Goal: Book appointment/travel/reservation

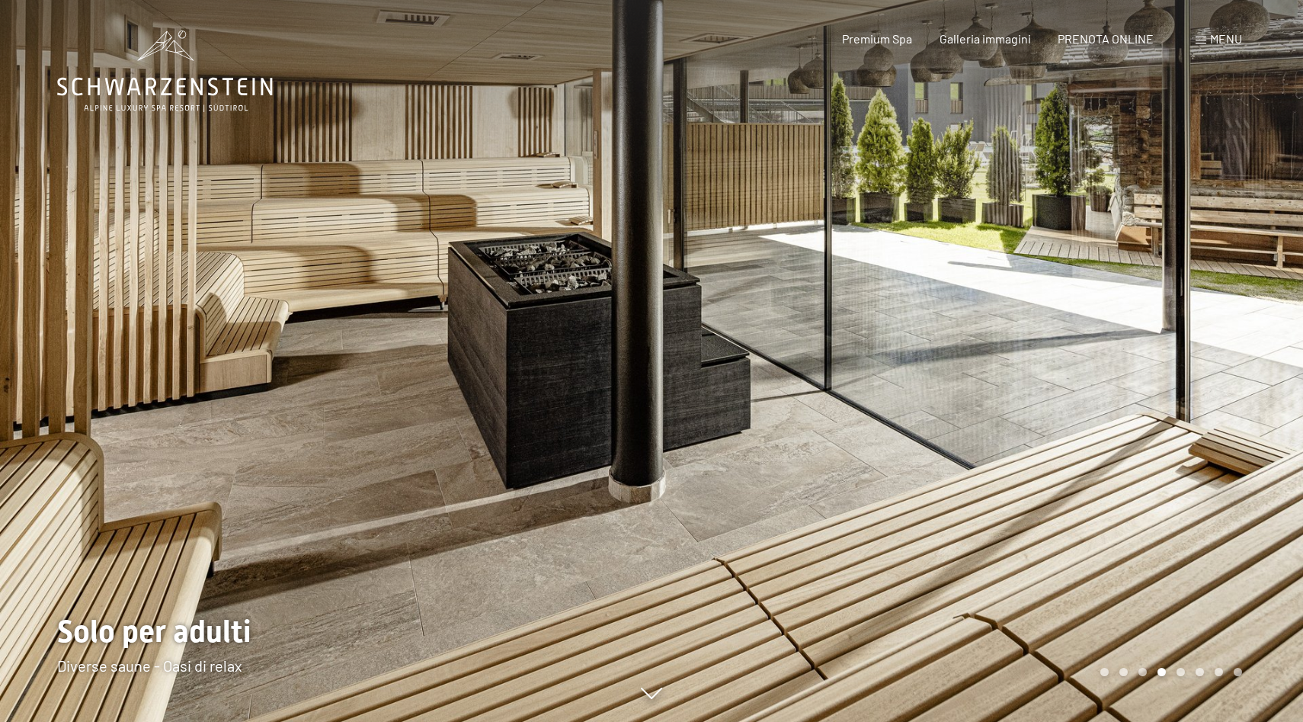
click at [1176, 322] on div at bounding box center [978, 361] width 652 height 722
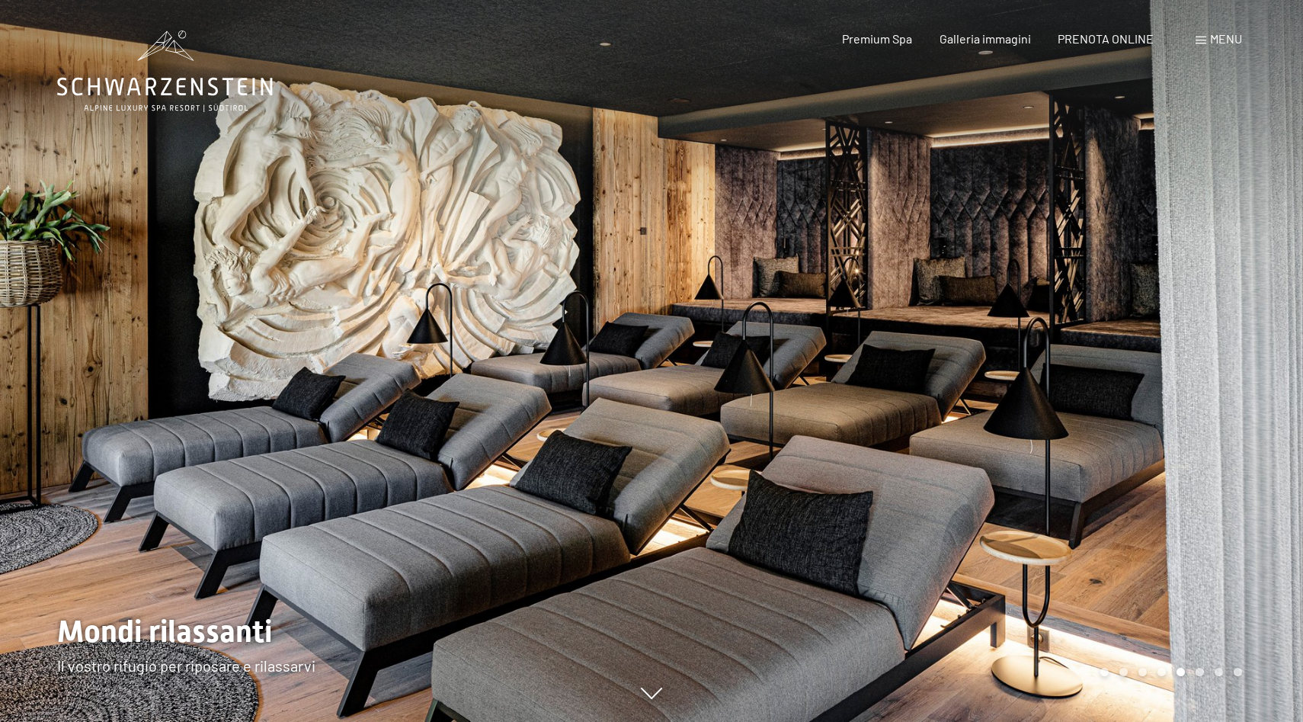
click at [1176, 322] on div at bounding box center [978, 361] width 652 height 722
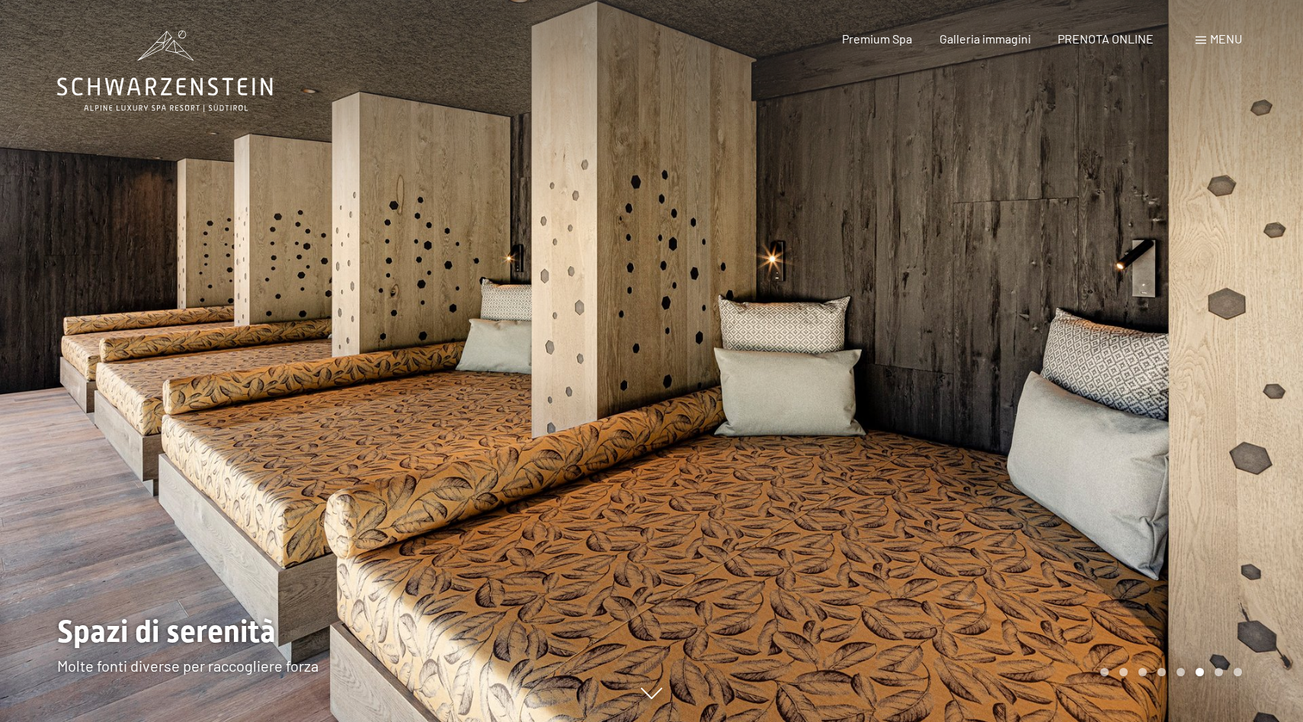
click at [1176, 322] on div at bounding box center [978, 361] width 652 height 722
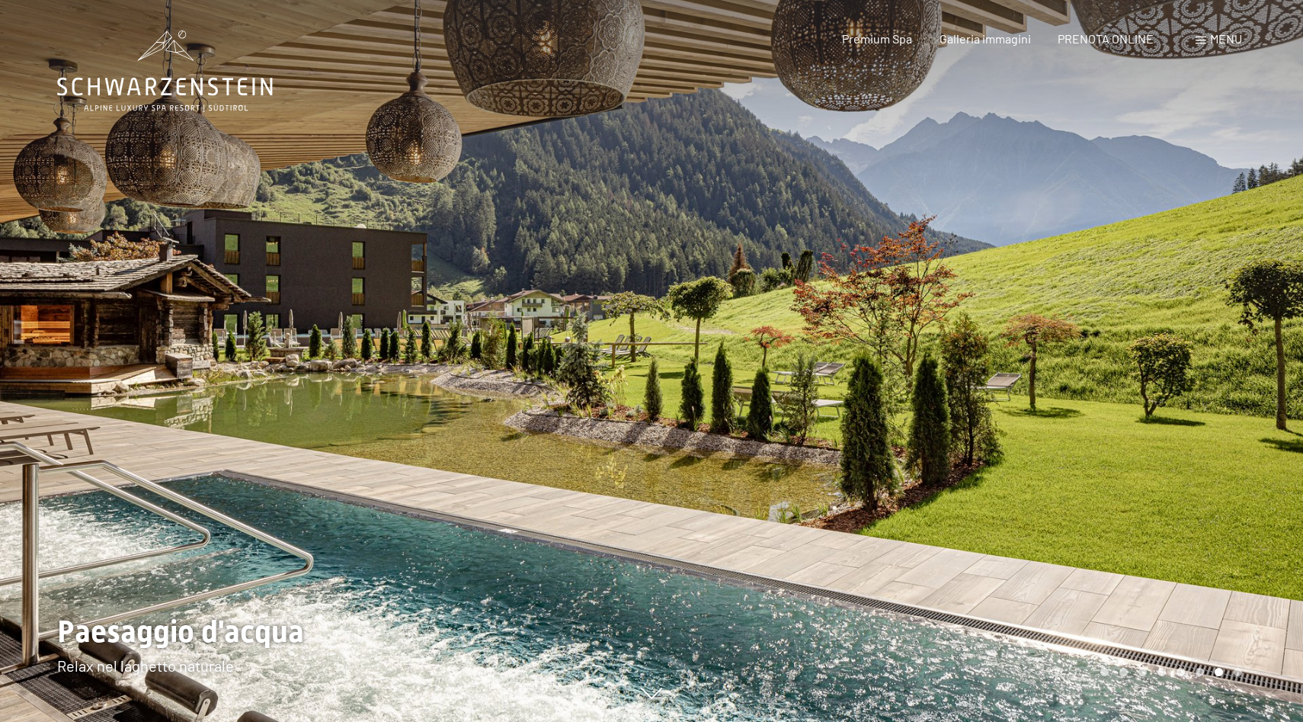
click at [1078, 335] on div at bounding box center [978, 361] width 652 height 722
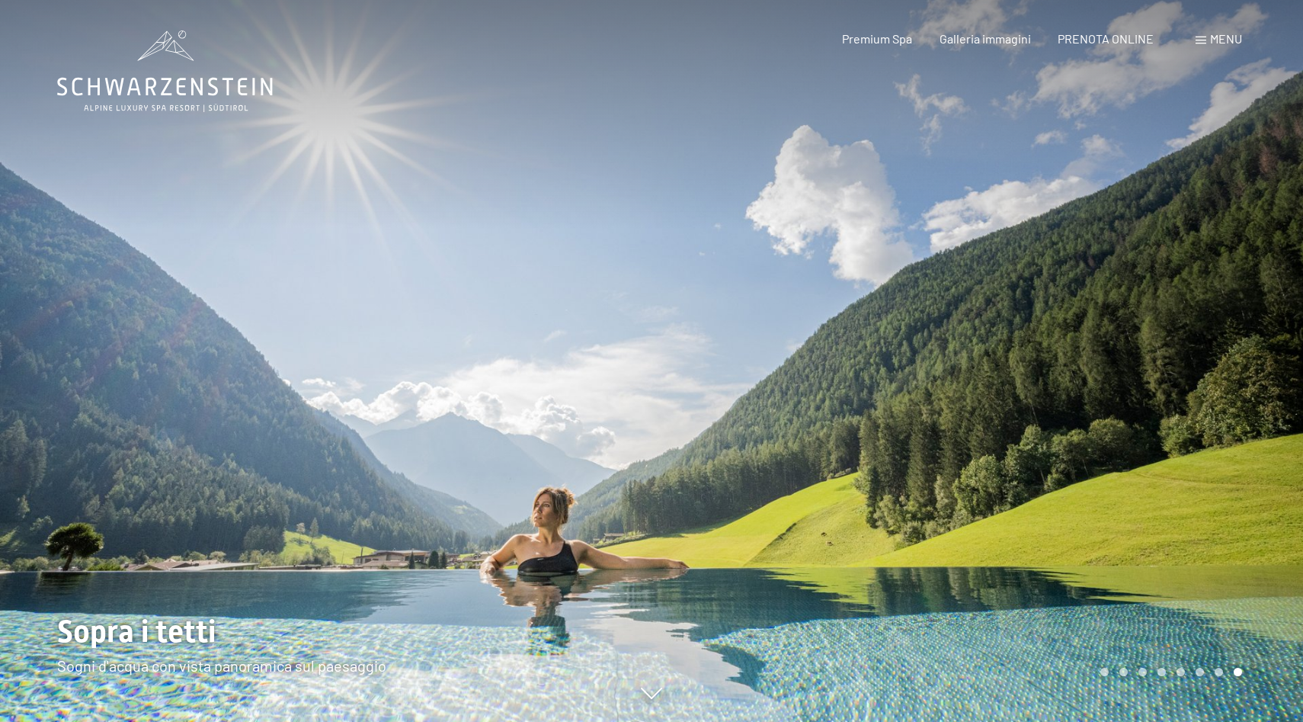
click at [1078, 335] on div at bounding box center [978, 361] width 652 height 722
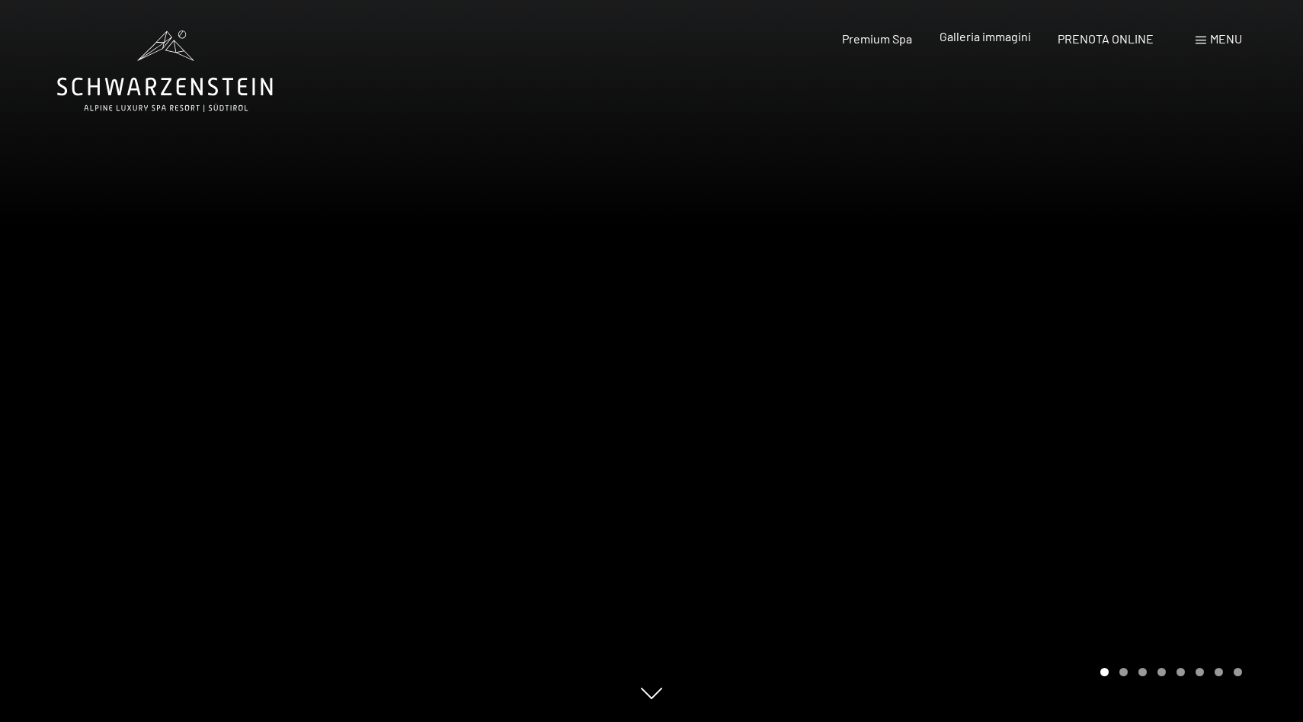
click at [985, 37] on span "Galleria immagini" at bounding box center [985, 36] width 91 height 14
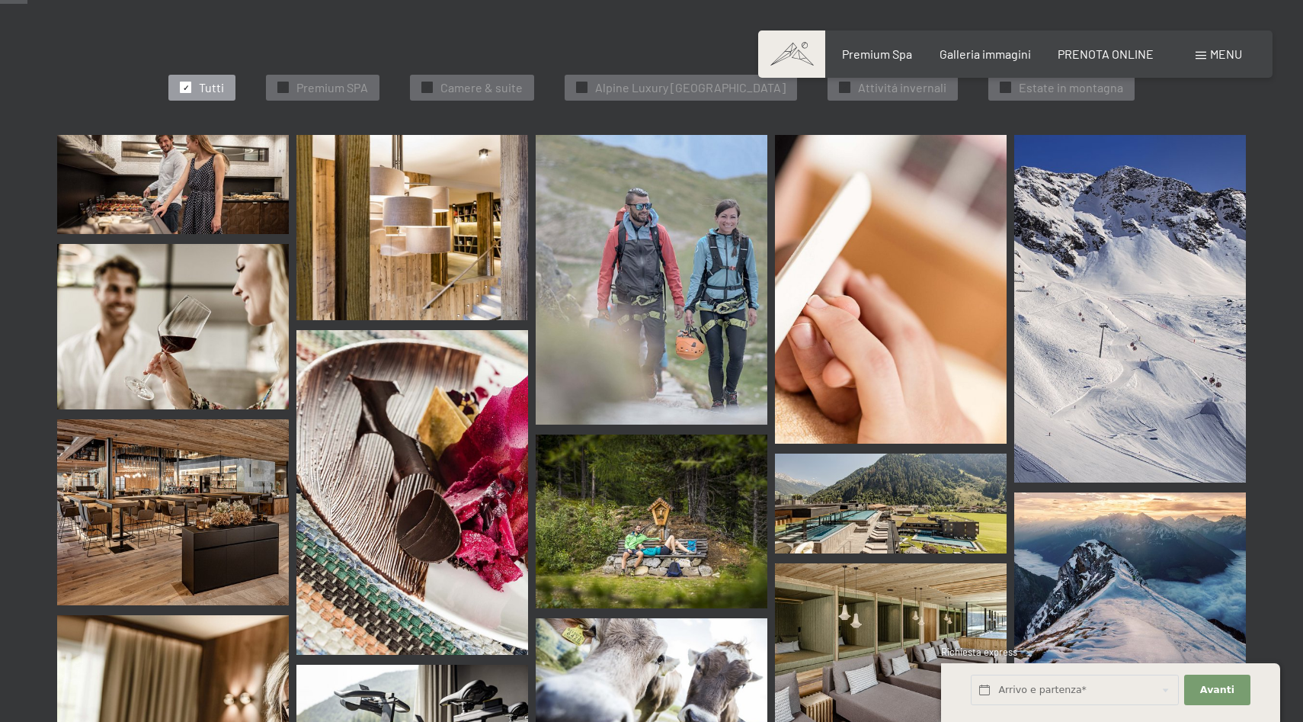
scroll to position [325, 0]
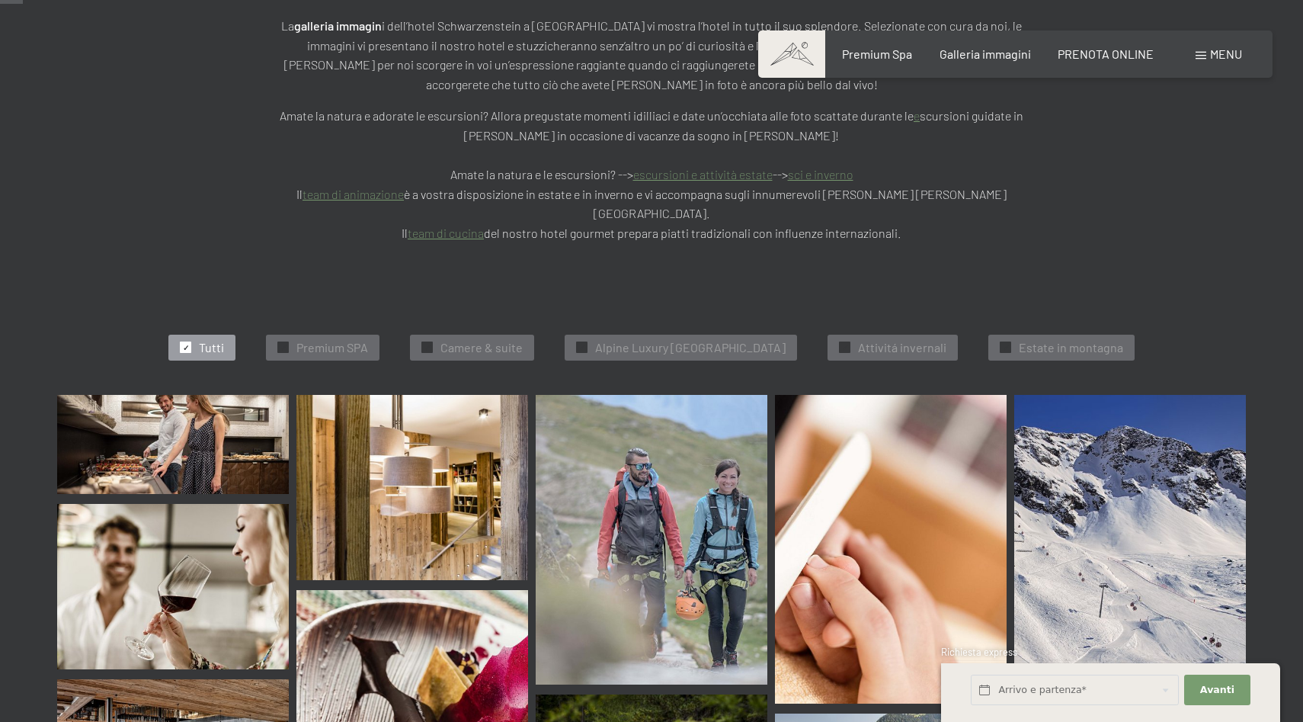
click at [204, 395] on img at bounding box center [173, 444] width 232 height 99
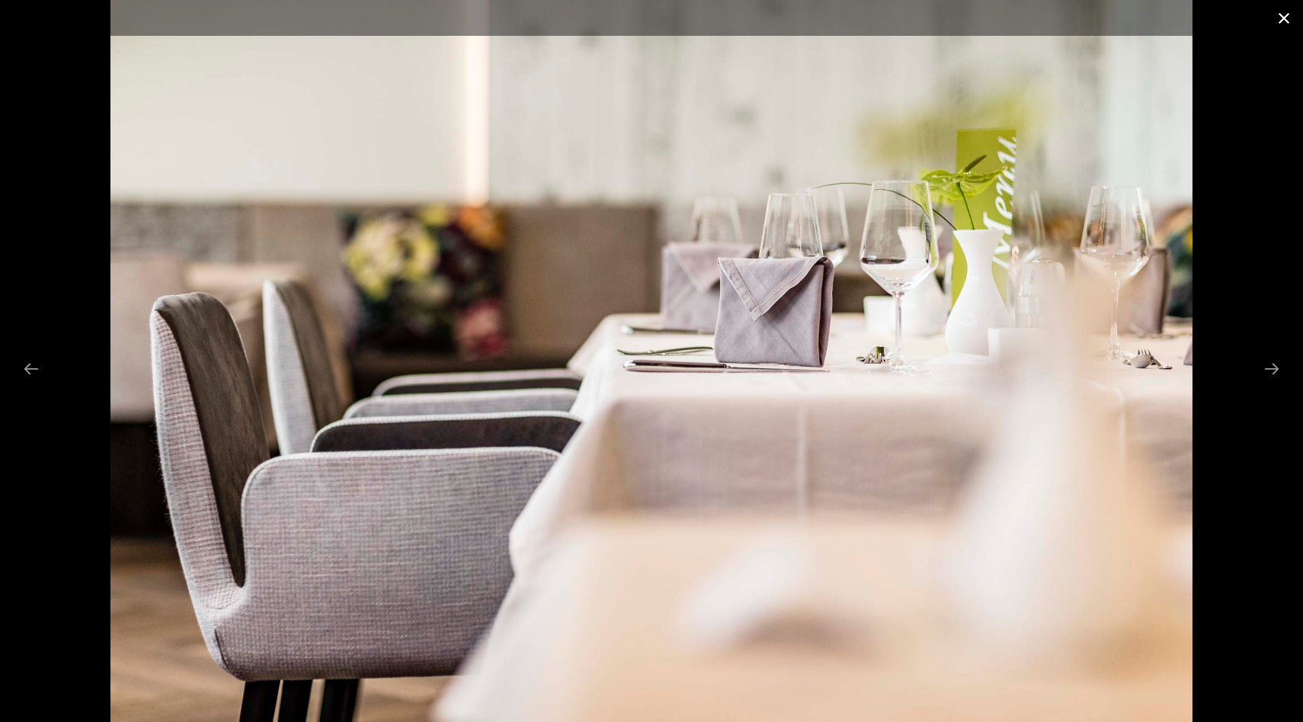
click at [1283, 14] on button "Close gallery" at bounding box center [1284, 18] width 38 height 36
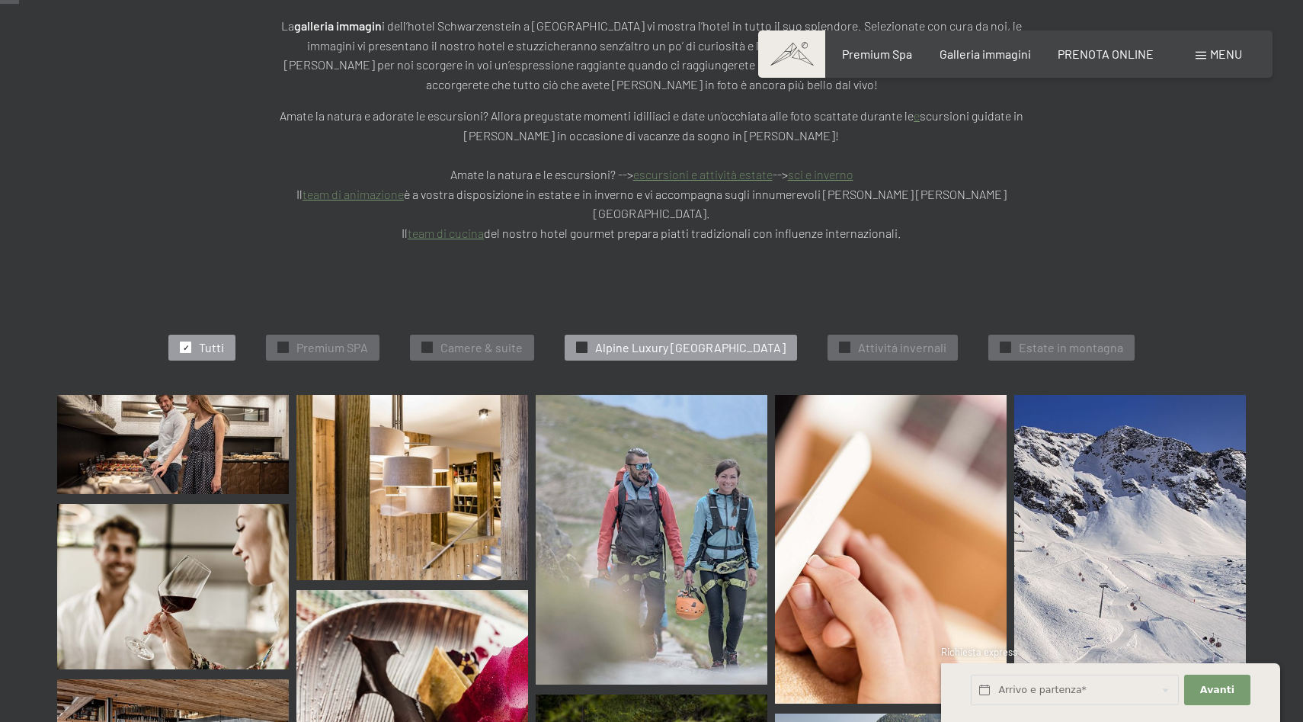
scroll to position [0, 0]
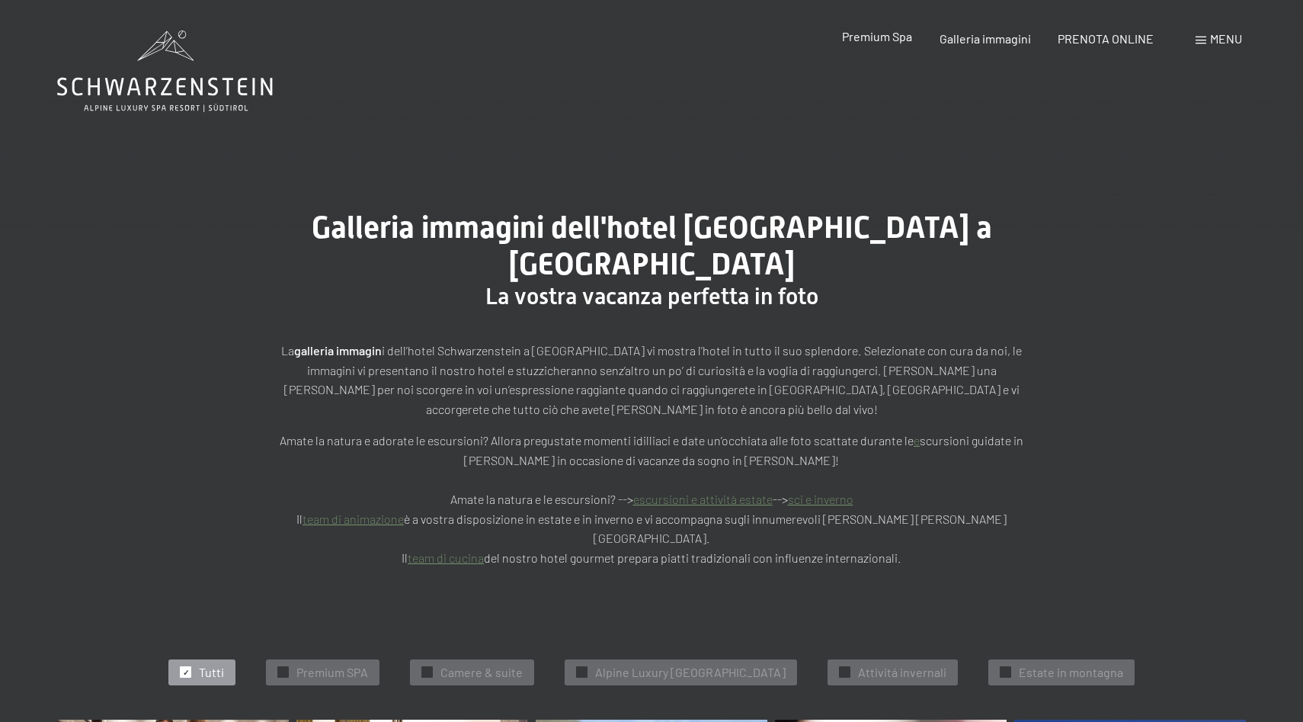
click at [885, 37] on span "Premium Spa" at bounding box center [877, 36] width 70 height 14
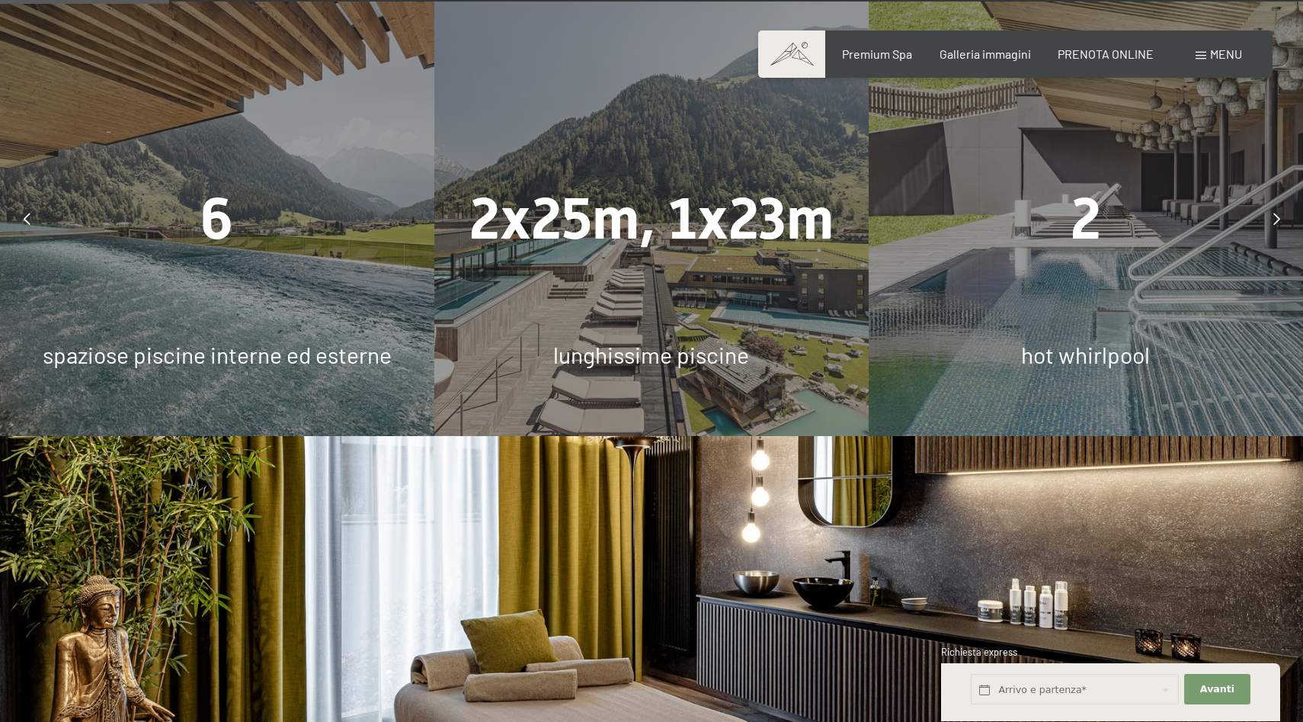
scroll to position [1487, 0]
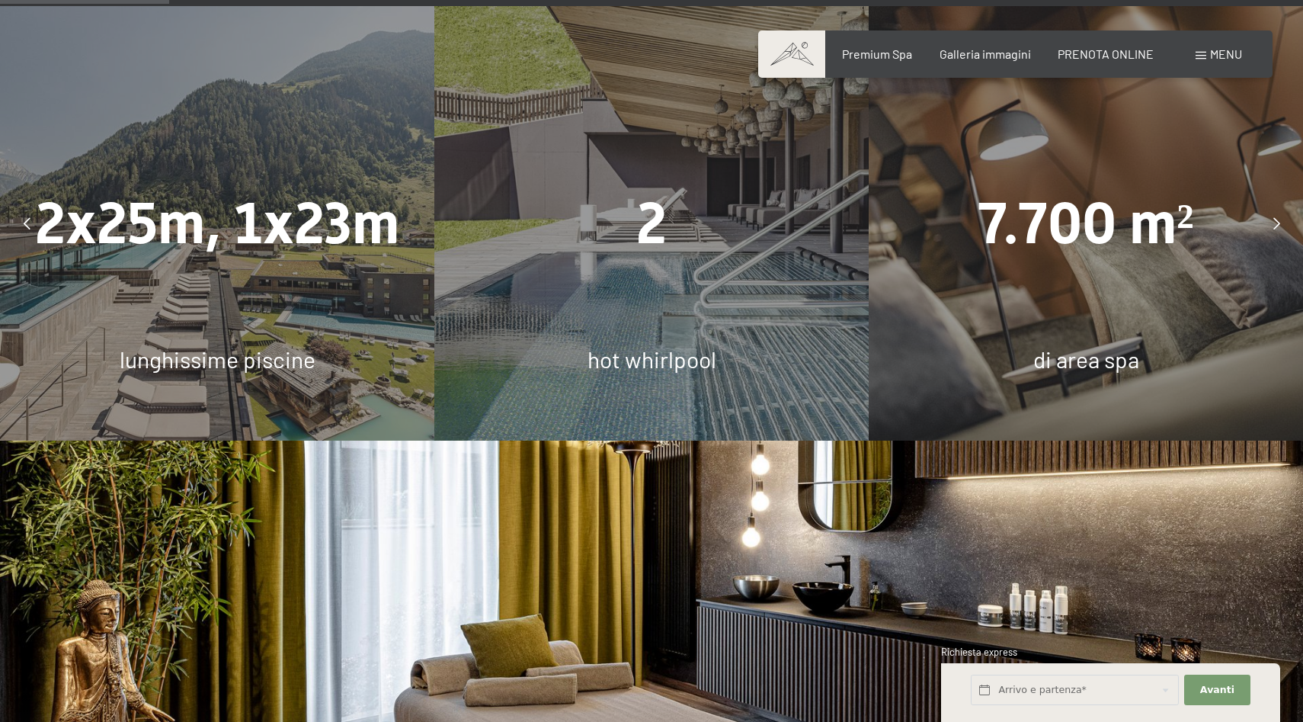
click at [1275, 217] on icon at bounding box center [1277, 223] width 7 height 12
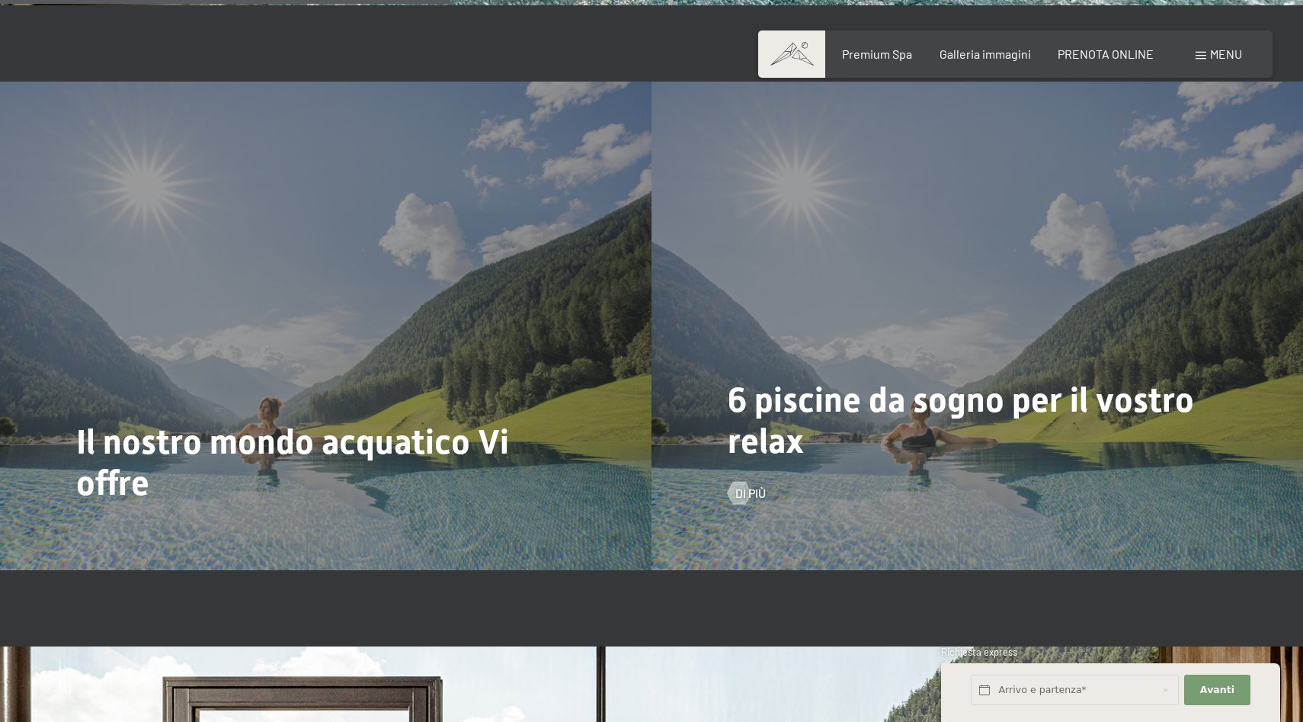
scroll to position [3963, 0]
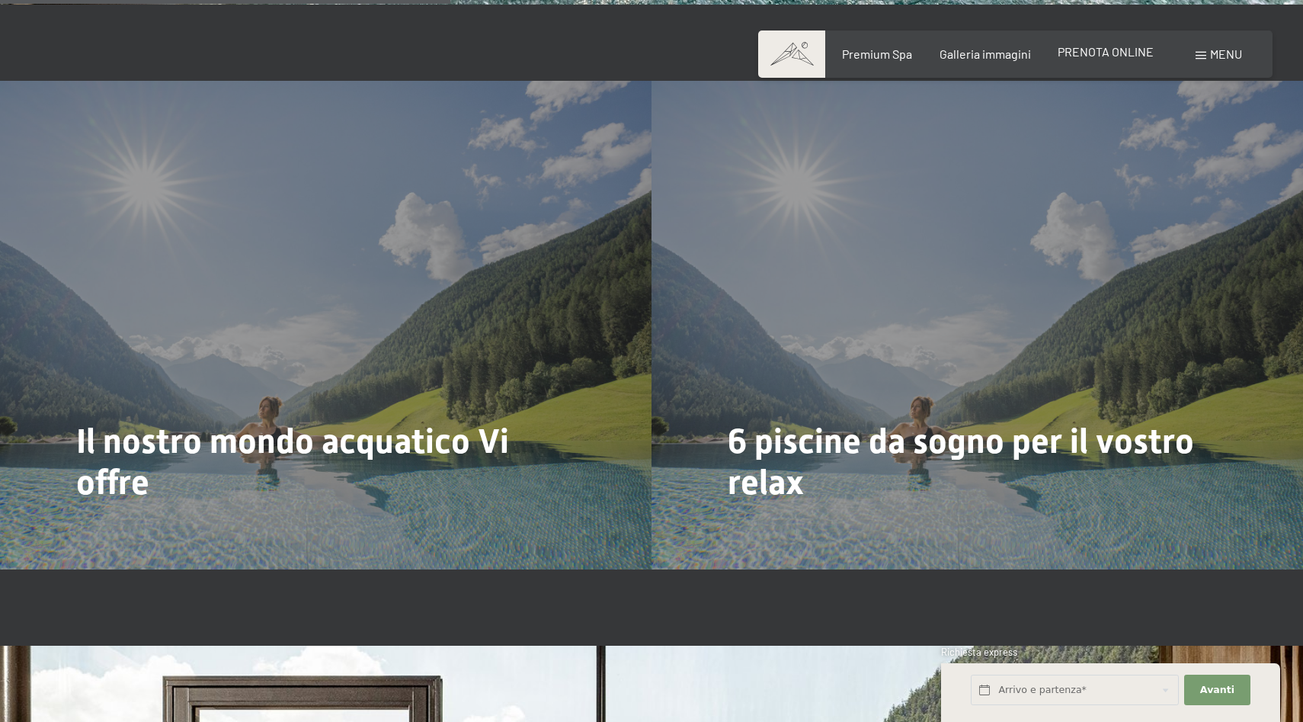
click at [1112, 55] on span "PRENOTA ONLINE" at bounding box center [1106, 51] width 96 height 14
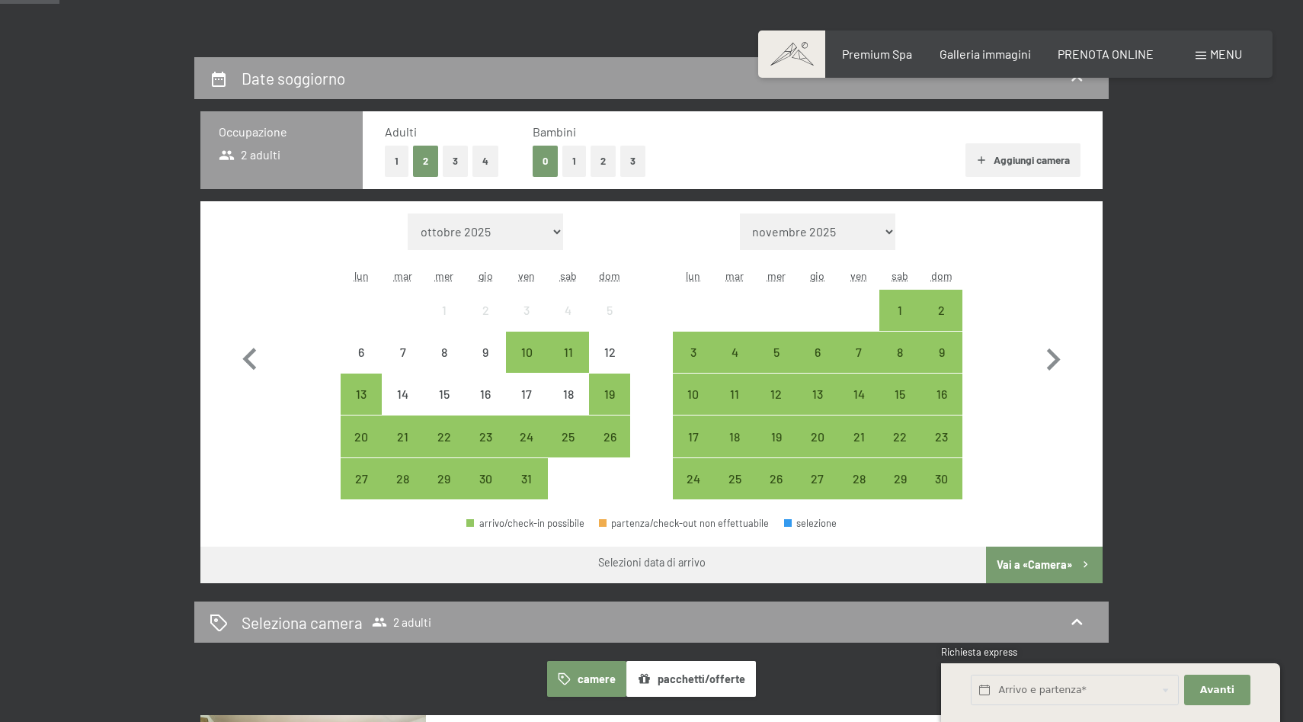
scroll to position [321, 0]
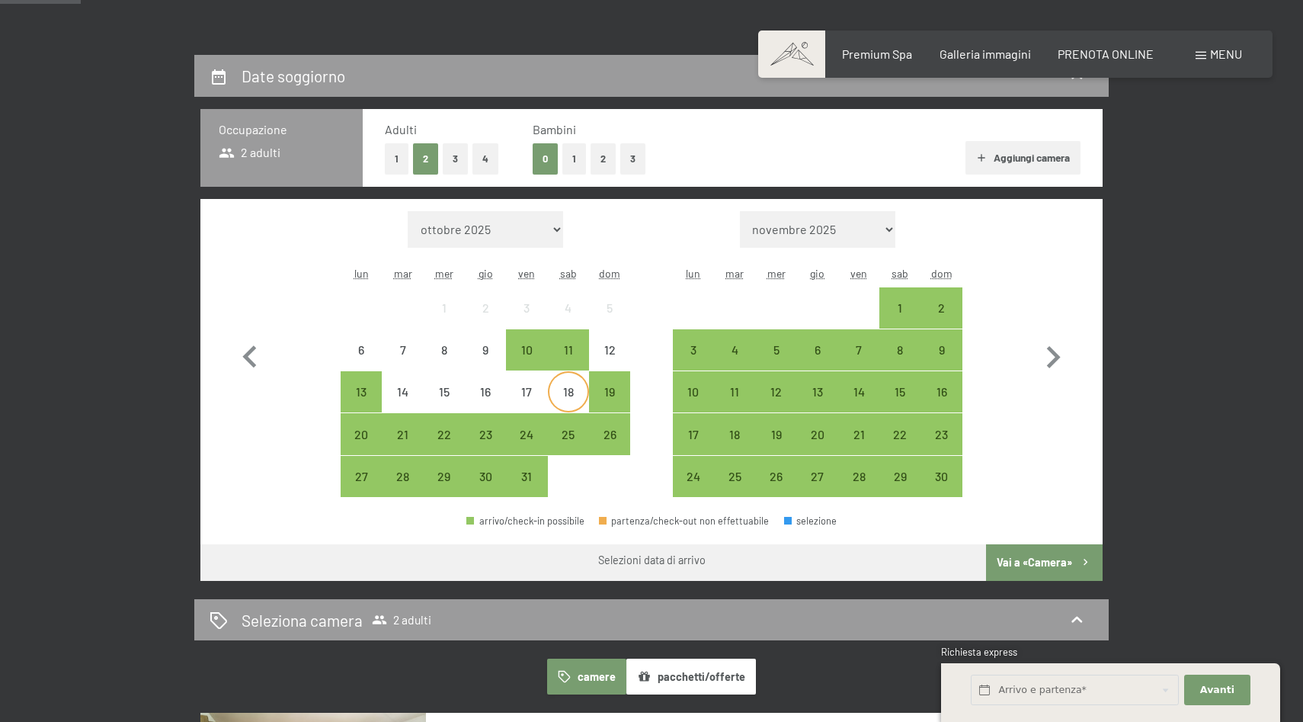
click at [562, 393] on div "18" at bounding box center [569, 405] width 38 height 38
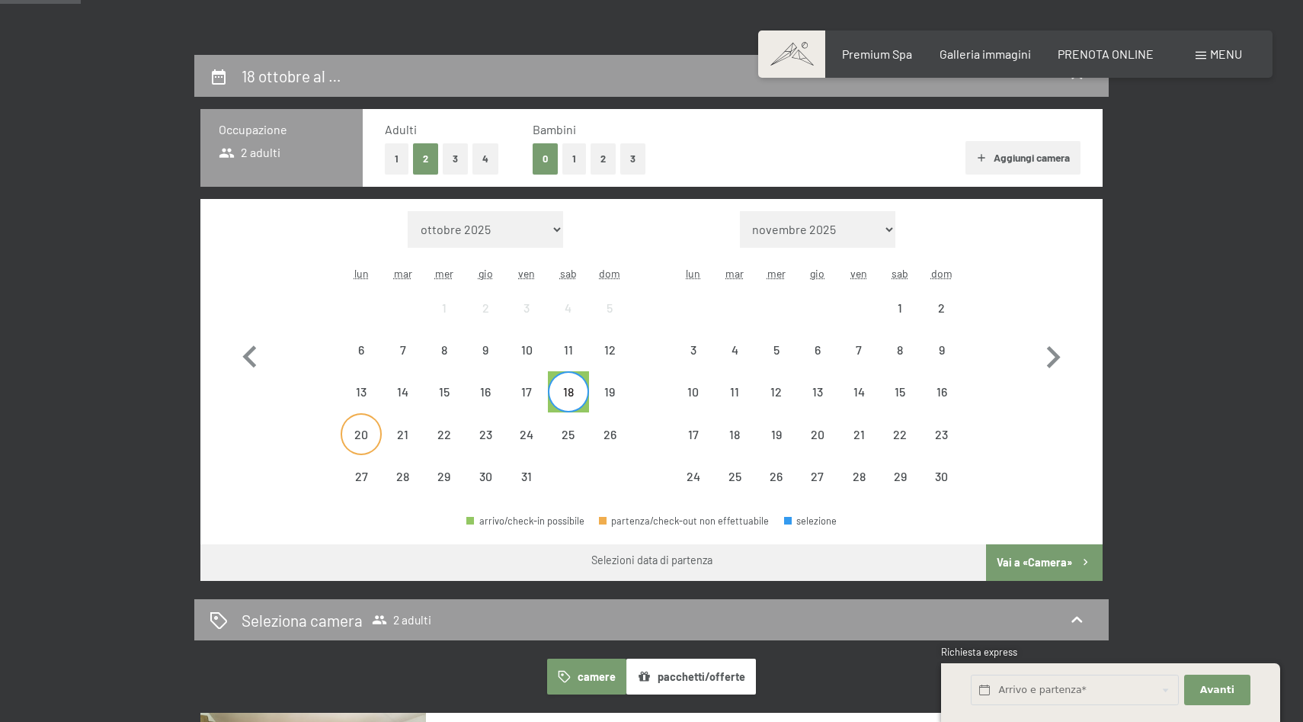
click at [360, 429] on div "20" at bounding box center [361, 447] width 38 height 38
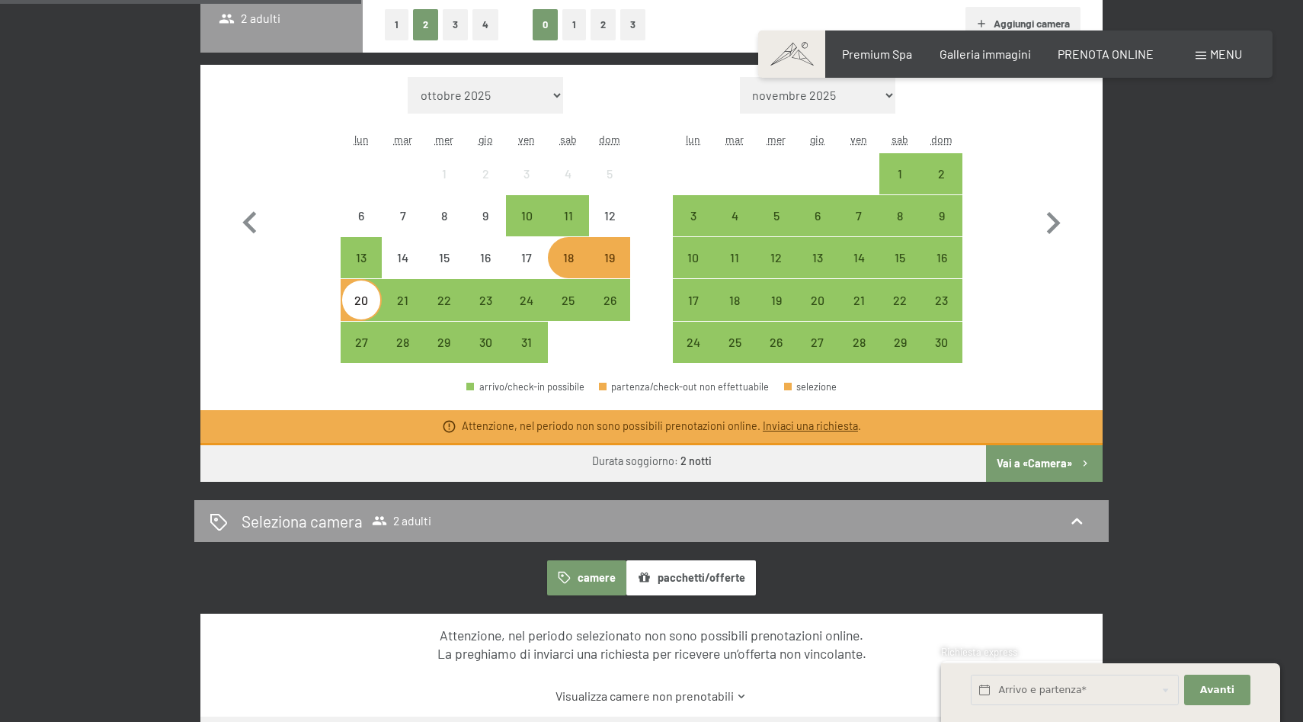
scroll to position [456, 0]
click at [1021, 460] on button "Vai a «Camera»" at bounding box center [1044, 462] width 117 height 37
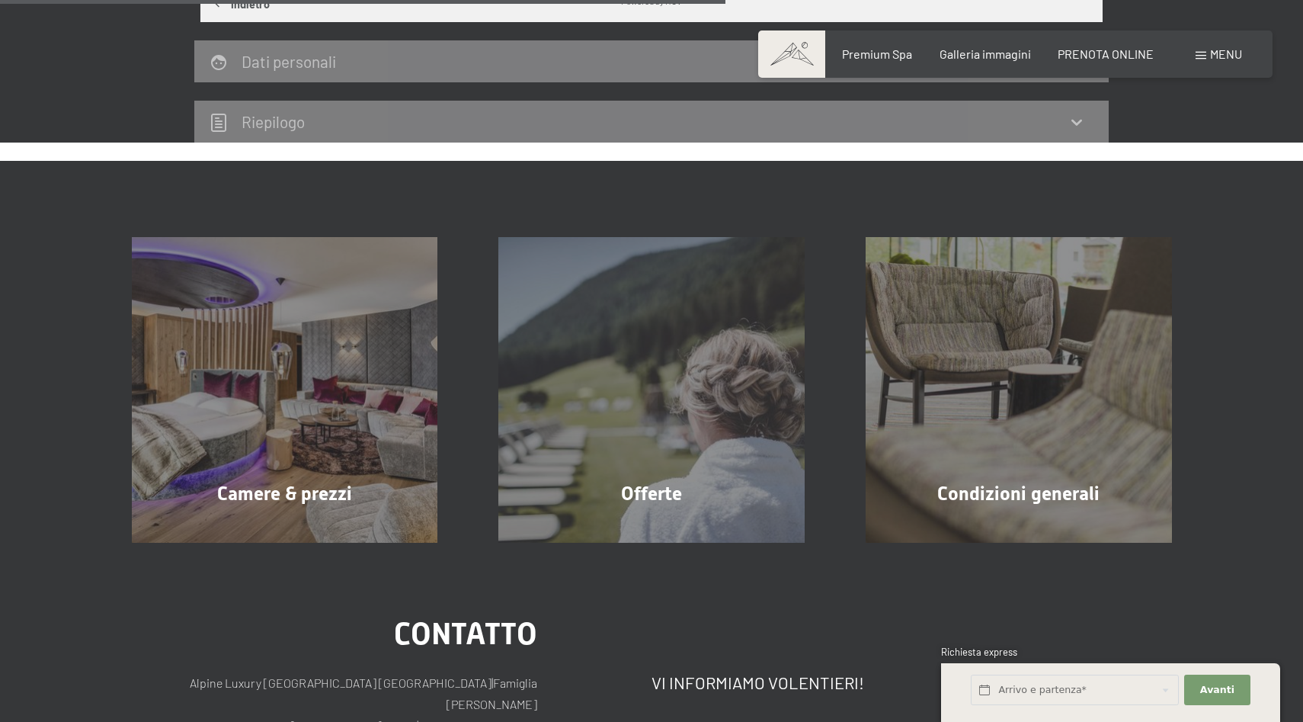
scroll to position [672, 0]
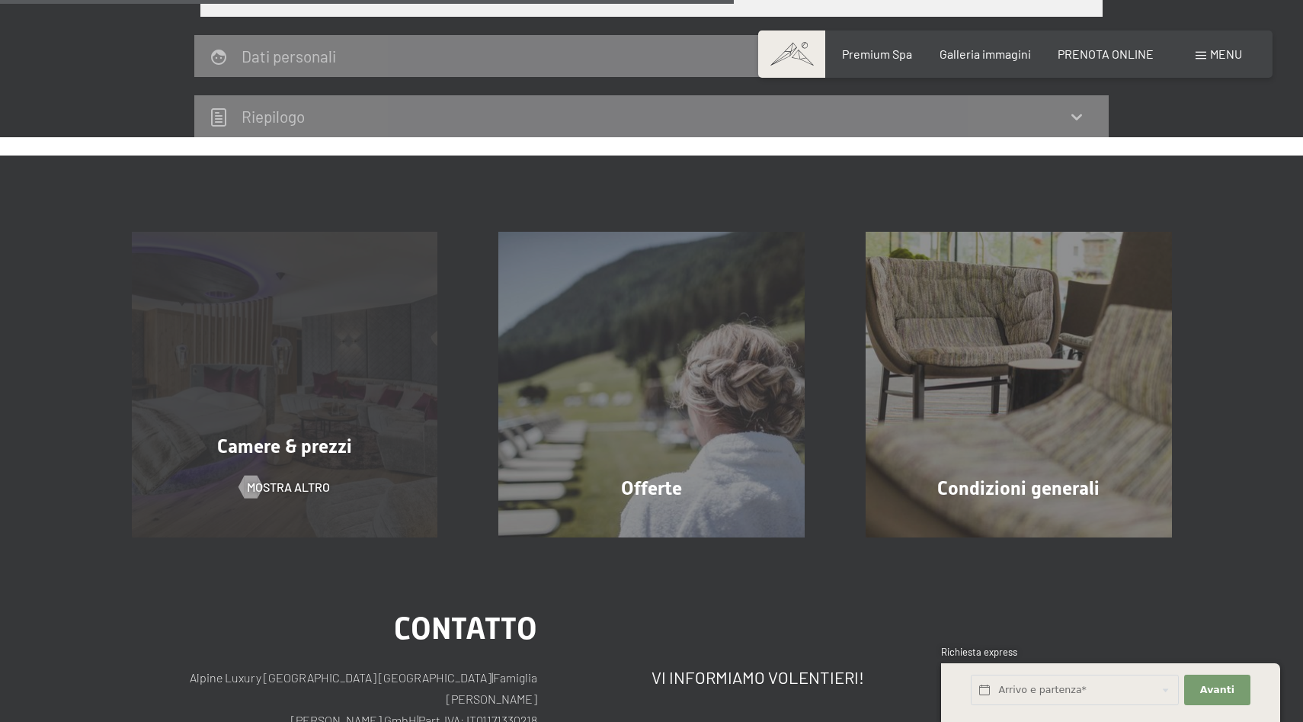
click at [277, 438] on span "Camere & prezzi" at bounding box center [284, 446] width 135 height 22
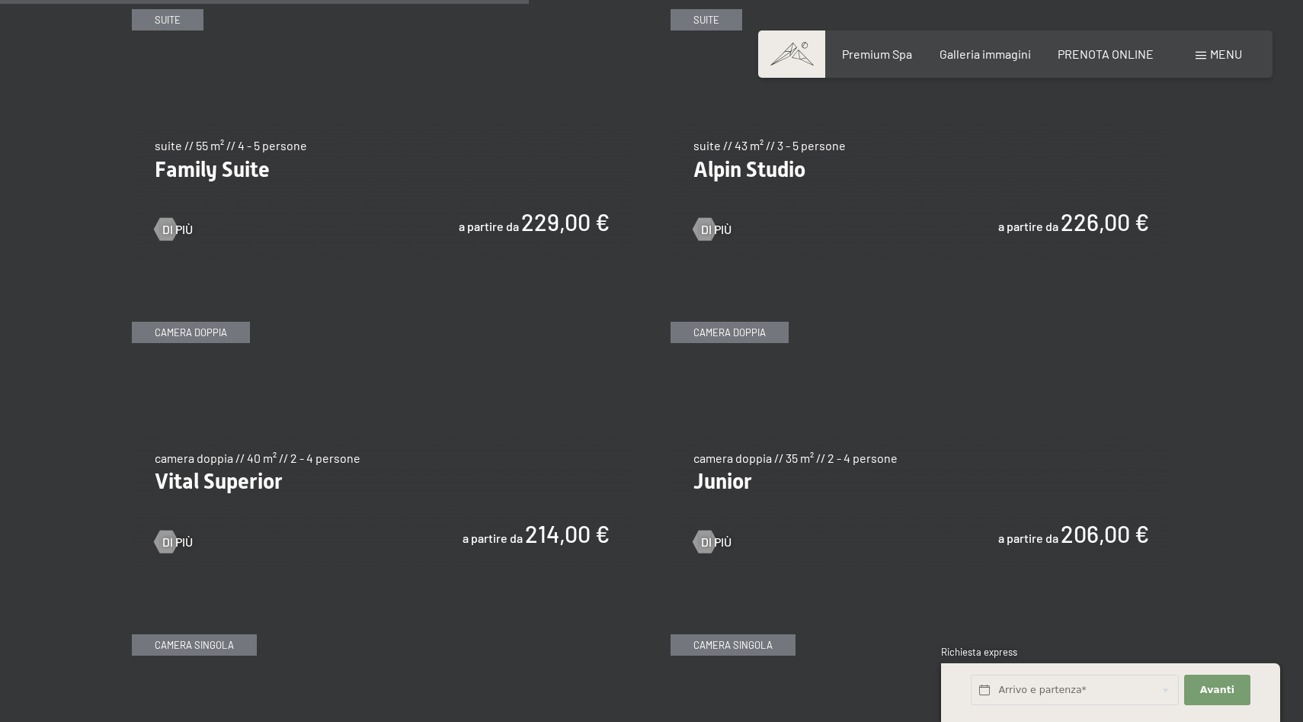
scroll to position [1952, 0]
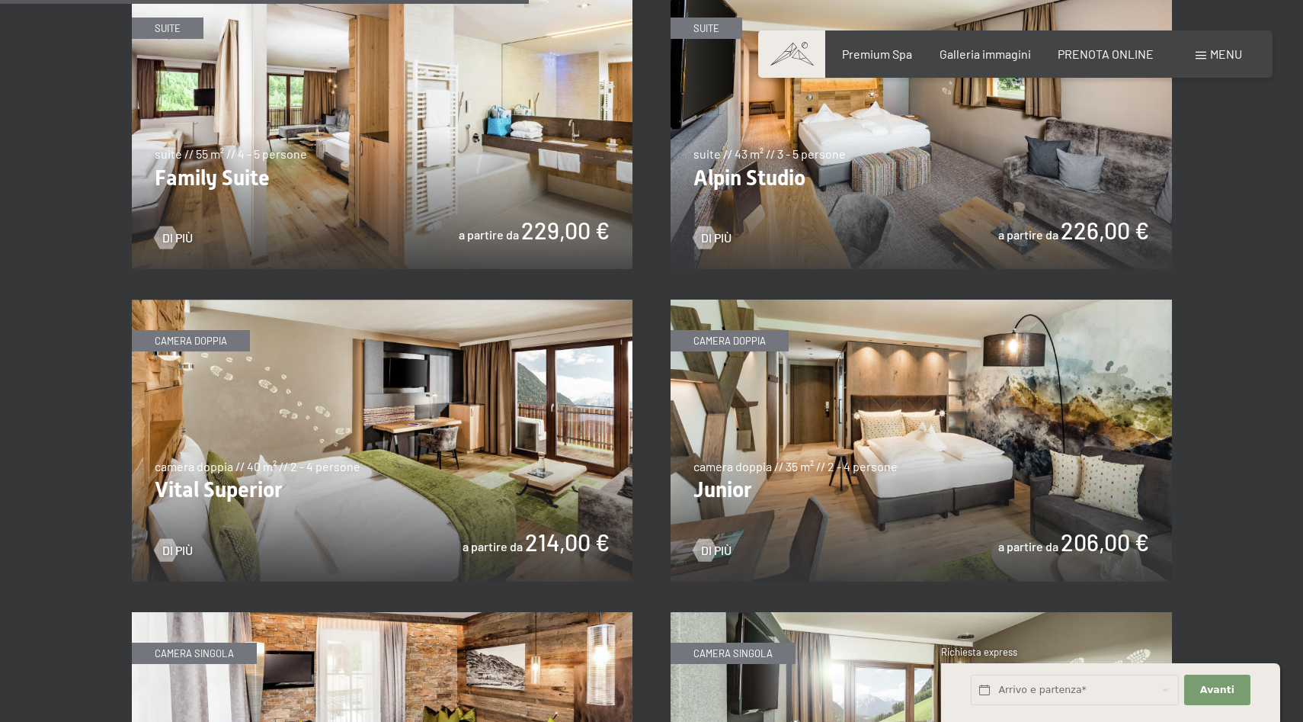
click at [252, 482] on img at bounding box center [382, 441] width 501 height 282
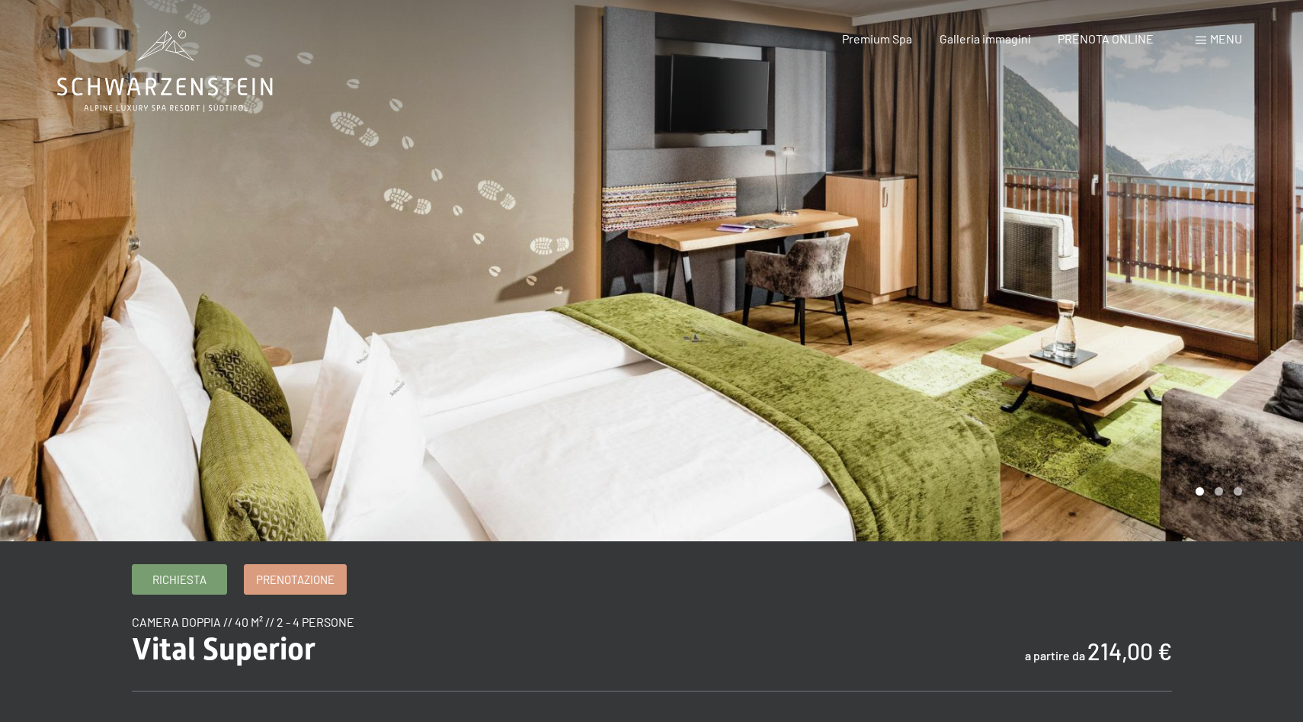
click at [1089, 374] on div at bounding box center [978, 270] width 652 height 541
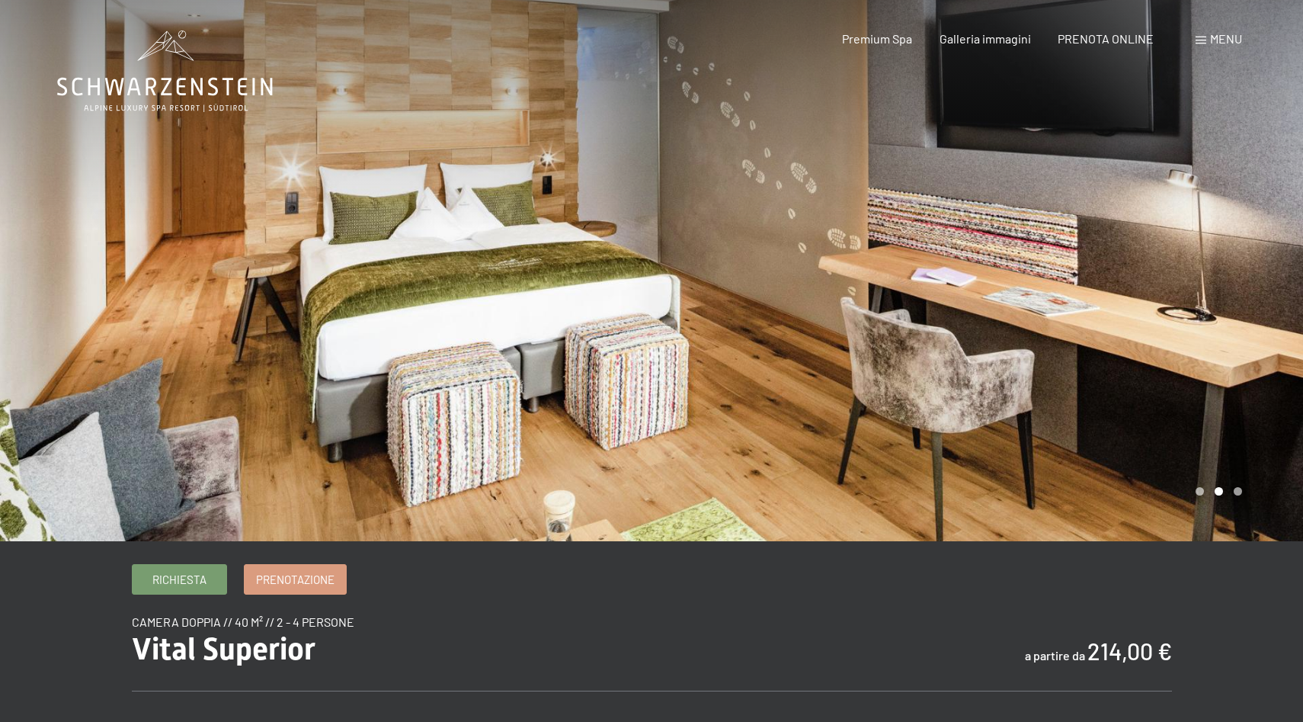
click at [1089, 374] on div at bounding box center [978, 270] width 652 height 541
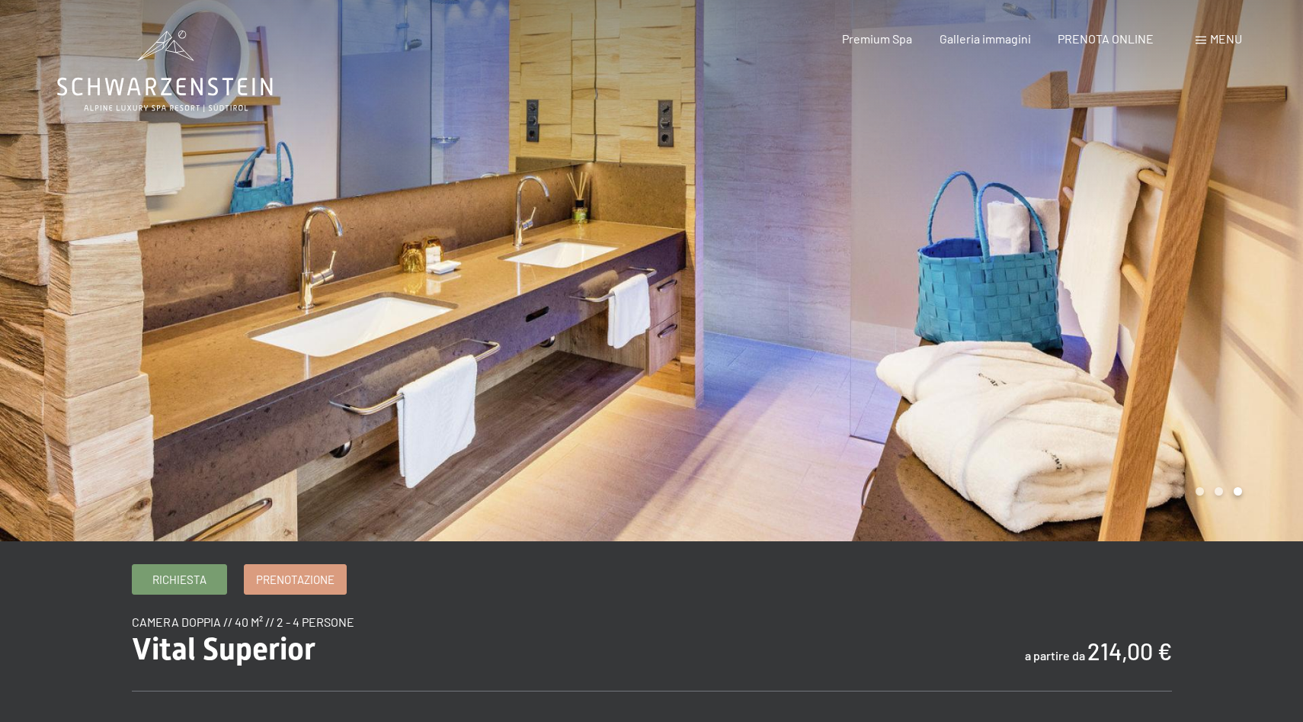
click at [1089, 374] on div at bounding box center [978, 270] width 652 height 541
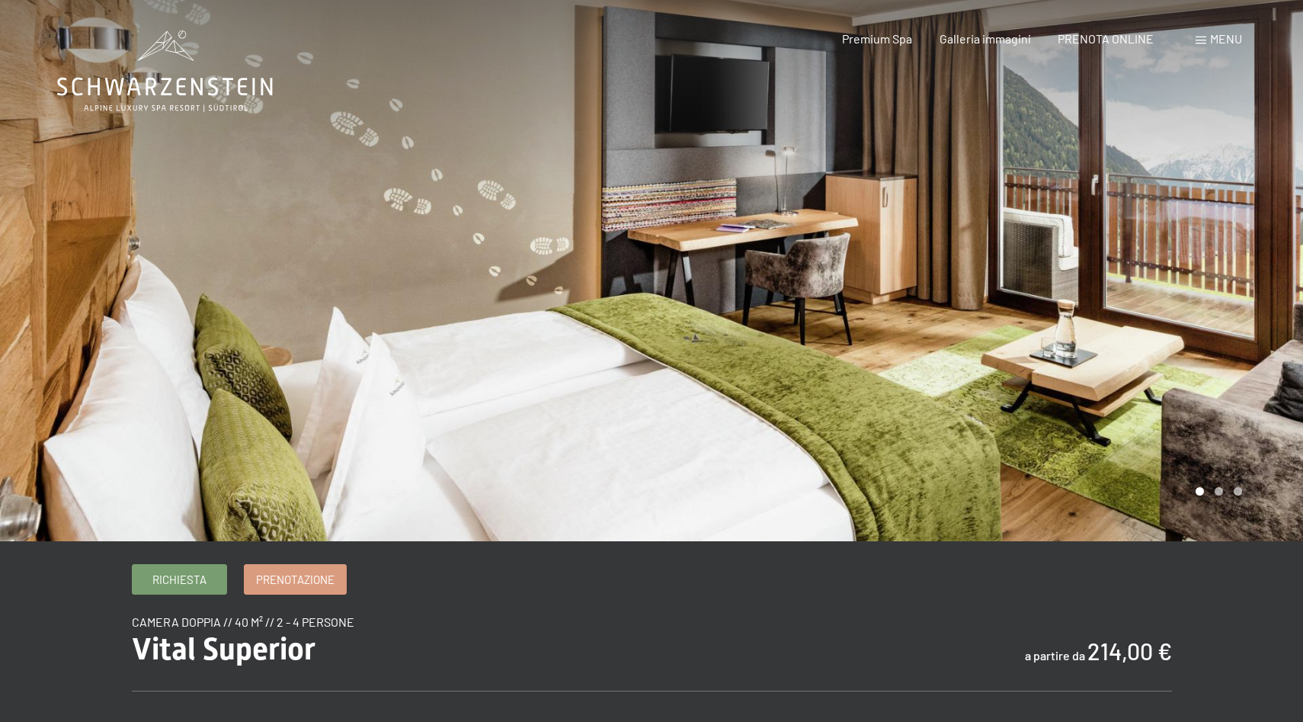
click at [1089, 374] on div at bounding box center [978, 270] width 652 height 541
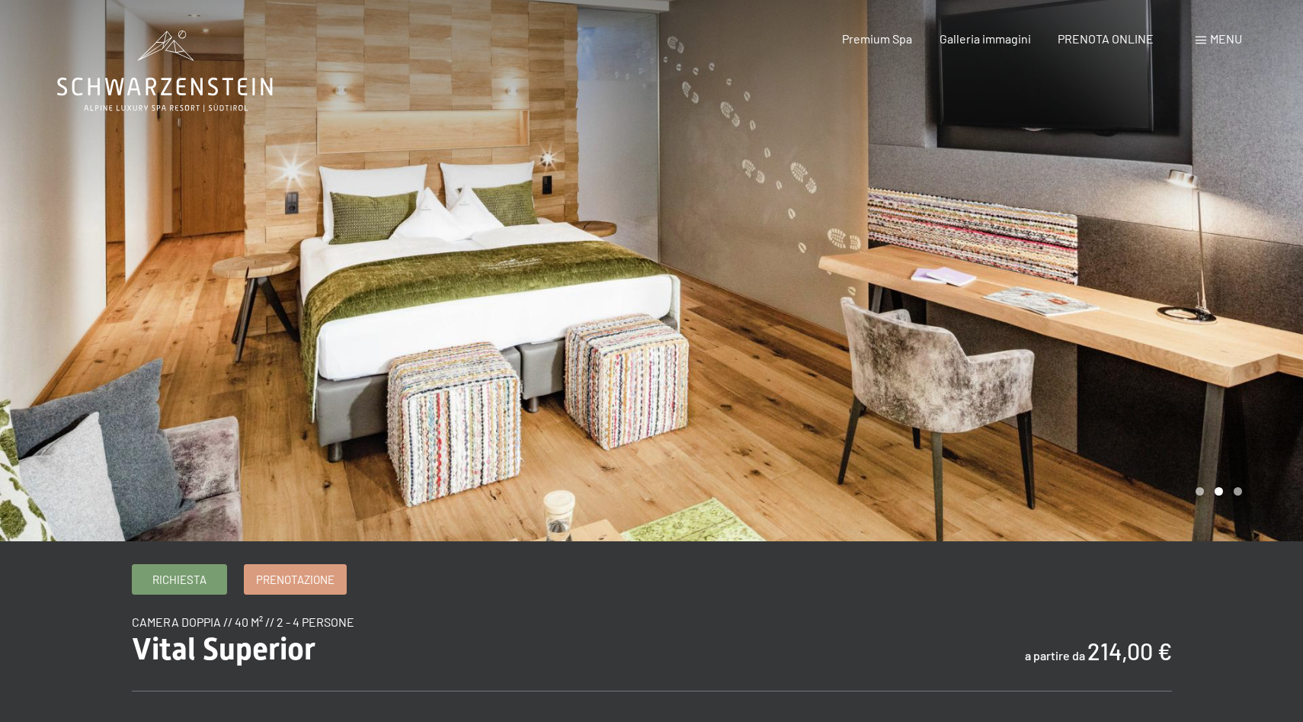
click at [1089, 374] on div at bounding box center [978, 270] width 652 height 541
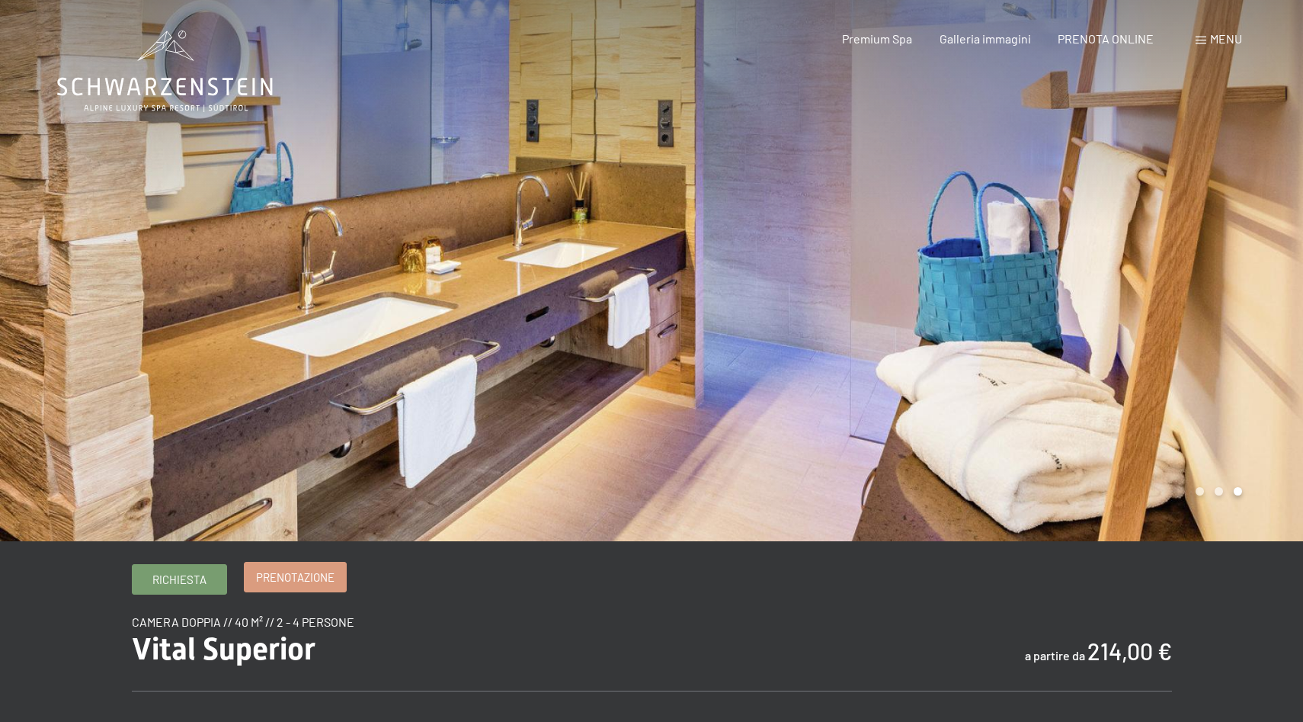
click at [293, 567] on link "Prenotazione" at bounding box center [295, 576] width 101 height 29
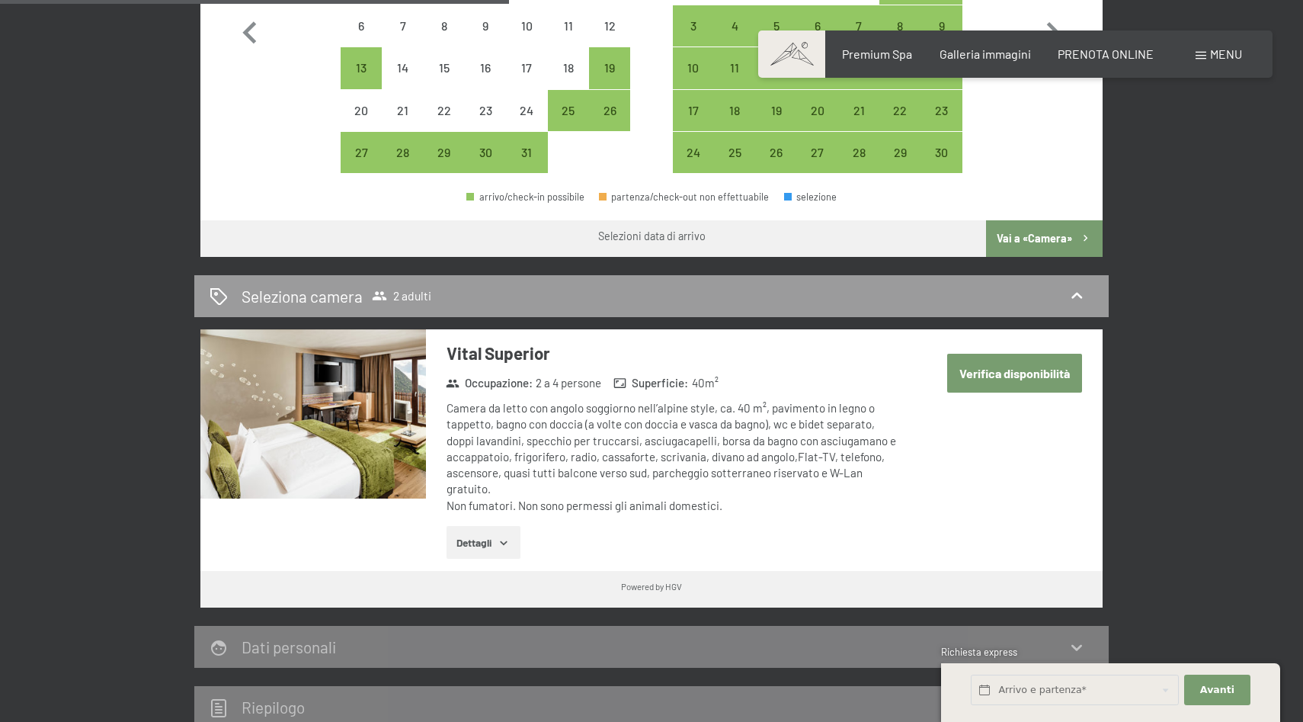
scroll to position [676, 0]
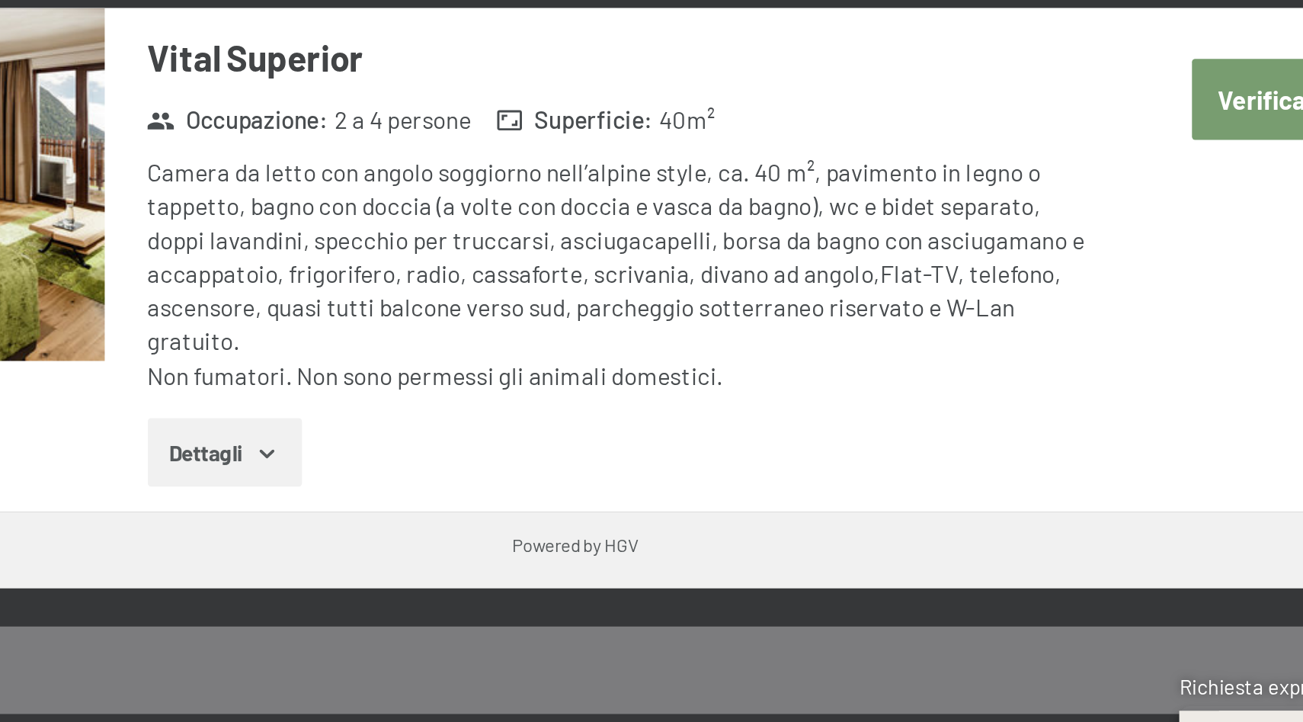
click at [506, 538] on icon "button" at bounding box center [504, 539] width 7 height 4
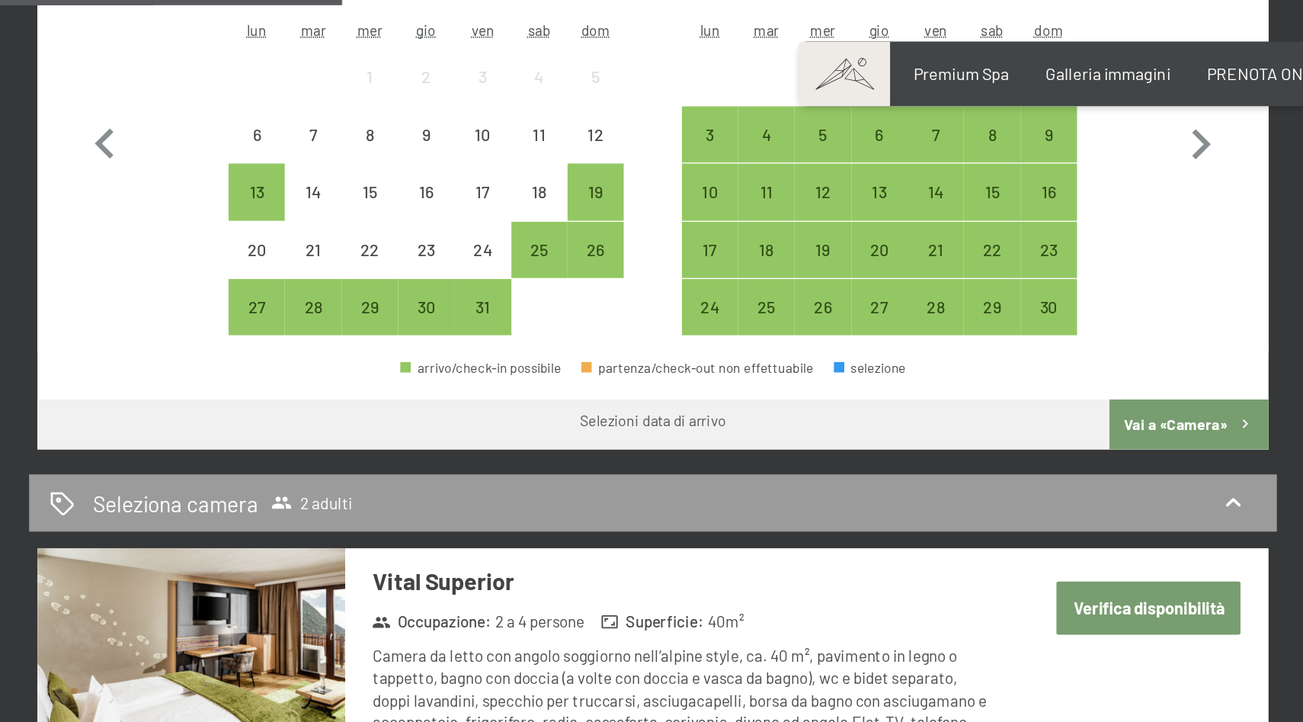
scroll to position [598, 0]
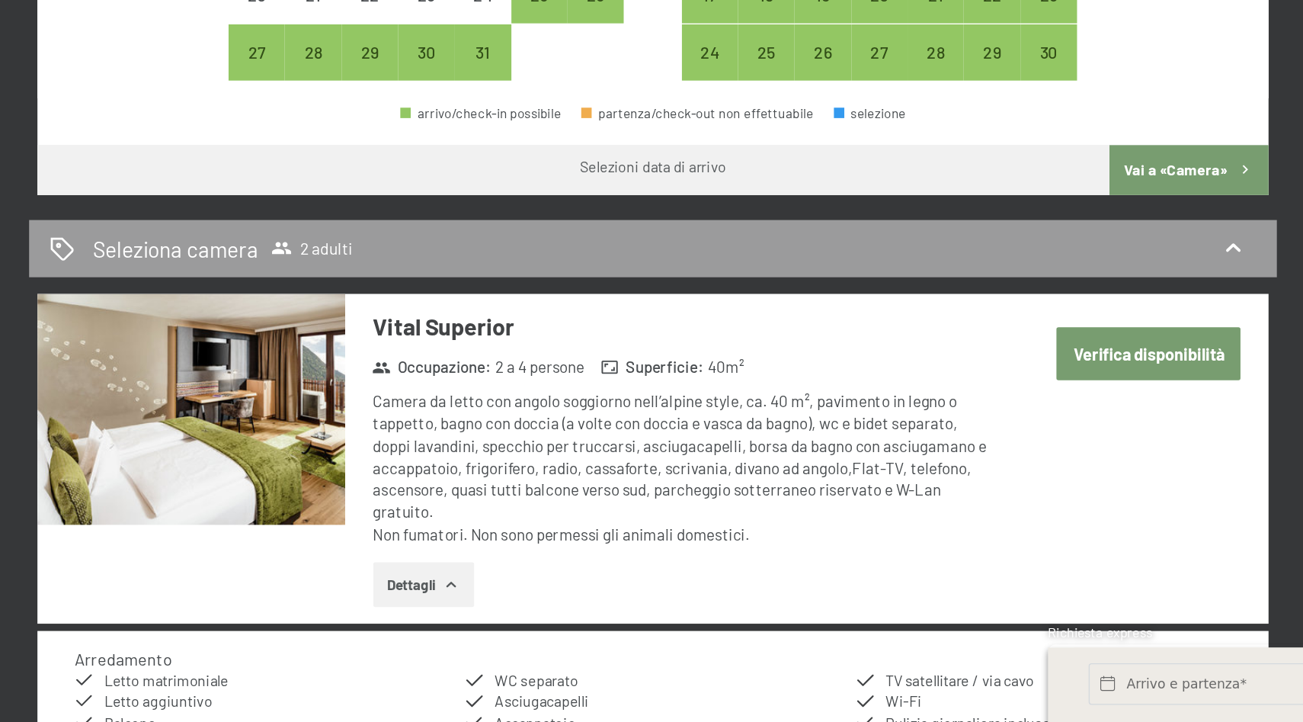
click at [1006, 449] on button "Verifica disponibilità" at bounding box center [1014, 447] width 135 height 39
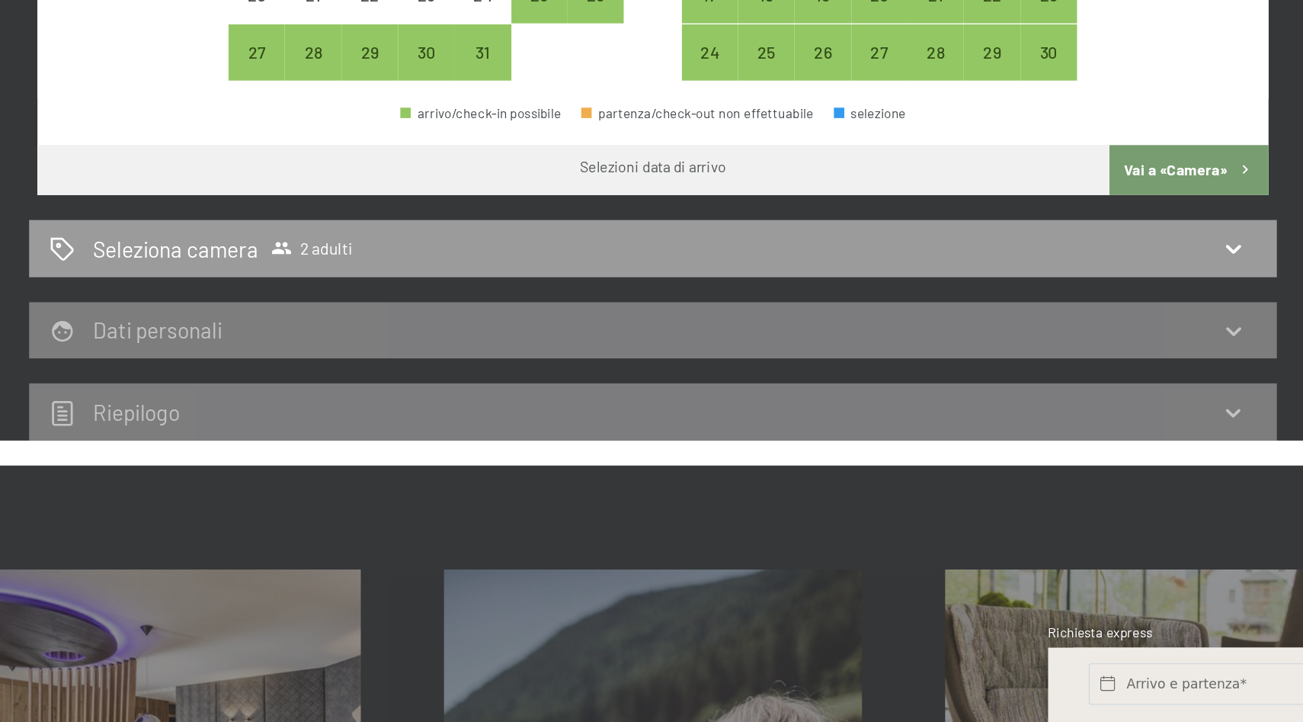
scroll to position [376, 0]
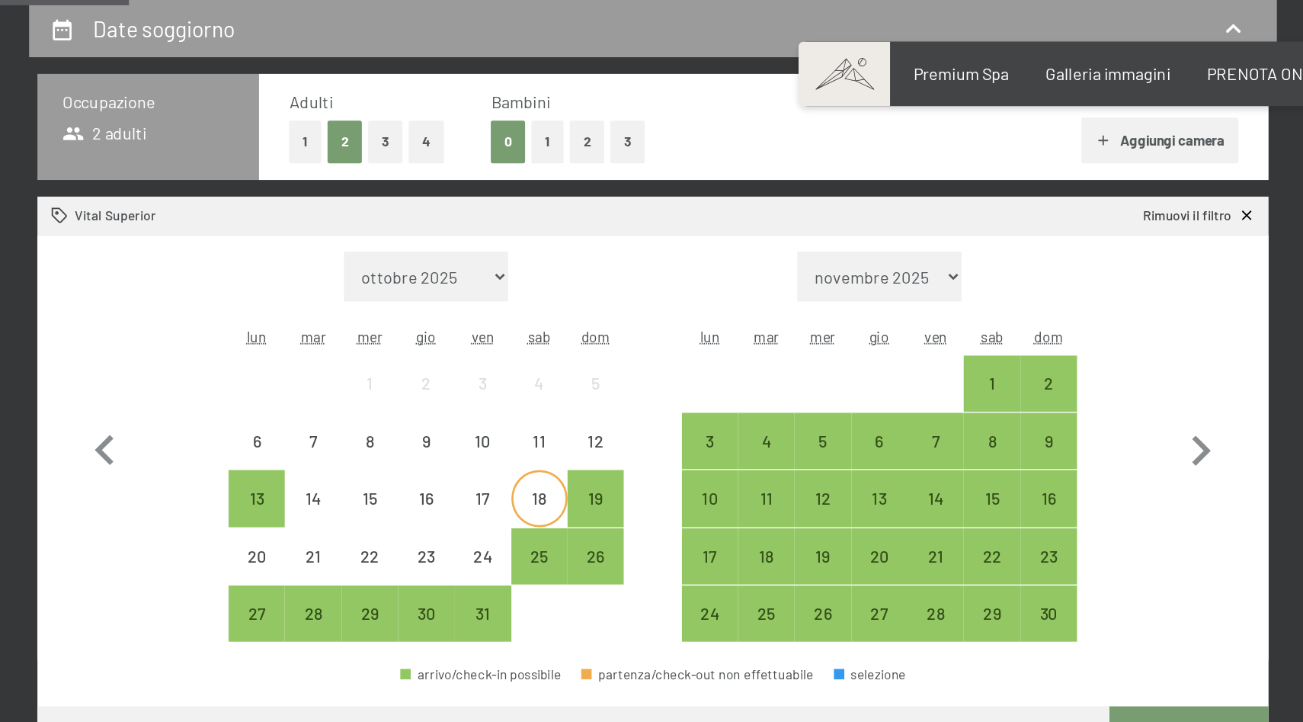
click at [576, 364] on div "18" at bounding box center [569, 378] width 38 height 38
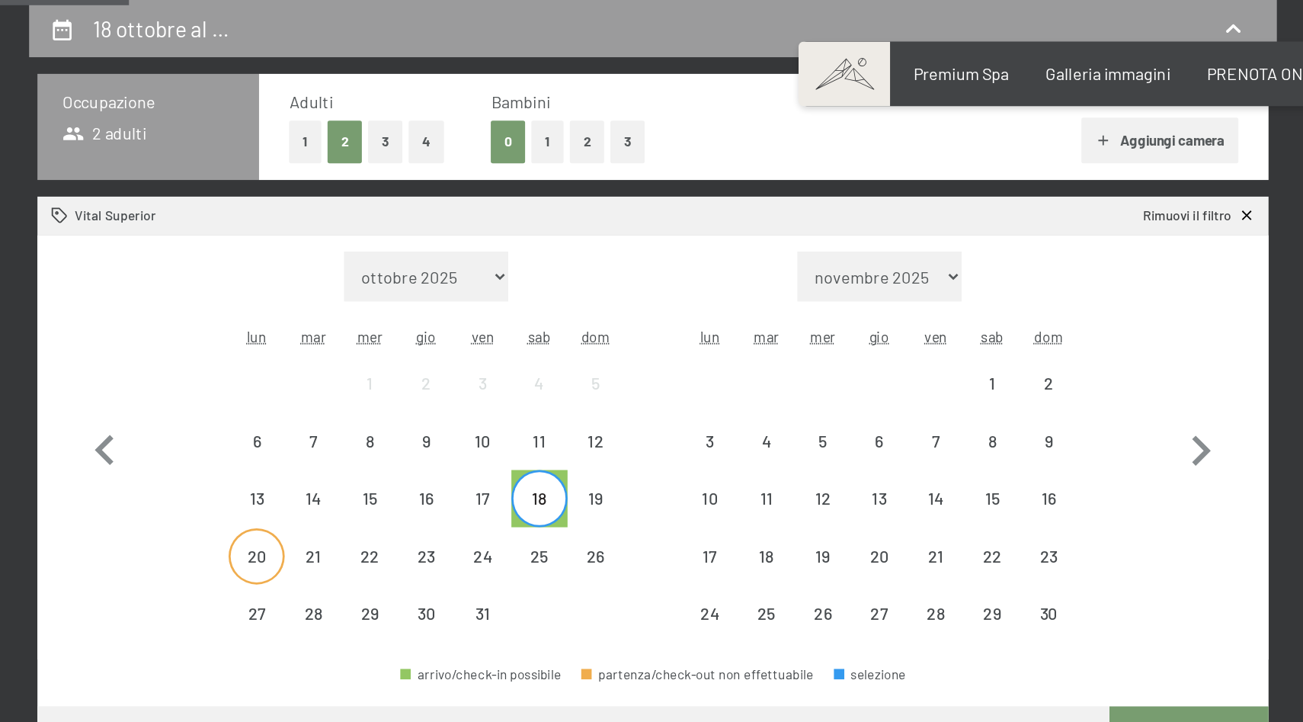
click at [364, 409] on div "20" at bounding box center [361, 421] width 38 height 38
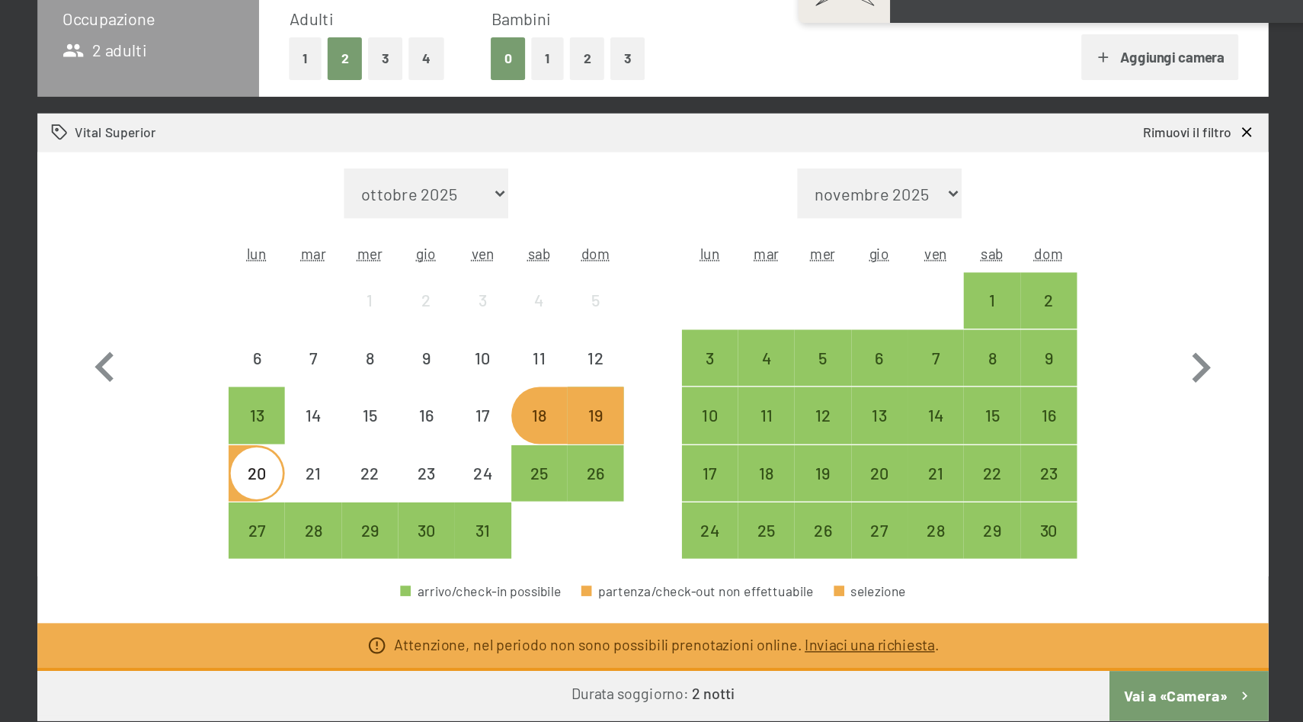
click at [815, 532] on link "Inviaci una richiesta" at bounding box center [810, 533] width 95 height 13
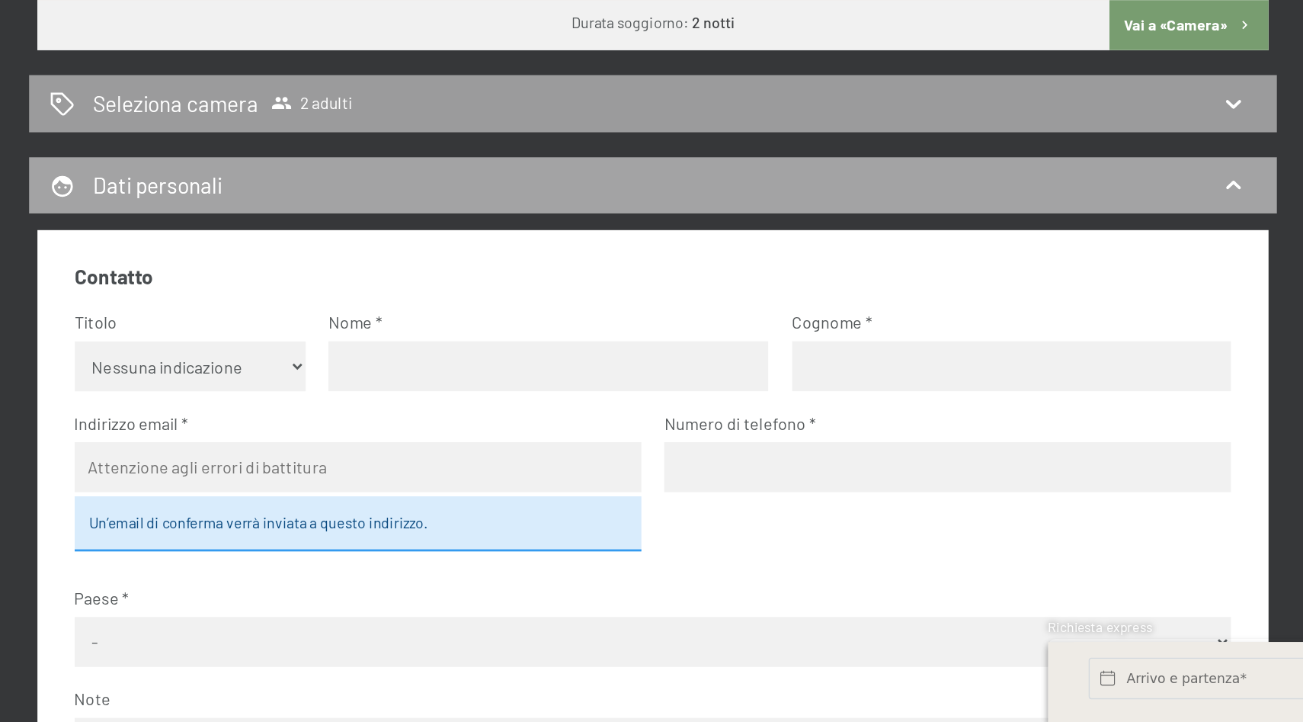
scroll to position [765, 0]
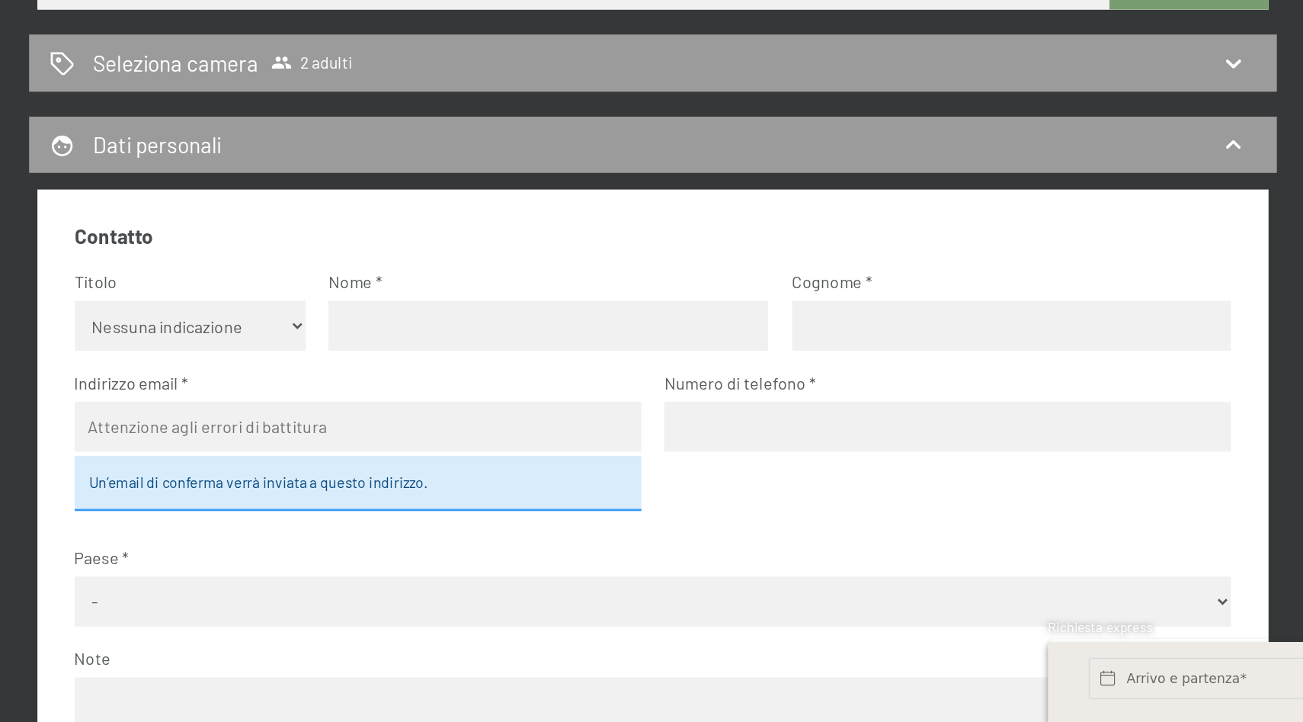
click at [312, 434] on select "Nessuna indicazione Sig.ra Sig." at bounding box center [313, 431] width 170 height 37
select select "m"
click at [228, 413] on select "Nessuna indicazione Sig.ra Sig." at bounding box center [313, 431] width 170 height 37
click at [462, 430] on input "text" at bounding box center [575, 431] width 322 height 37
type input "pietro"
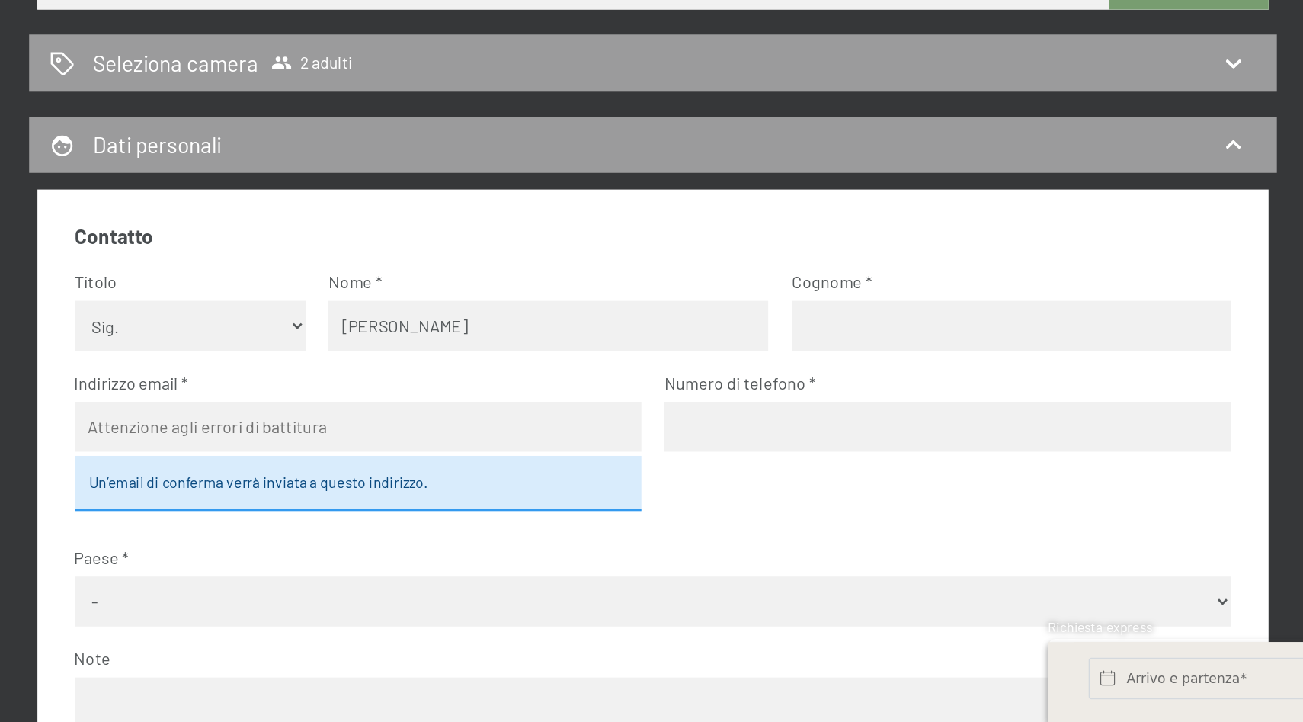
type input "tatulli"
type input "pietrotatulli43@gmail.com"
type input "3385393332"
select select "ITA"
click at [451, 548] on div "Un’email di conferma verrà inviata a questo indirizzo." at bounding box center [435, 547] width 415 height 40
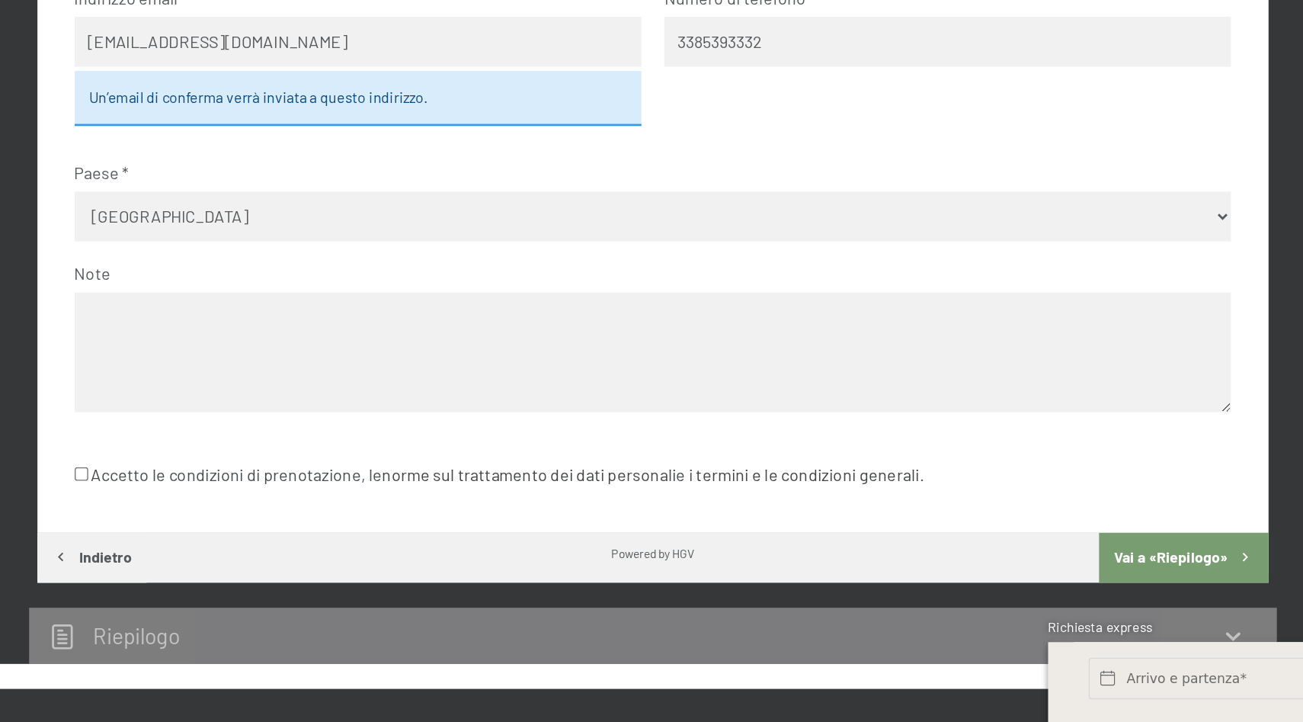
scroll to position [1050, 0]
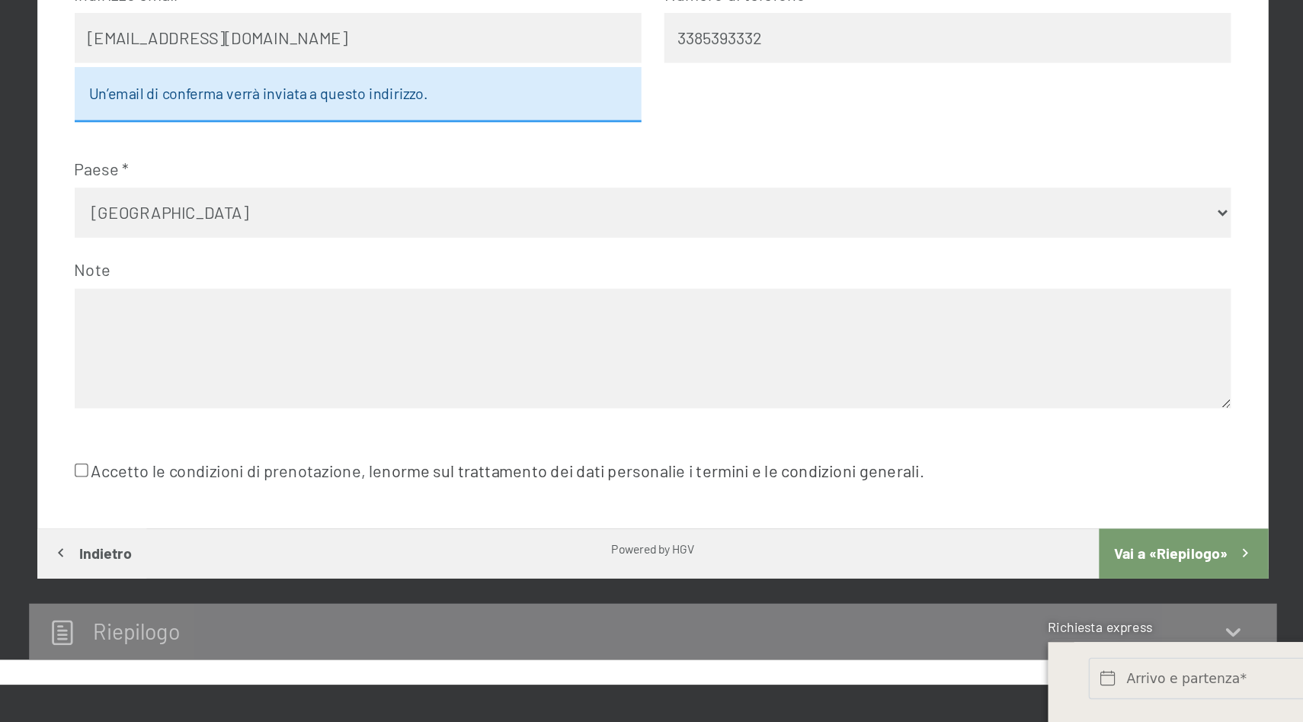
click at [232, 537] on input "Accetto le condizioni di prenotazione, le norme sul trattamento dei dati person…" at bounding box center [233, 537] width 10 height 10
checkbox input "true"
click at [505, 450] on textarea at bounding box center [652, 448] width 848 height 88
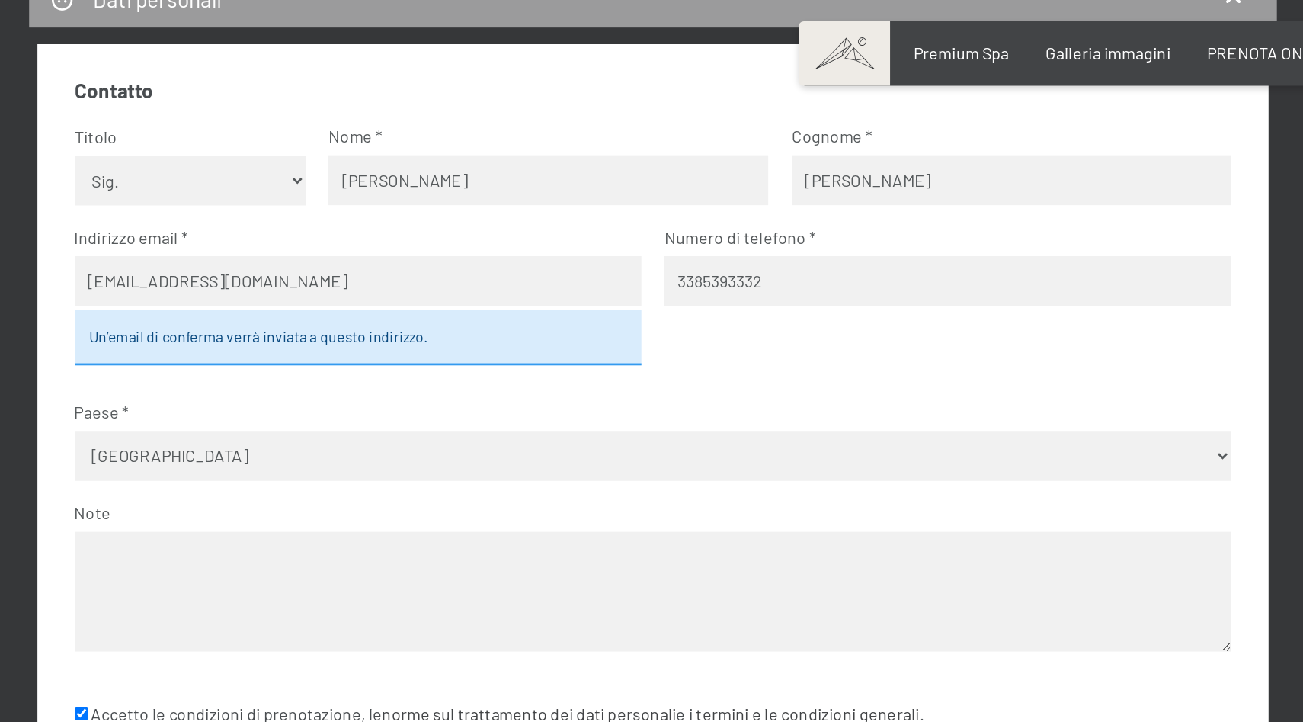
click at [409, 260] on div "Un’email di conferma verrà inviata a questo indirizzo." at bounding box center [435, 262] width 415 height 40
click at [508, 264] on div "Un’email di conferma verrà inviata a questo indirizzo." at bounding box center [435, 262] width 415 height 40
click at [483, 269] on div "Un’email di conferma verrà inviata a questo indirizzo." at bounding box center [435, 262] width 415 height 40
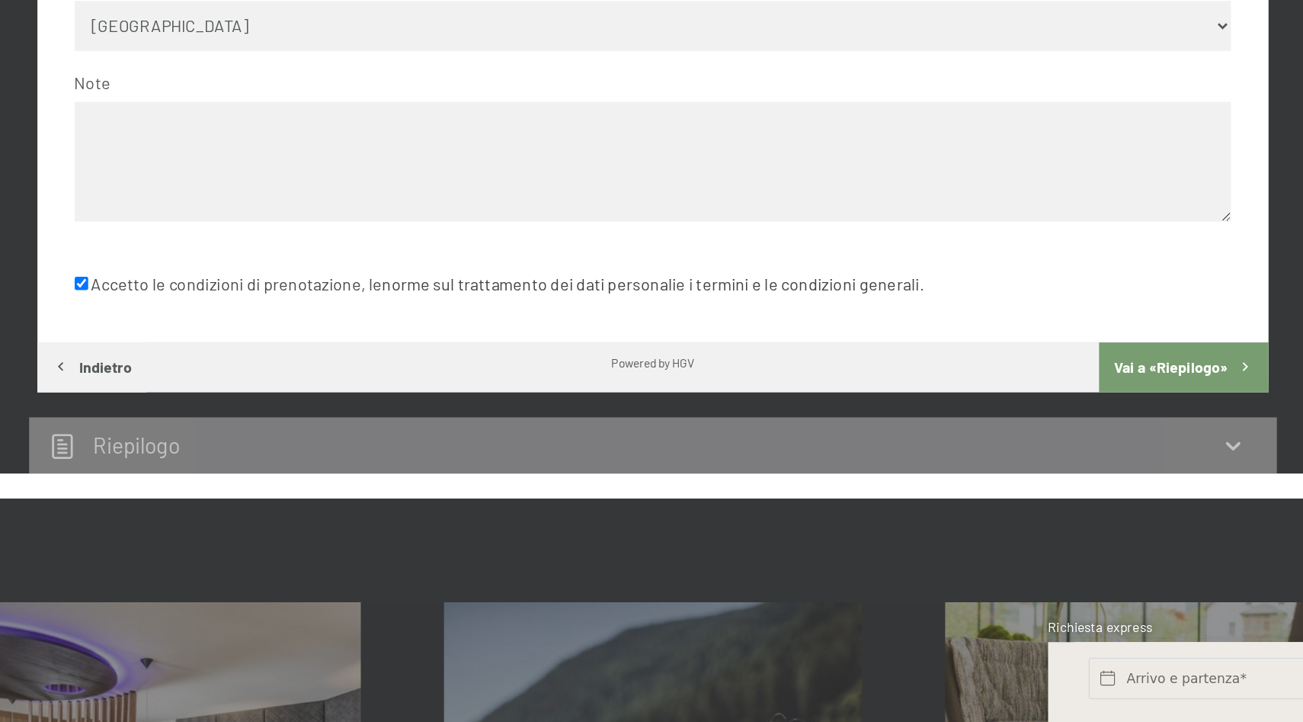
scroll to position [1186, 0]
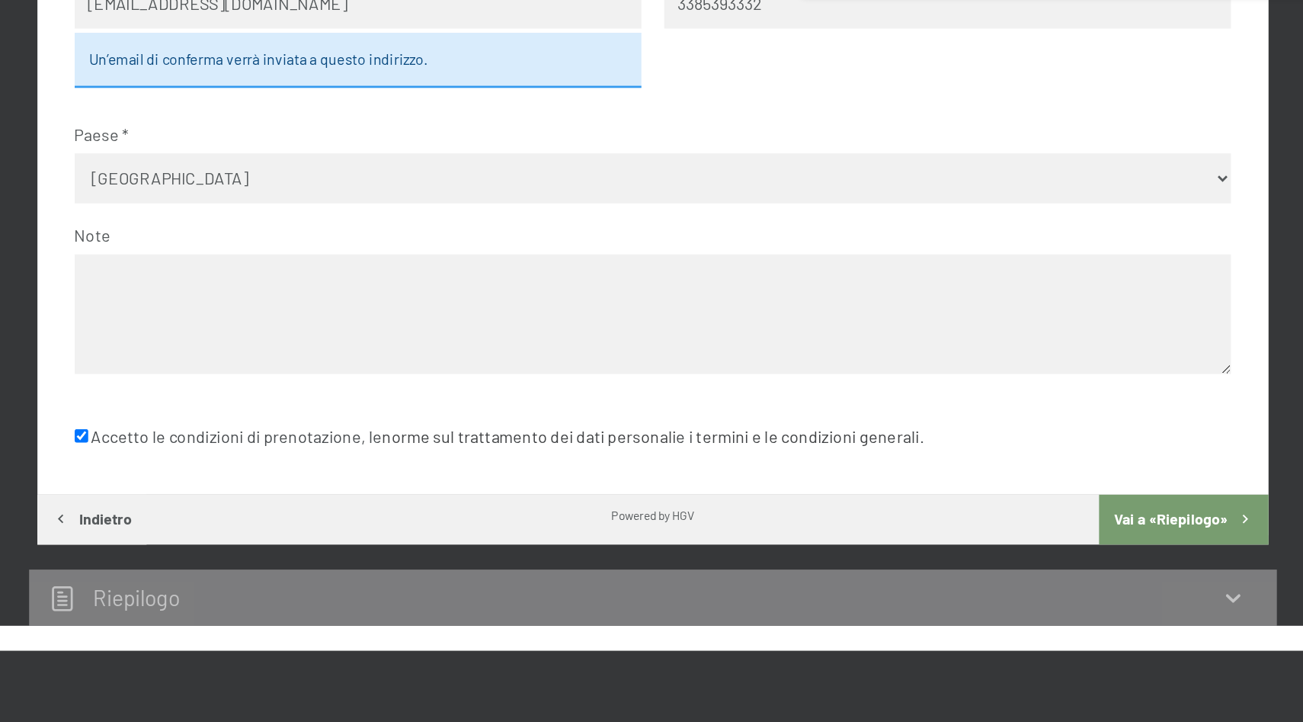
click at [359, 307] on textarea at bounding box center [652, 312] width 848 height 88
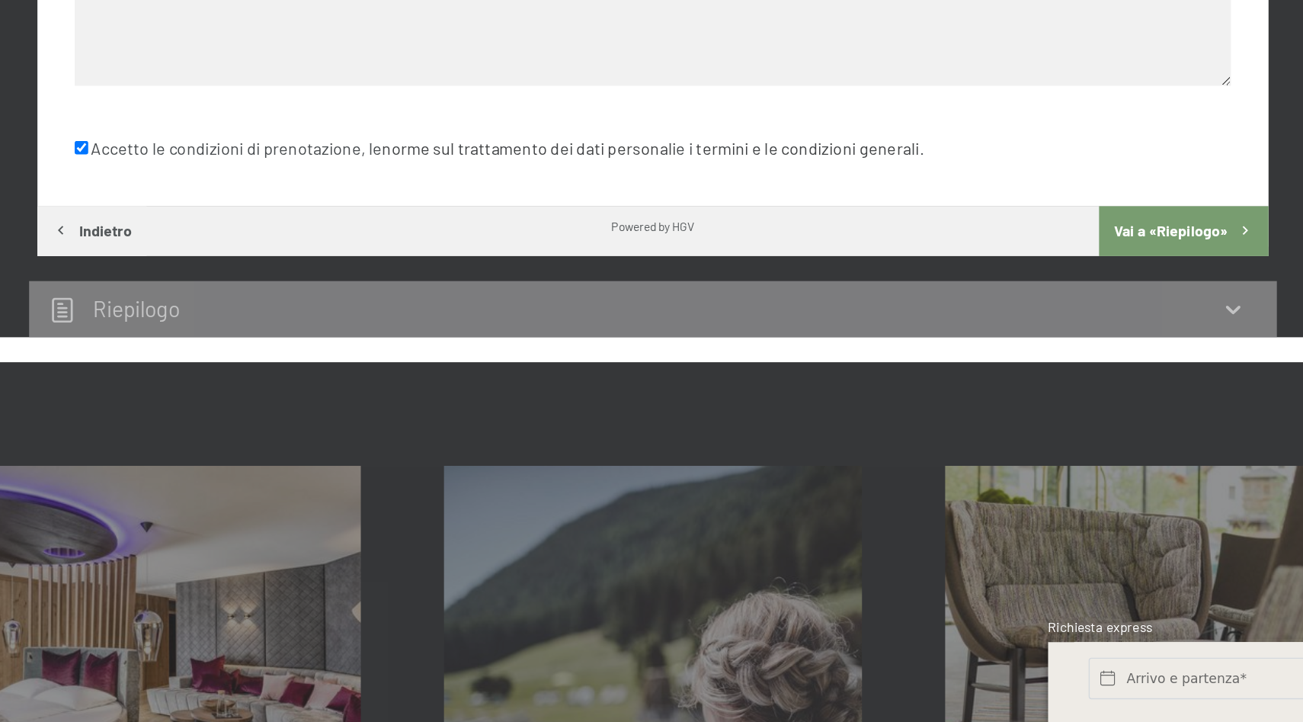
scroll to position [1288, 0]
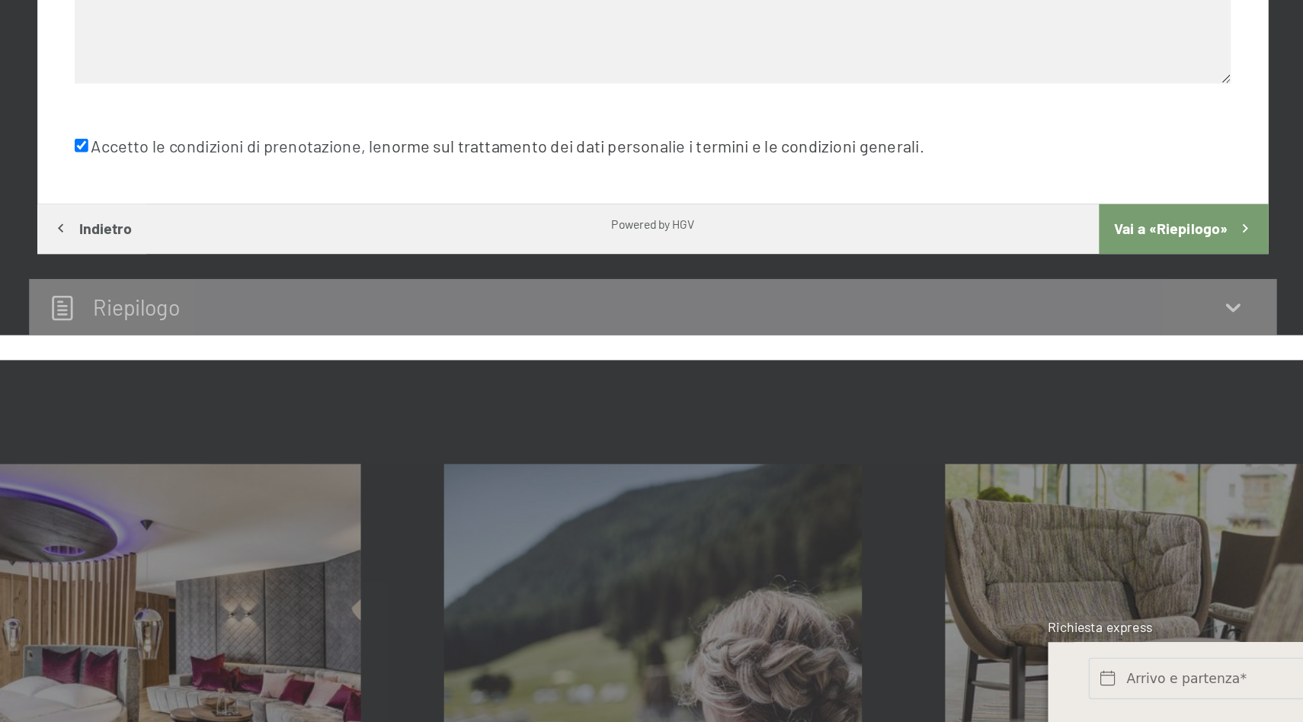
click at [1047, 355] on button "Vai a «Riepilogo»" at bounding box center [1041, 360] width 124 height 37
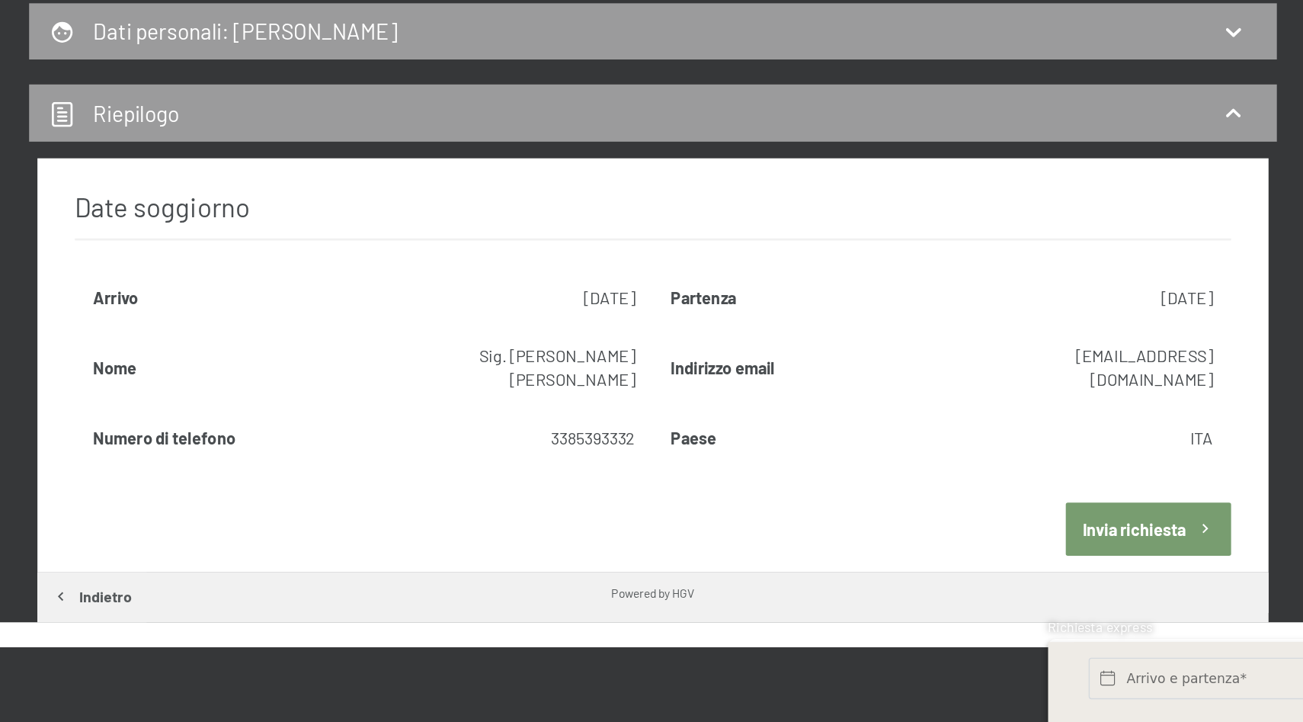
scroll to position [850, 0]
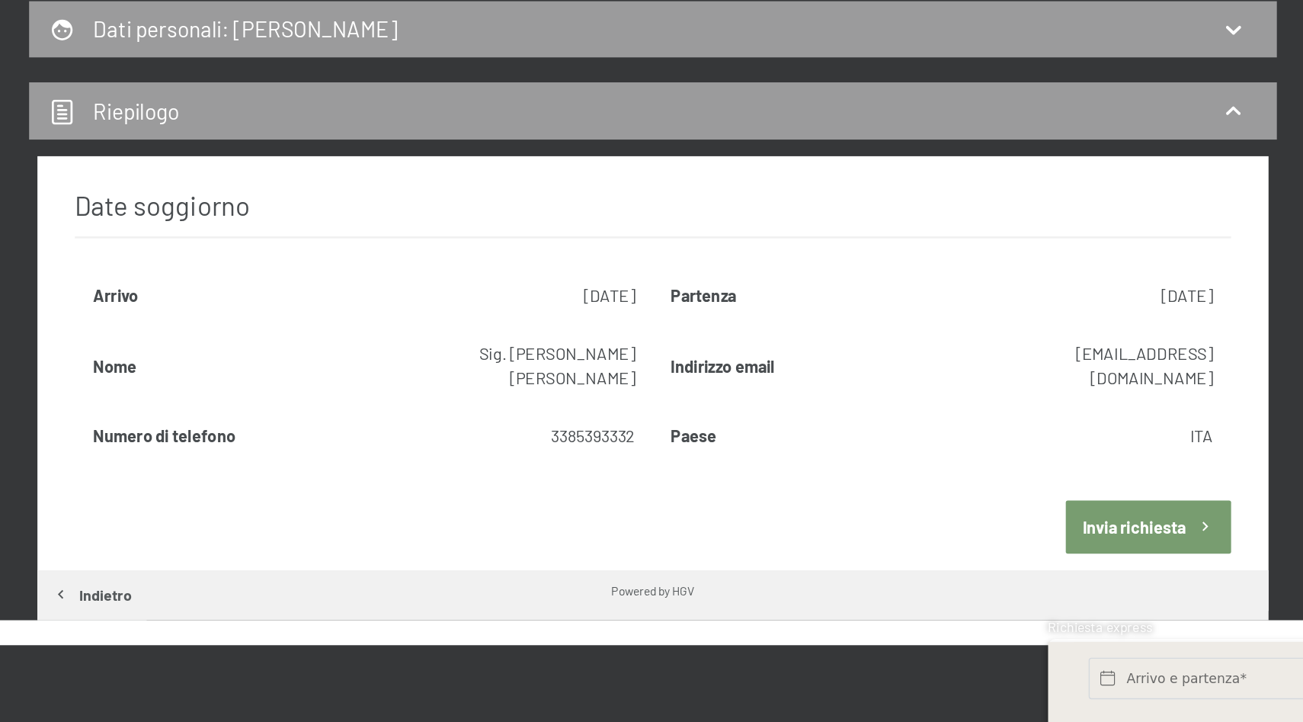
click at [1038, 559] on button "Invia richiesta" at bounding box center [1014, 578] width 121 height 39
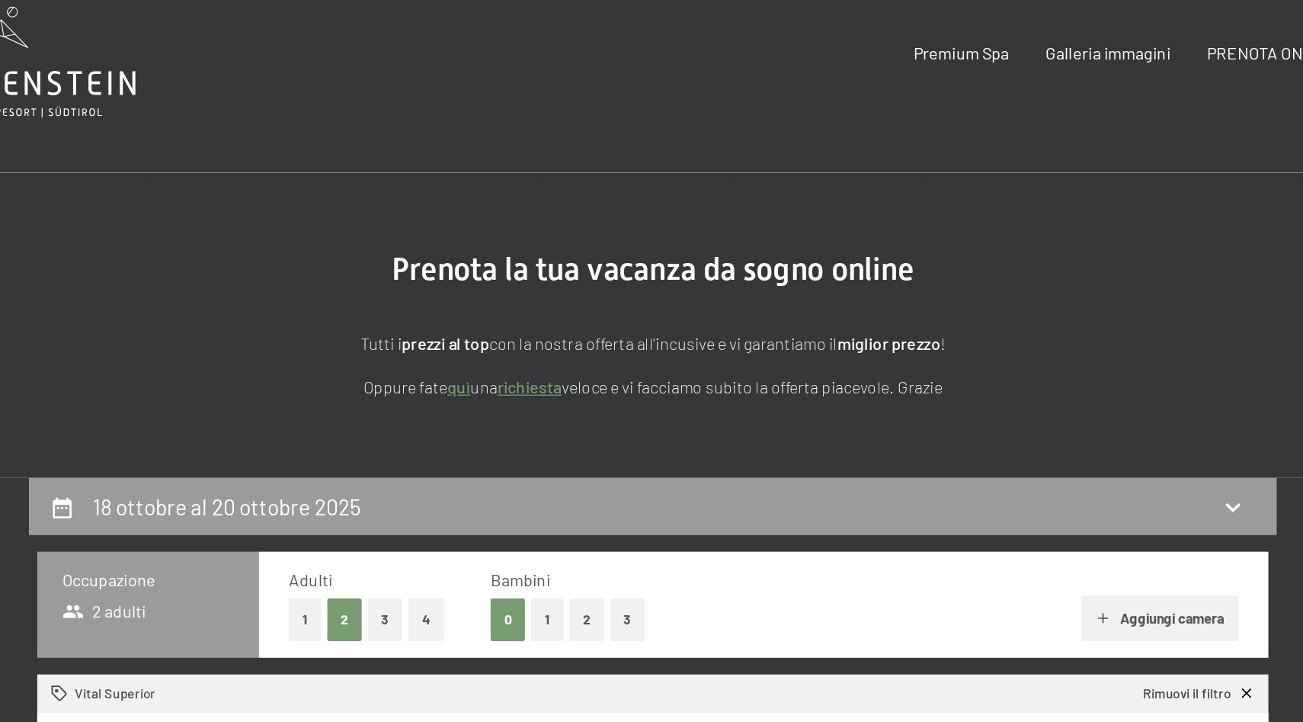
scroll to position [0, 0]
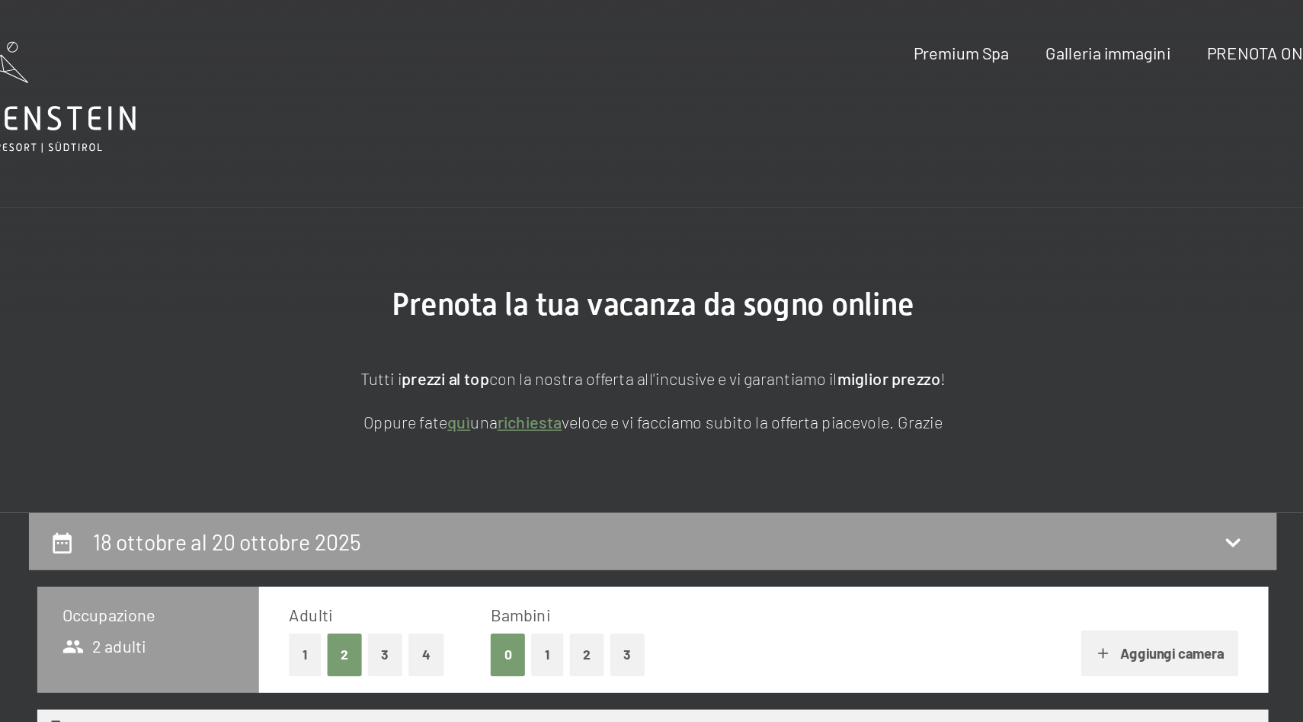
click at [897, 165] on section "Prenota la tua vacanza da sogno online Tutti i prezzi al top con la nostra offe…" at bounding box center [651, 263] width 1303 height 223
click at [1002, 39] on span "Galleria immagini" at bounding box center [985, 36] width 91 height 14
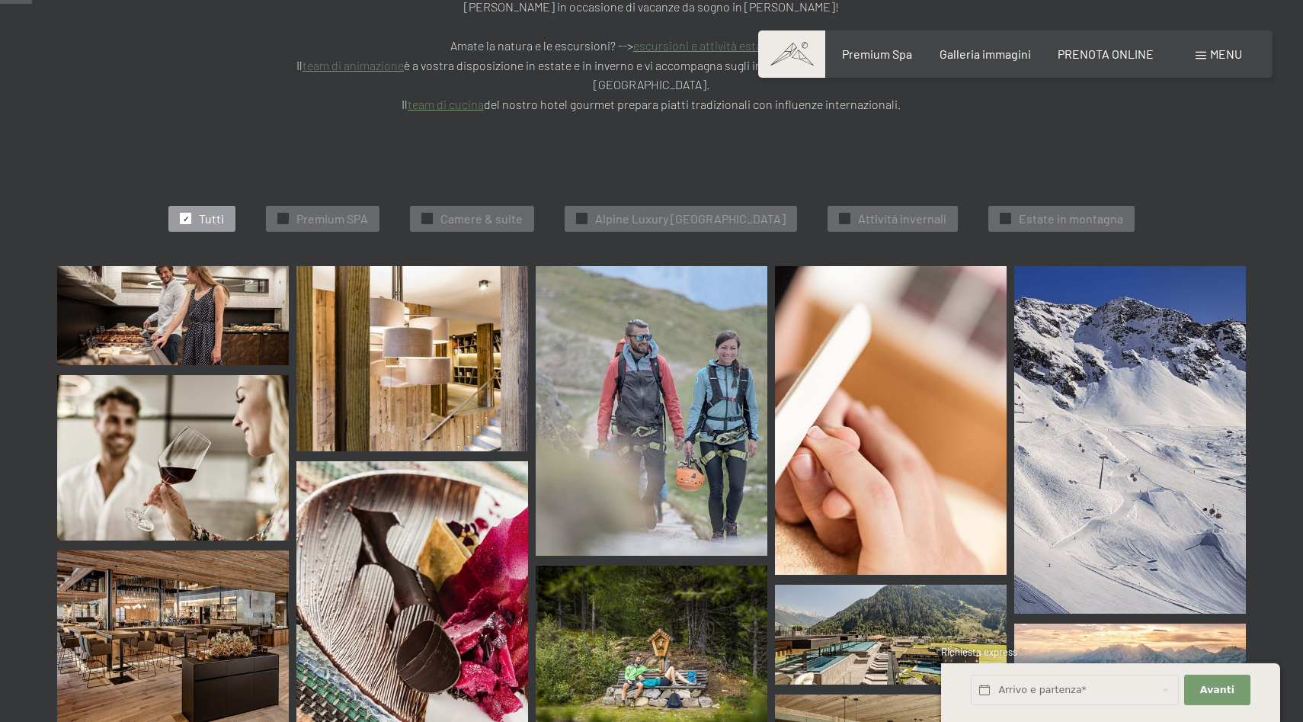
scroll to position [457, 0]
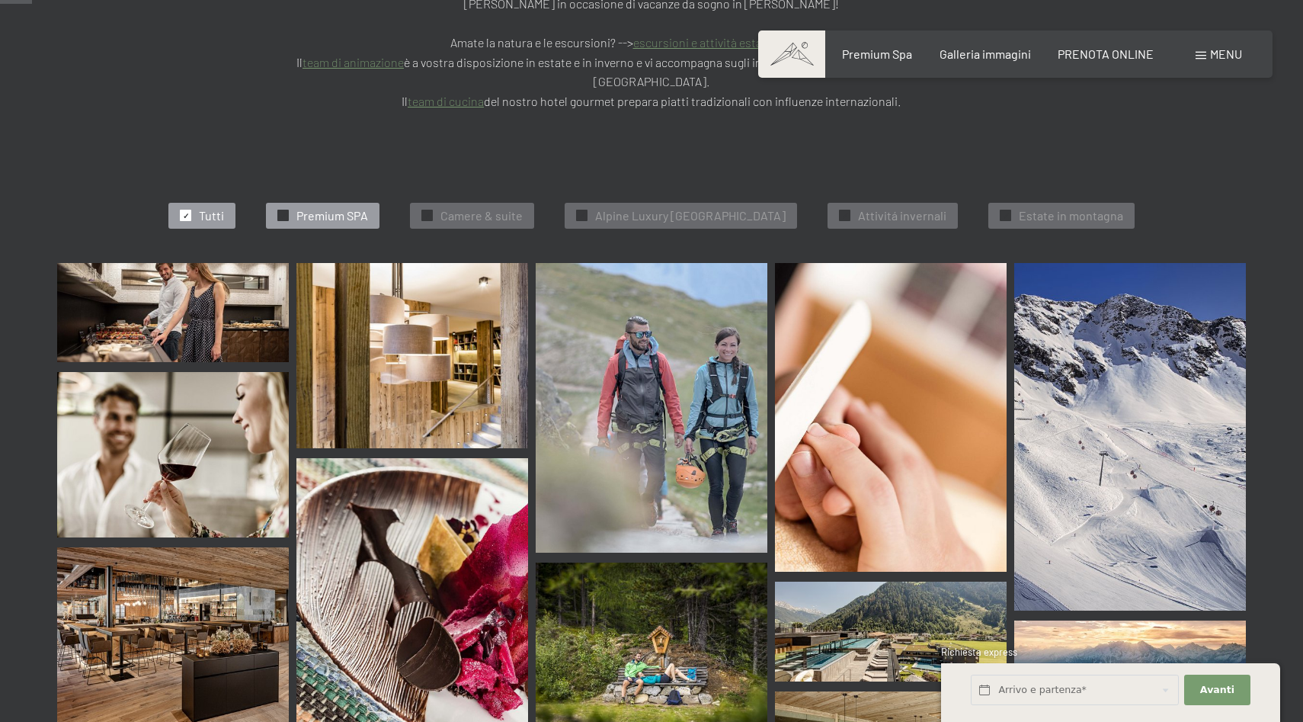
click at [316, 207] on span "Premium SPA" at bounding box center [332, 215] width 72 height 17
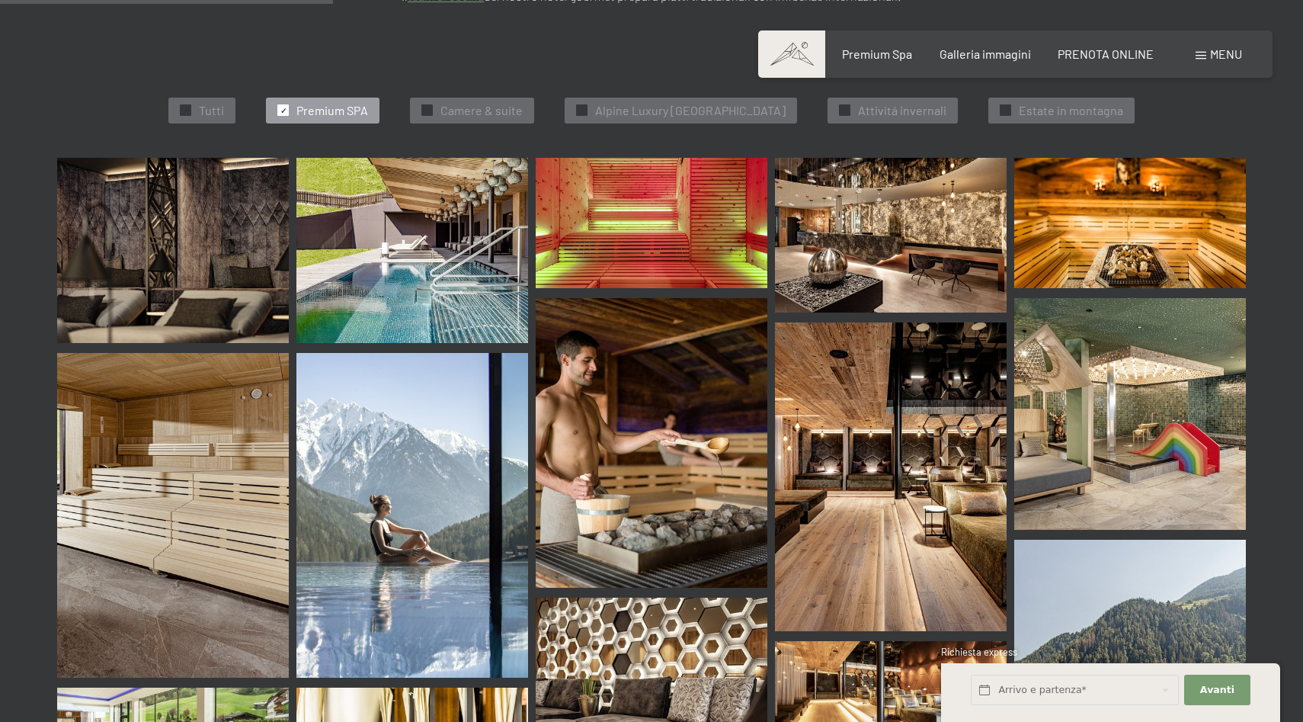
scroll to position [293, 0]
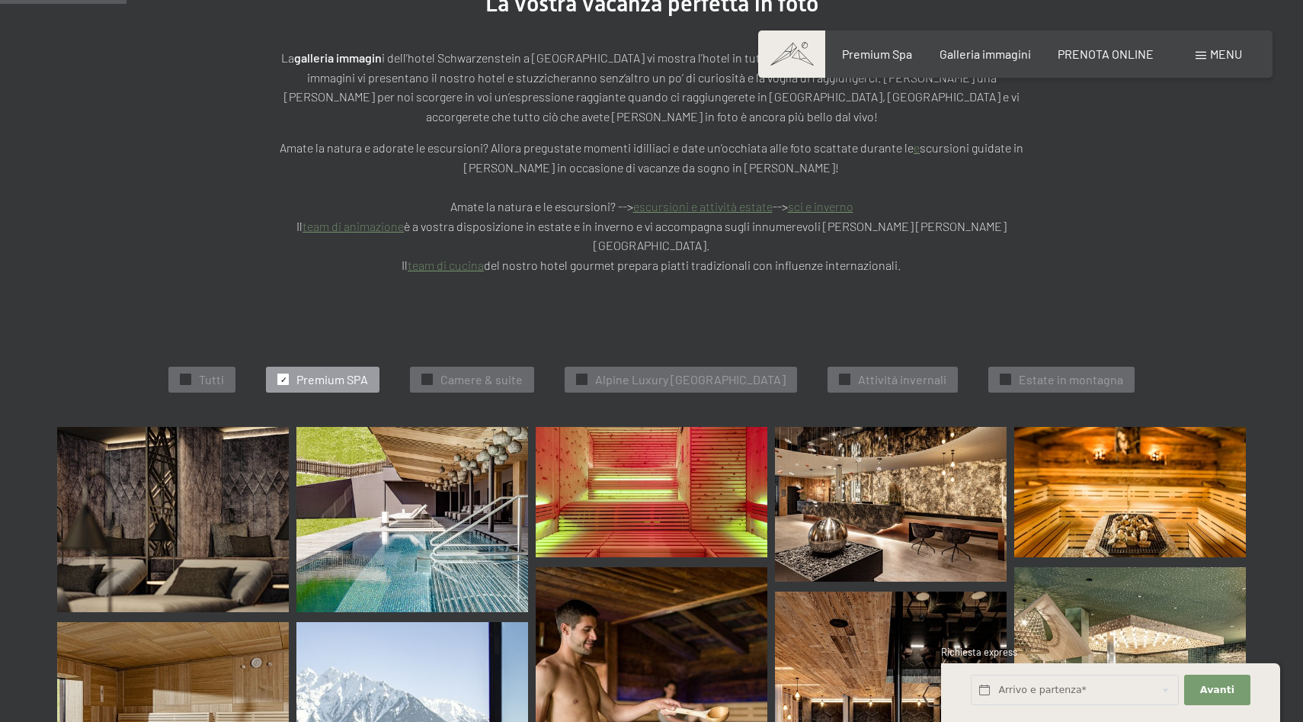
click at [230, 508] on img at bounding box center [173, 519] width 232 height 185
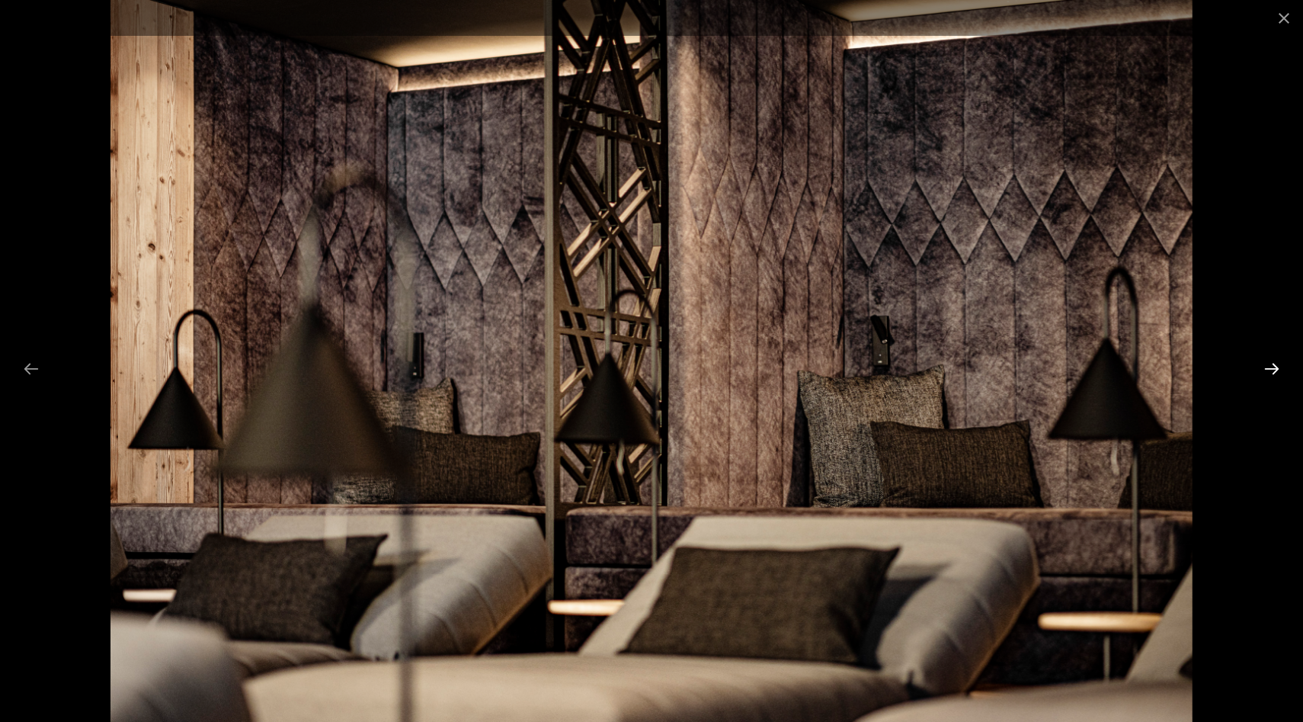
click at [1274, 369] on button "Next slide" at bounding box center [1272, 369] width 32 height 30
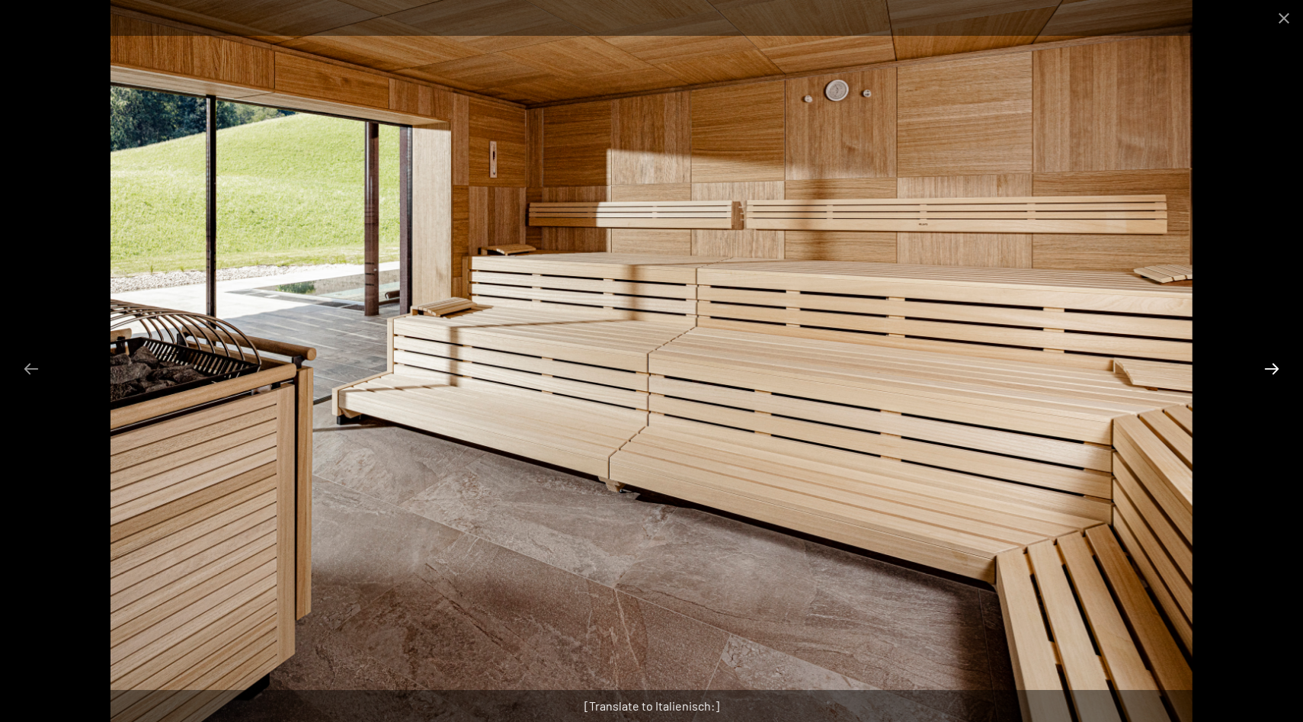
click at [1274, 369] on button "Next slide" at bounding box center [1272, 369] width 32 height 30
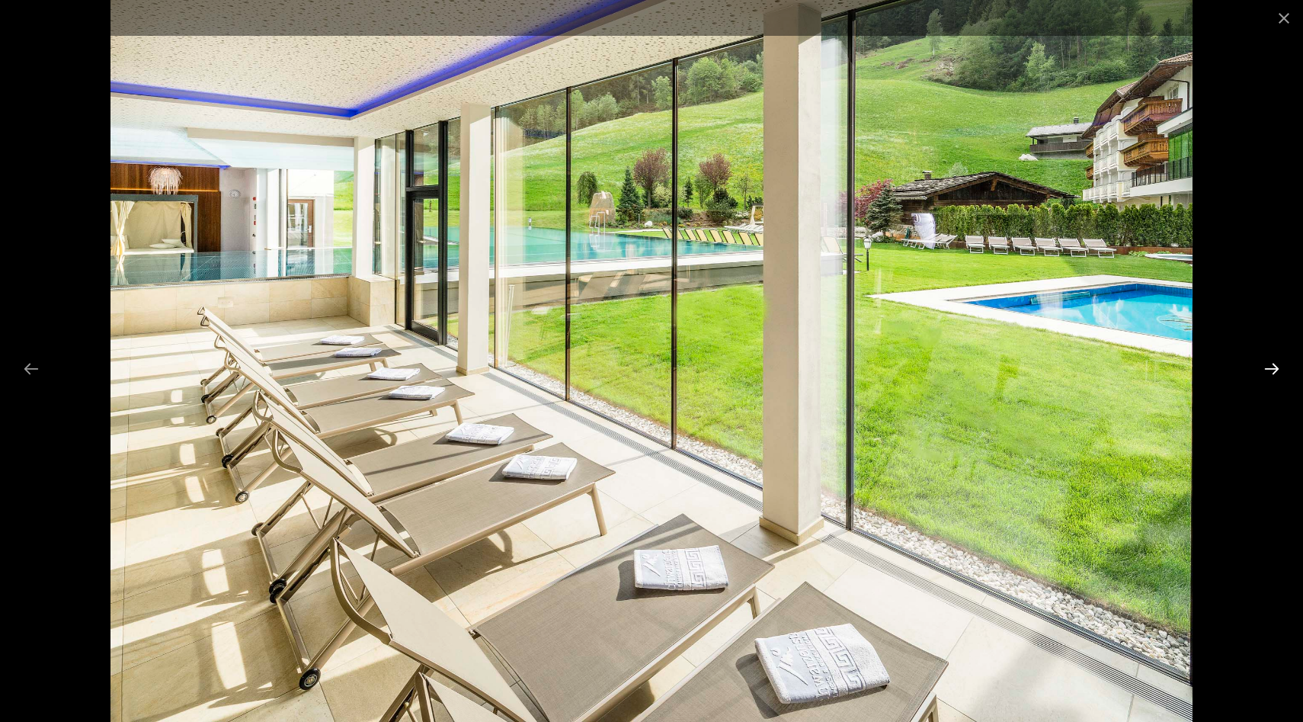
click at [1274, 369] on button "Next slide" at bounding box center [1272, 369] width 32 height 30
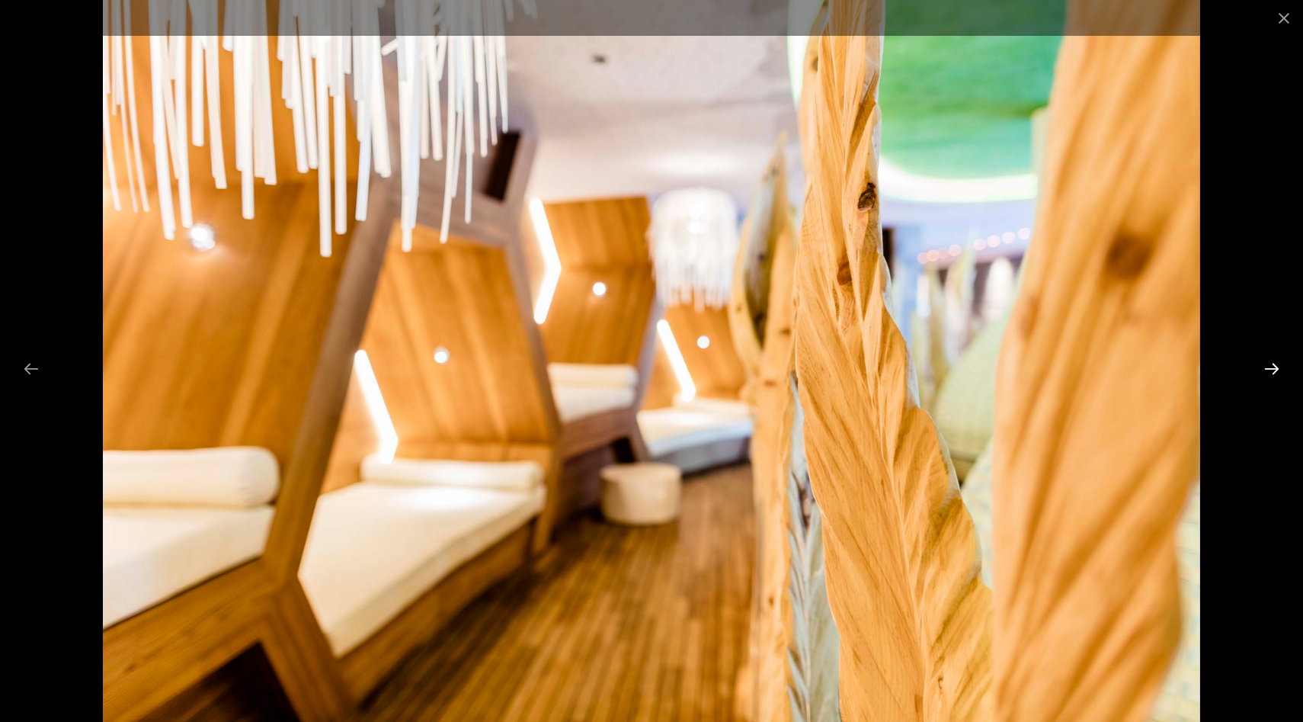
click at [1274, 369] on button "Next slide" at bounding box center [1272, 369] width 32 height 30
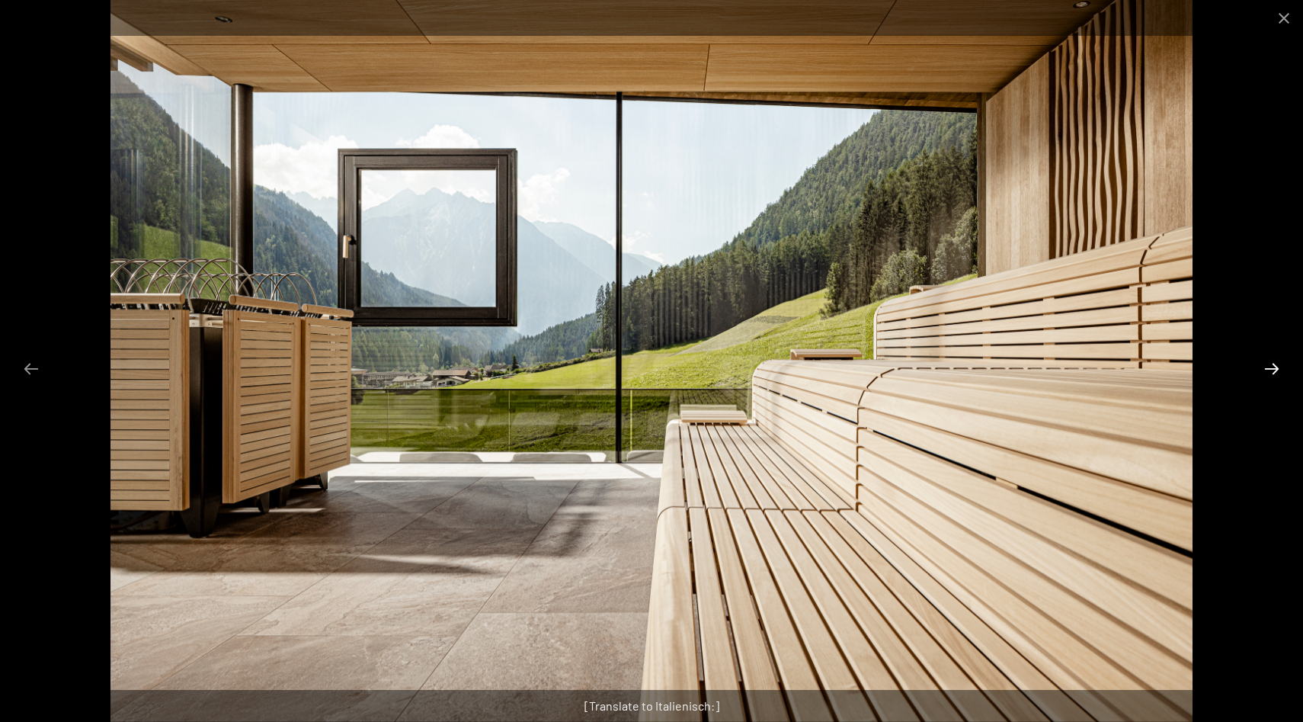
click at [1274, 369] on button "Next slide" at bounding box center [1272, 369] width 32 height 30
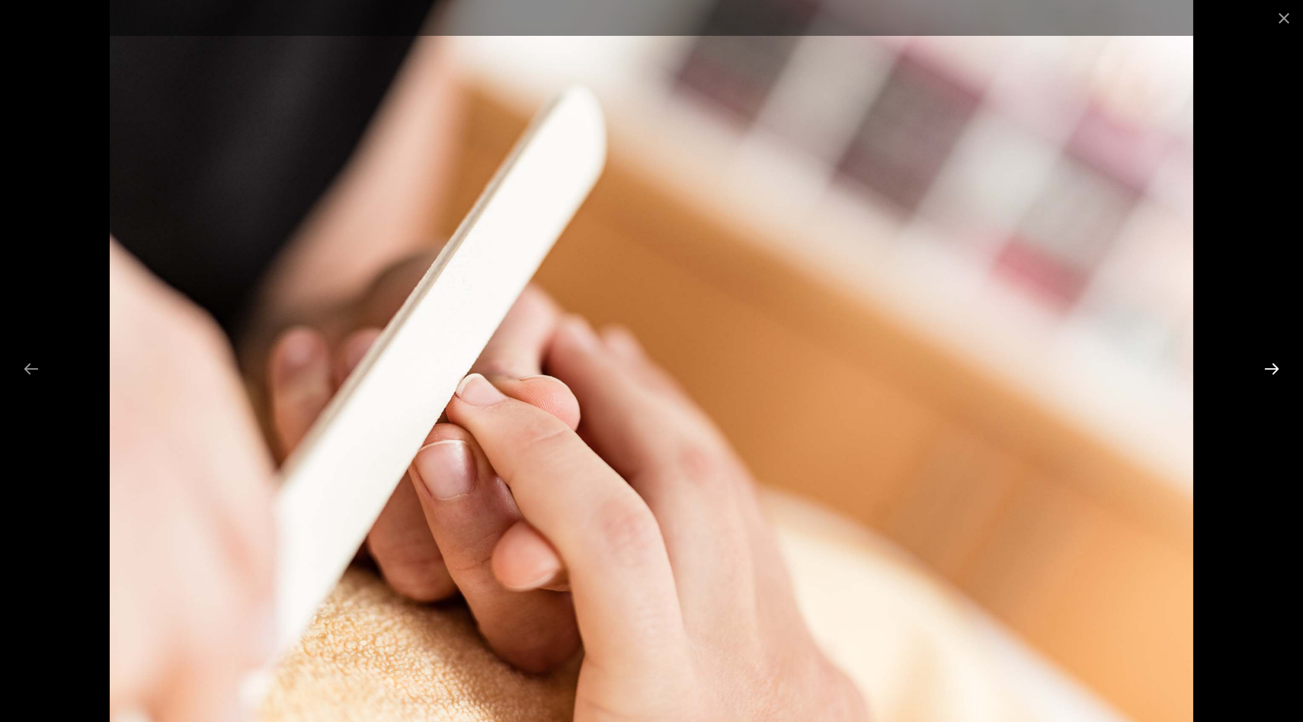
click at [1274, 369] on button "Next slide" at bounding box center [1272, 369] width 32 height 30
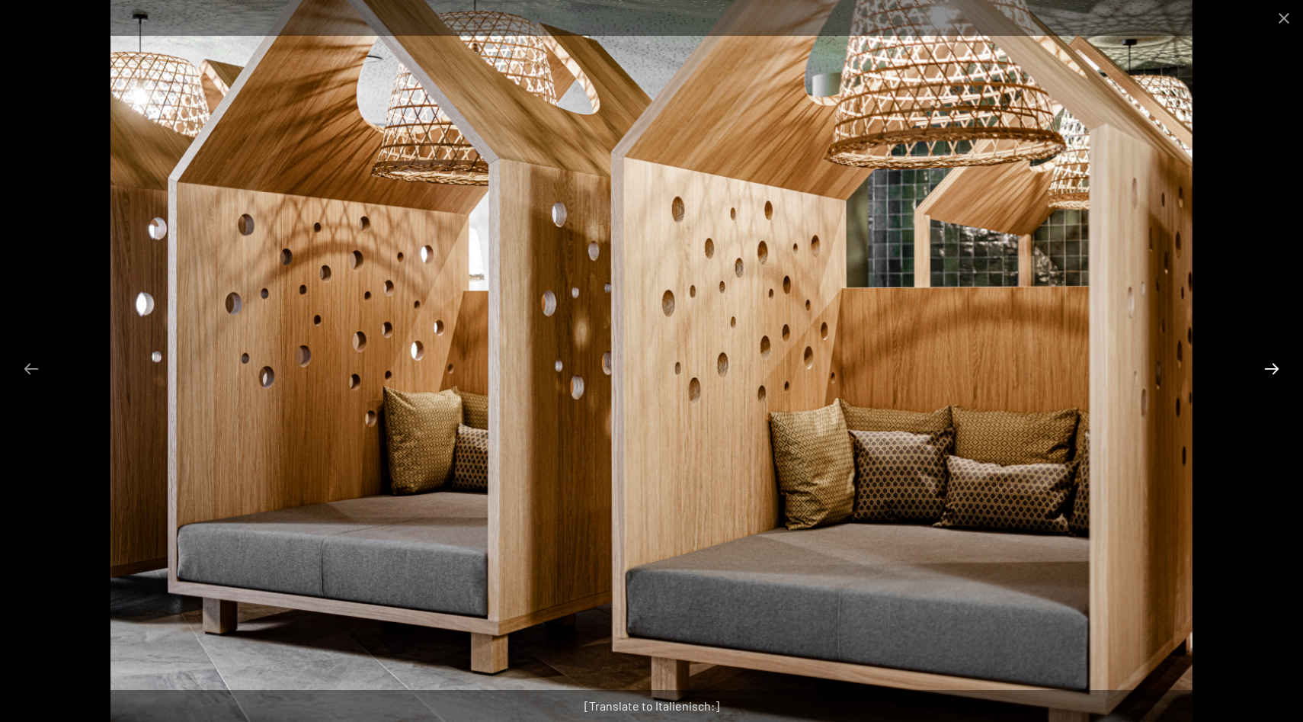
click at [1274, 369] on button "Next slide" at bounding box center [1272, 369] width 32 height 30
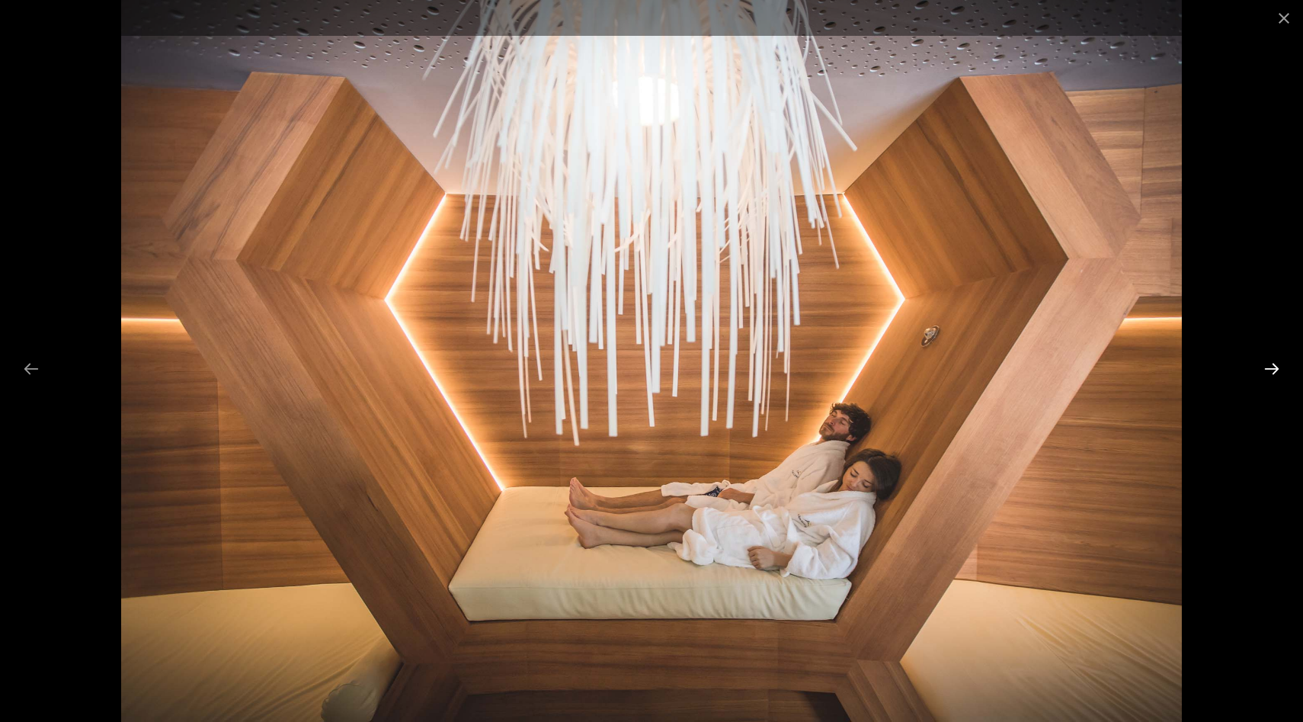
click at [1274, 369] on button "Next slide" at bounding box center [1272, 369] width 32 height 30
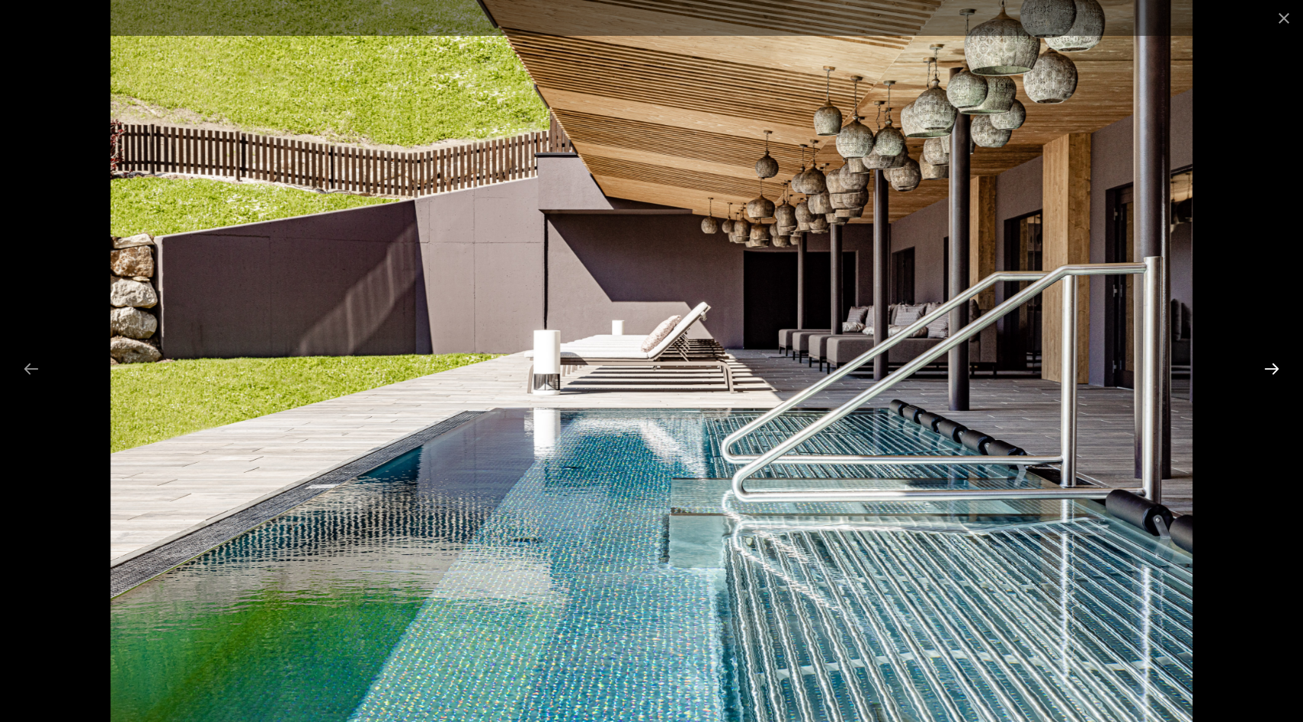
click at [1274, 369] on button "Next slide" at bounding box center [1272, 369] width 32 height 30
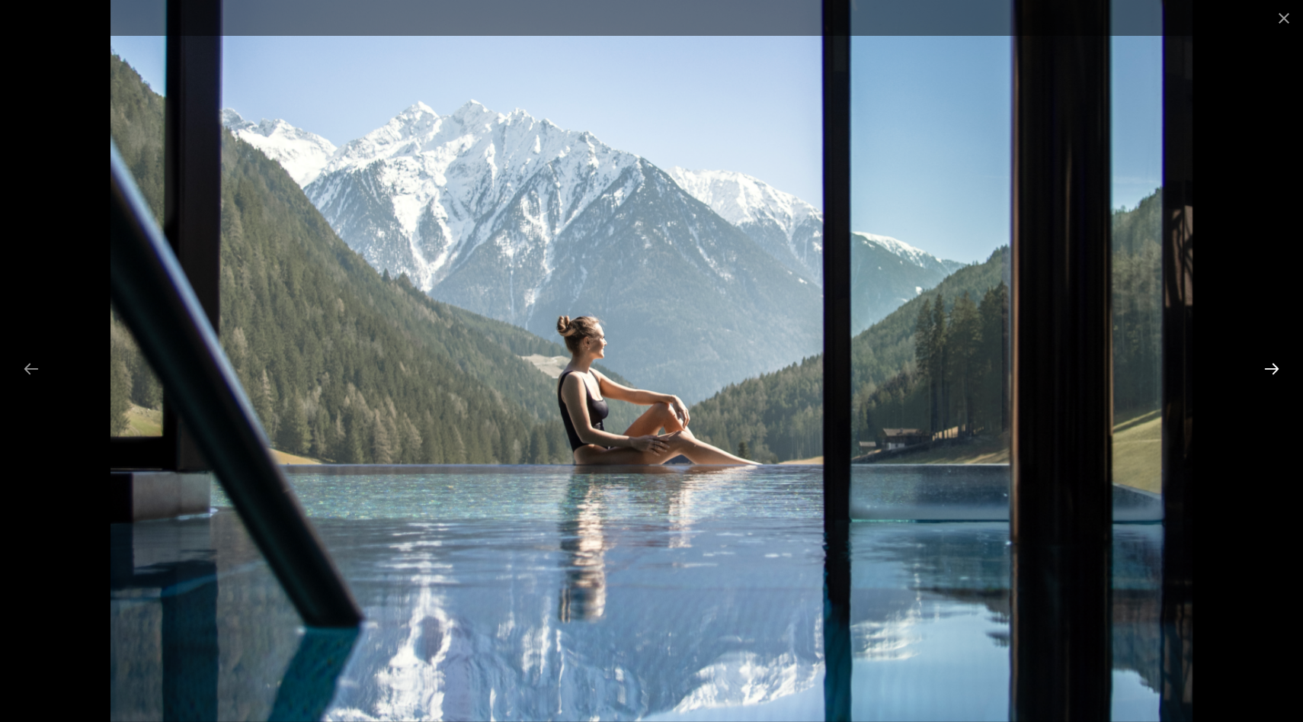
click at [1274, 369] on button "Next slide" at bounding box center [1272, 369] width 32 height 30
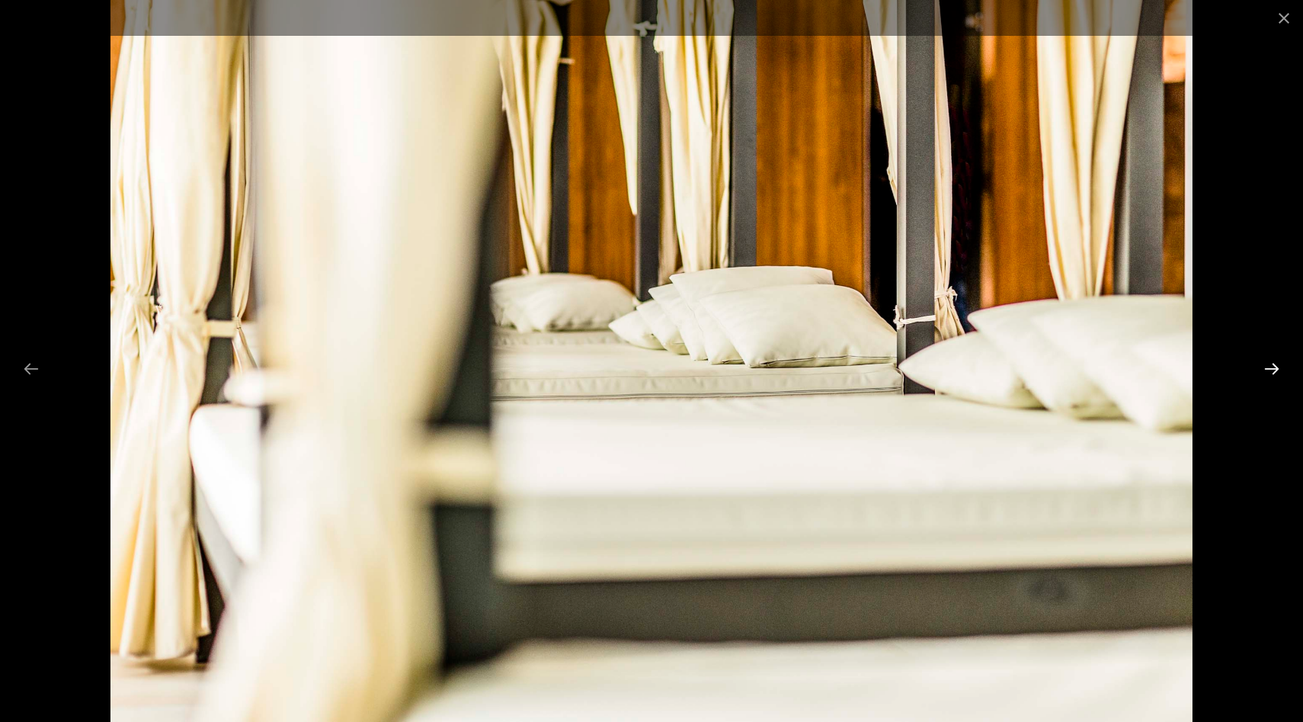
click at [1274, 369] on button "Next slide" at bounding box center [1272, 369] width 32 height 30
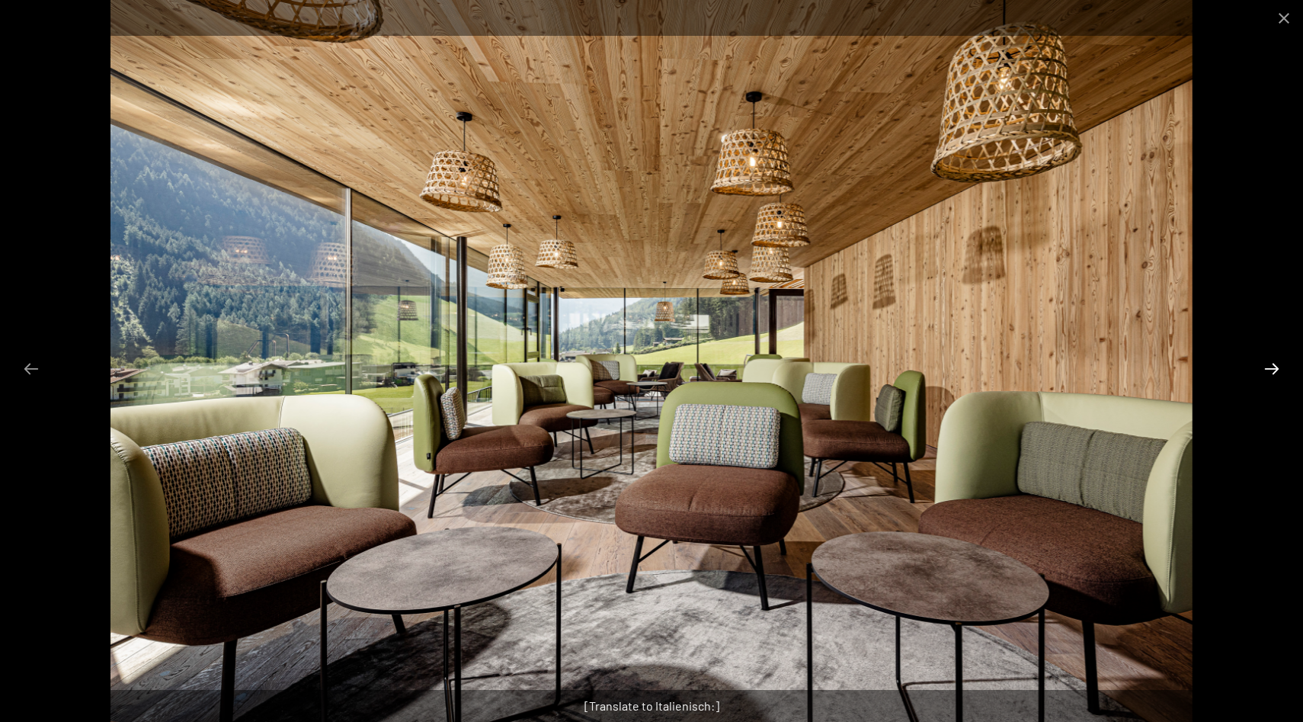
click at [1274, 369] on button "Next slide" at bounding box center [1272, 369] width 32 height 30
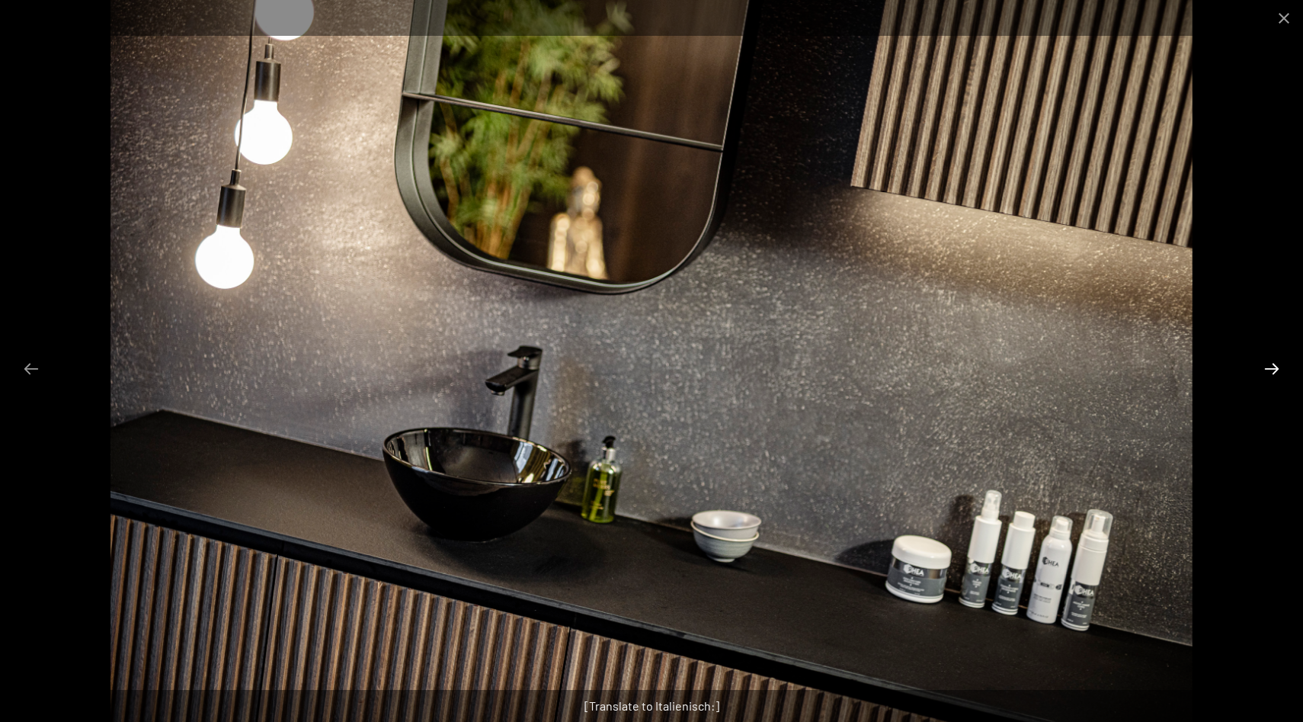
click at [1274, 369] on button "Next slide" at bounding box center [1272, 369] width 32 height 30
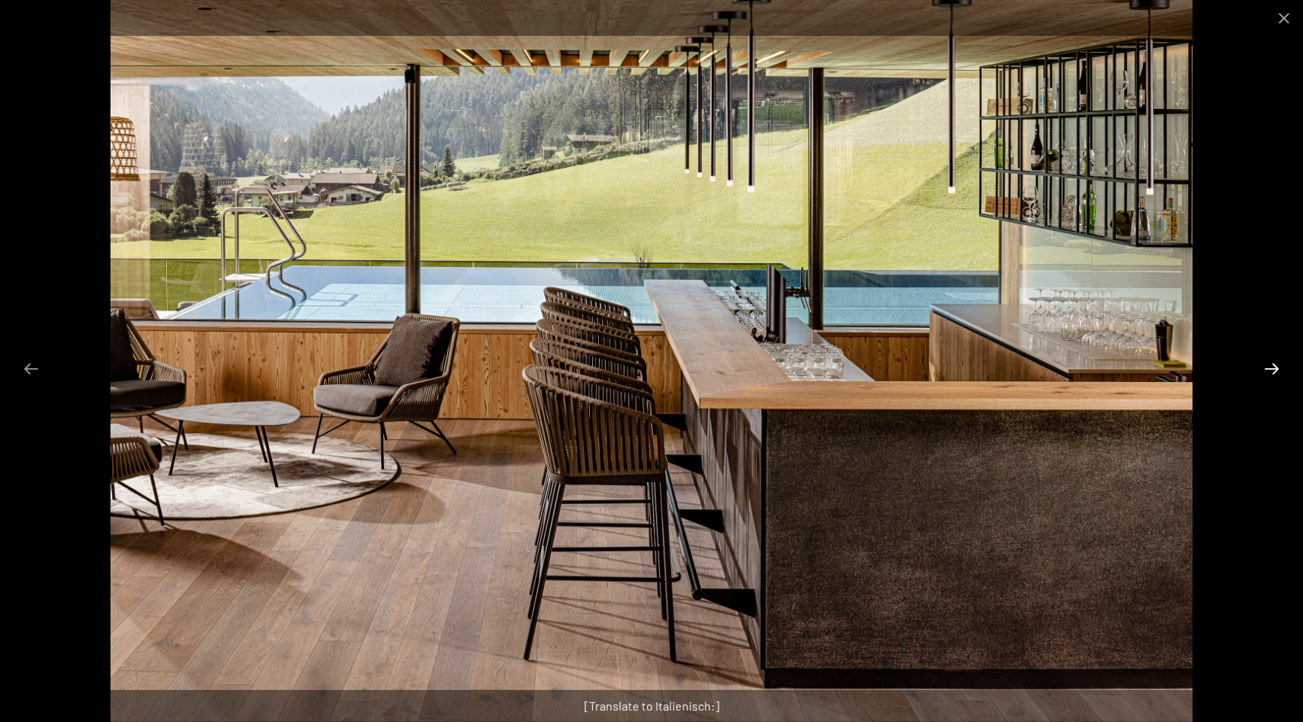
click at [1272, 370] on button "Next slide" at bounding box center [1272, 369] width 32 height 30
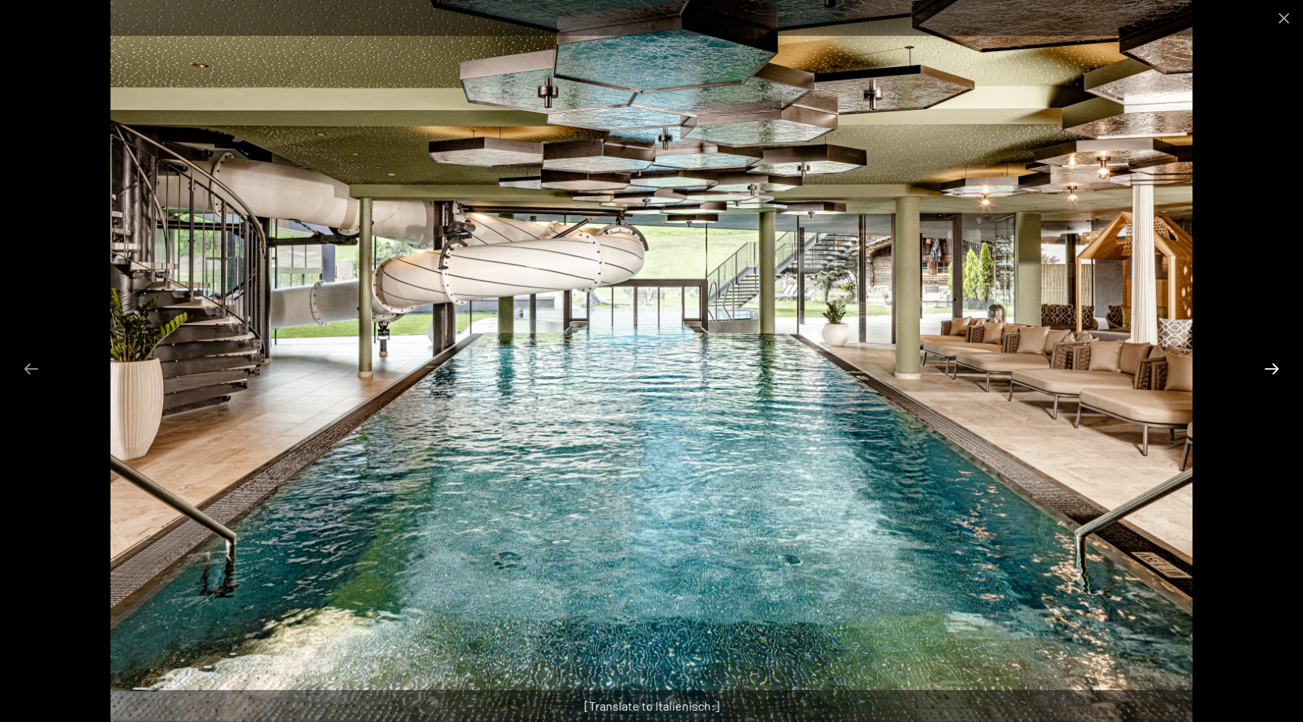
click at [1272, 370] on button "Next slide" at bounding box center [1272, 369] width 32 height 30
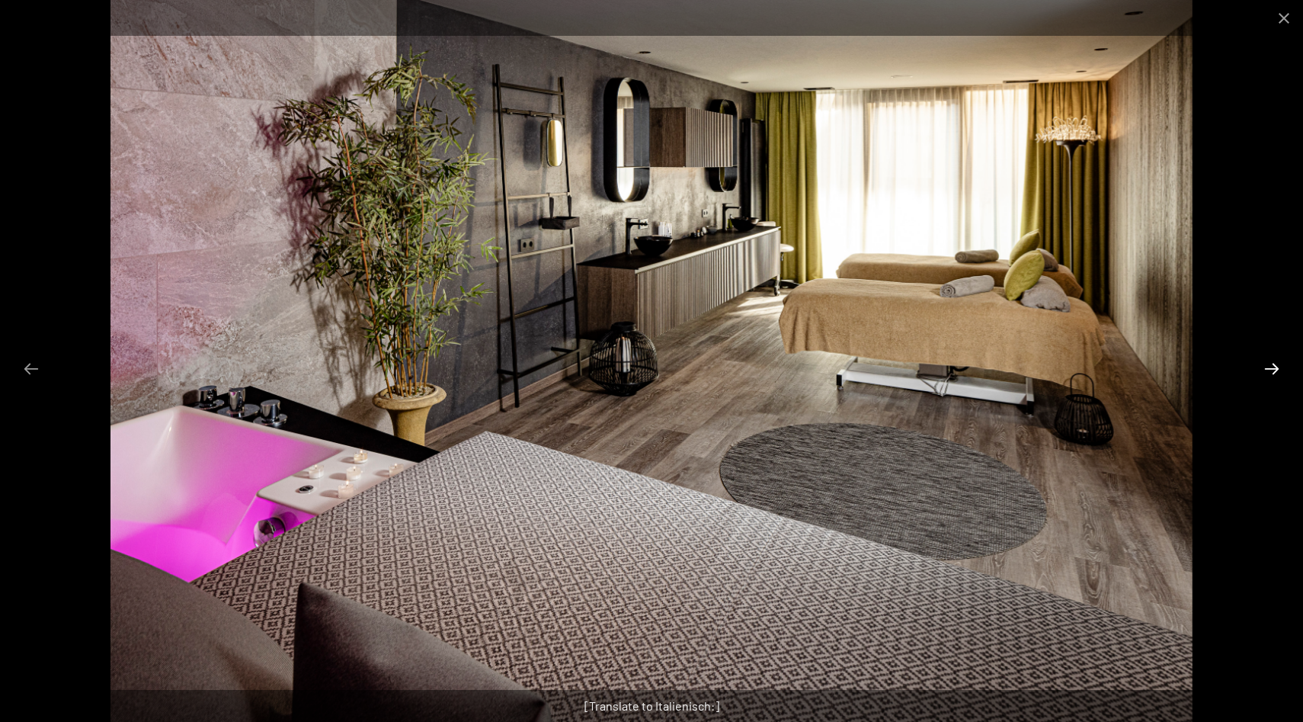
click at [1272, 370] on button "Next slide" at bounding box center [1272, 369] width 32 height 30
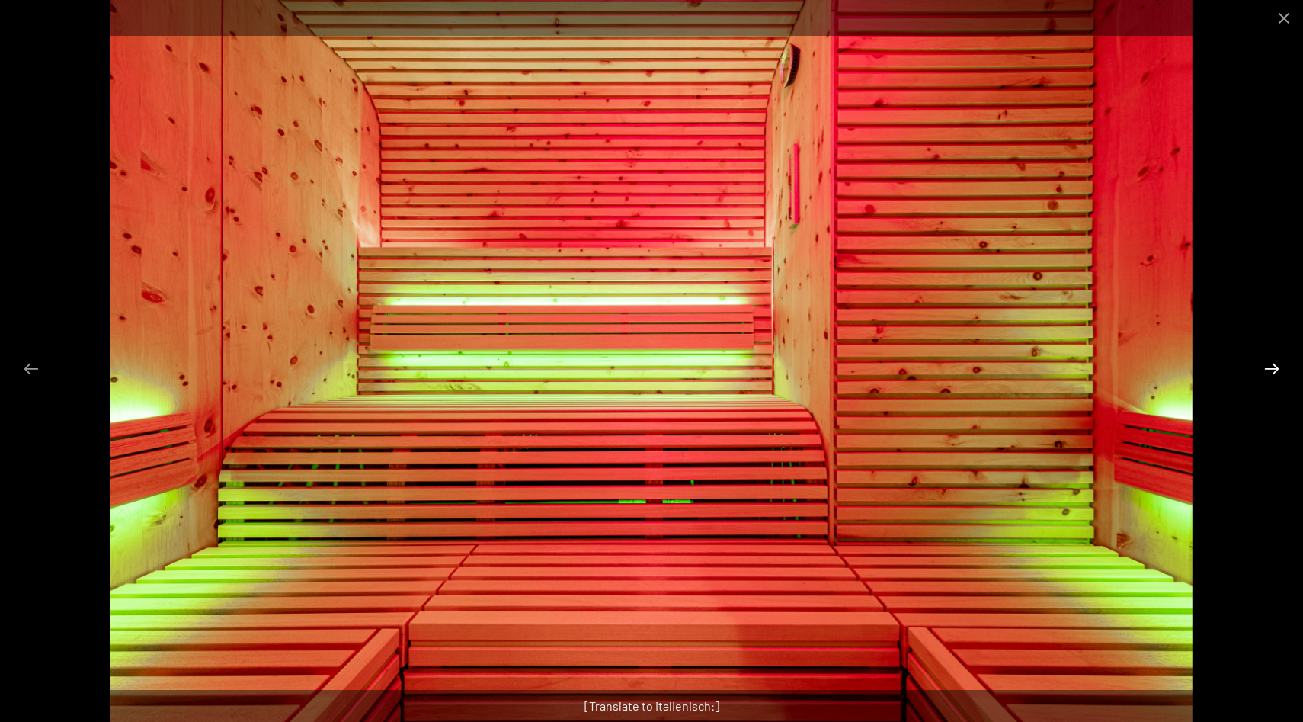
click at [1272, 370] on button "Next slide" at bounding box center [1272, 369] width 32 height 30
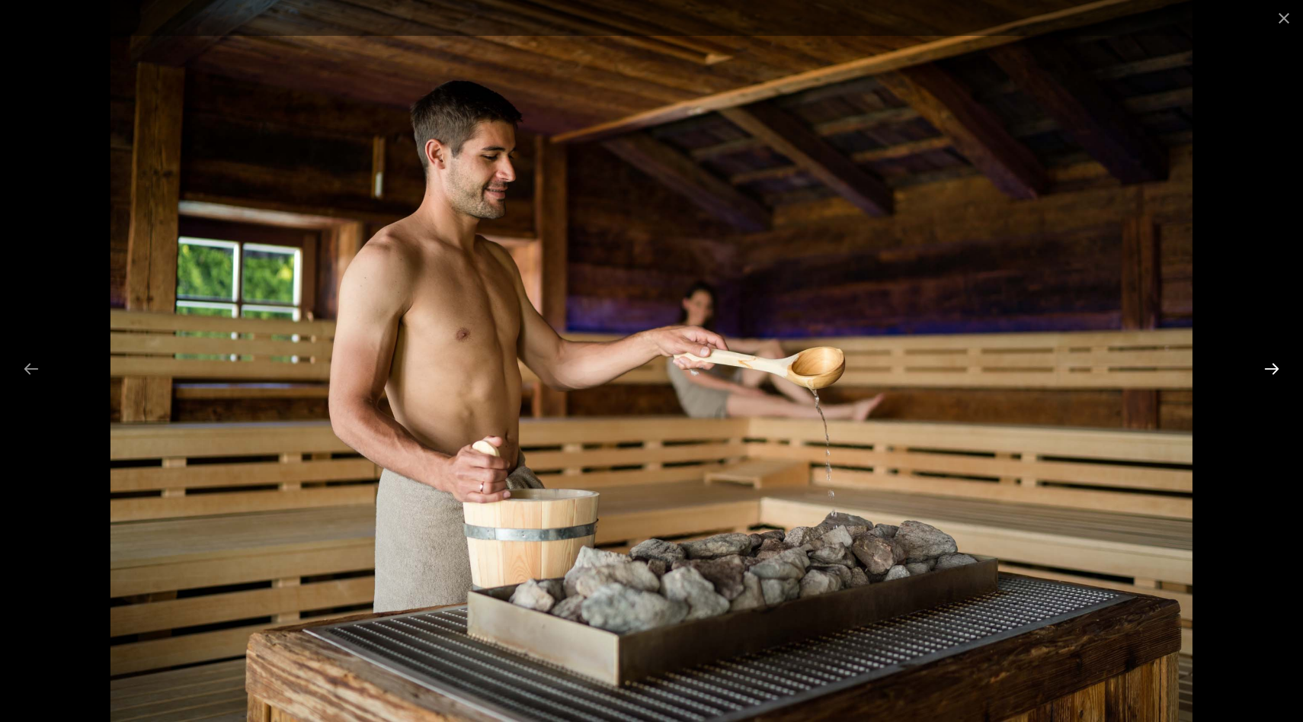
click at [1272, 370] on button "Next slide" at bounding box center [1272, 369] width 32 height 30
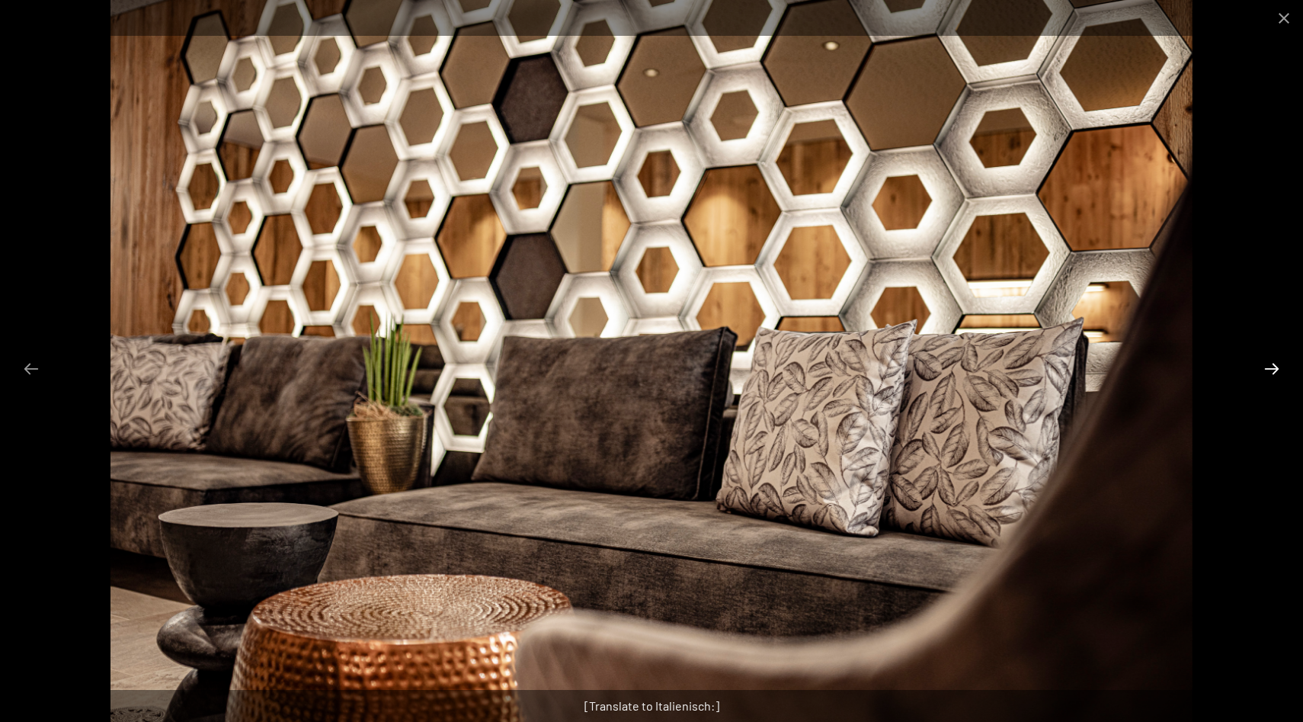
click at [1272, 370] on button "Next slide" at bounding box center [1272, 369] width 32 height 30
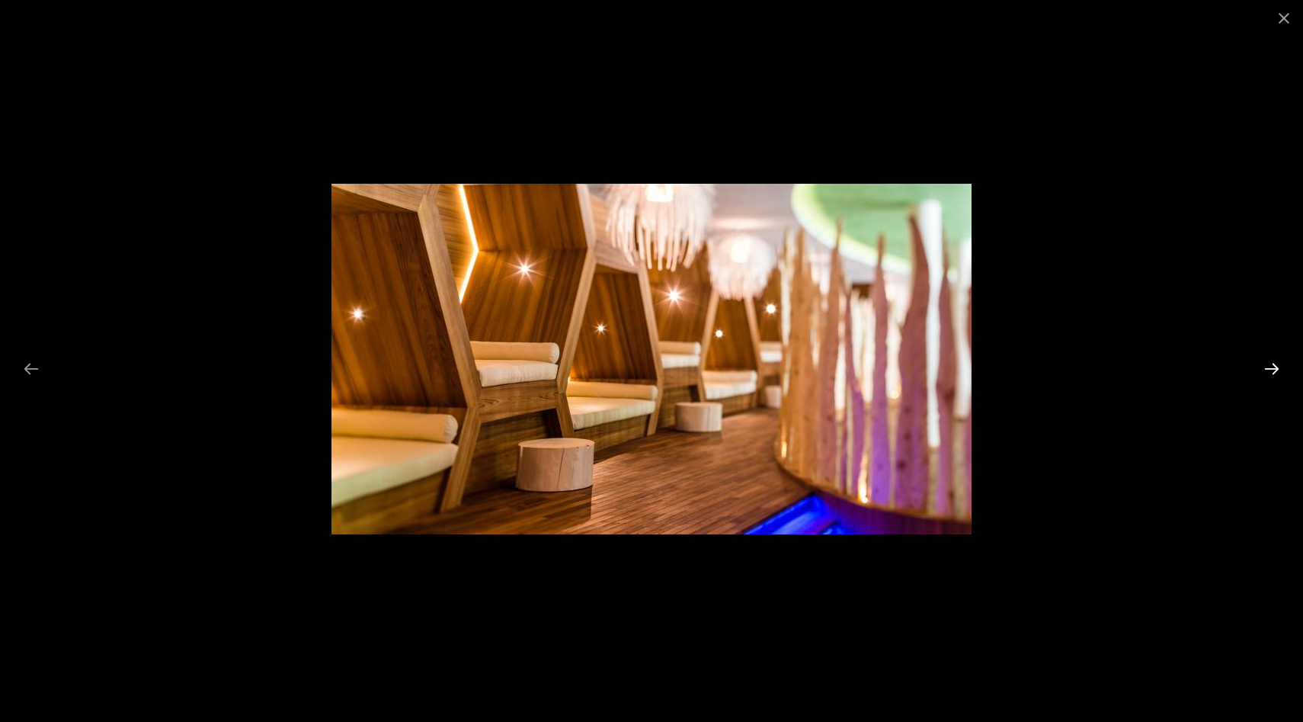
click at [1272, 370] on button "Next slide" at bounding box center [1272, 369] width 32 height 30
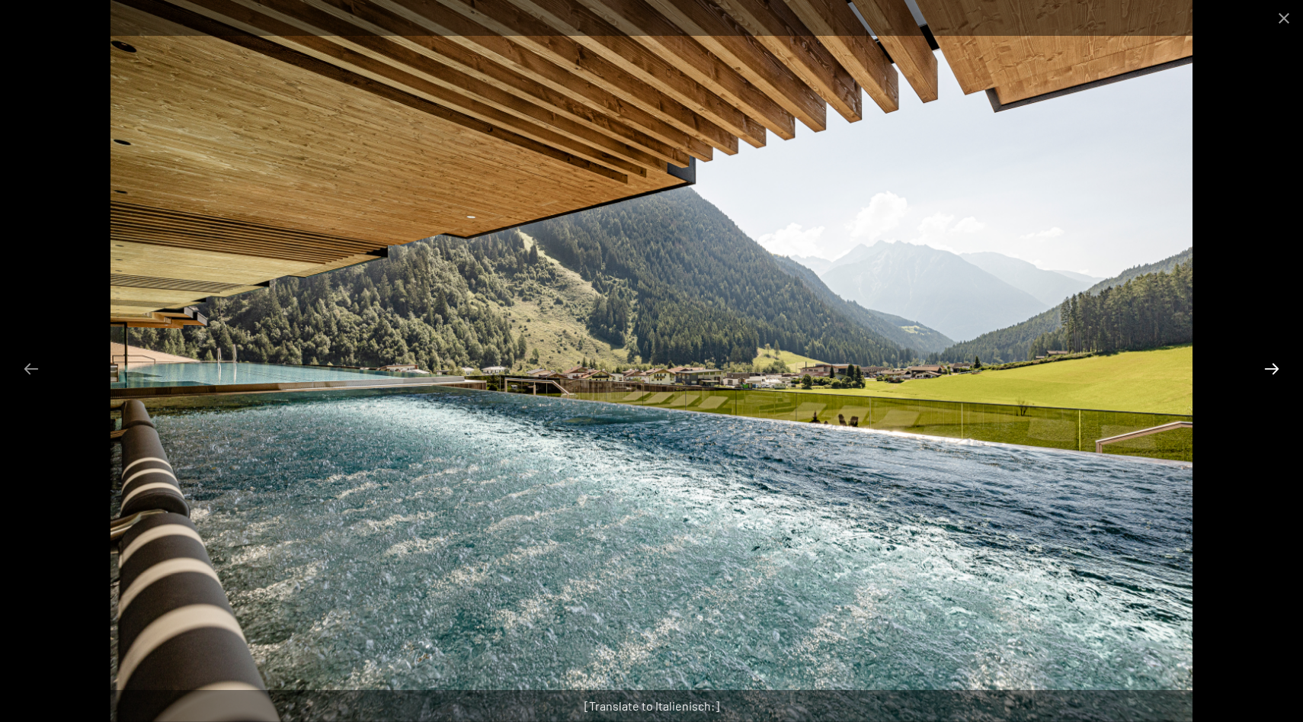
click at [1272, 370] on button "Next slide" at bounding box center [1272, 369] width 32 height 30
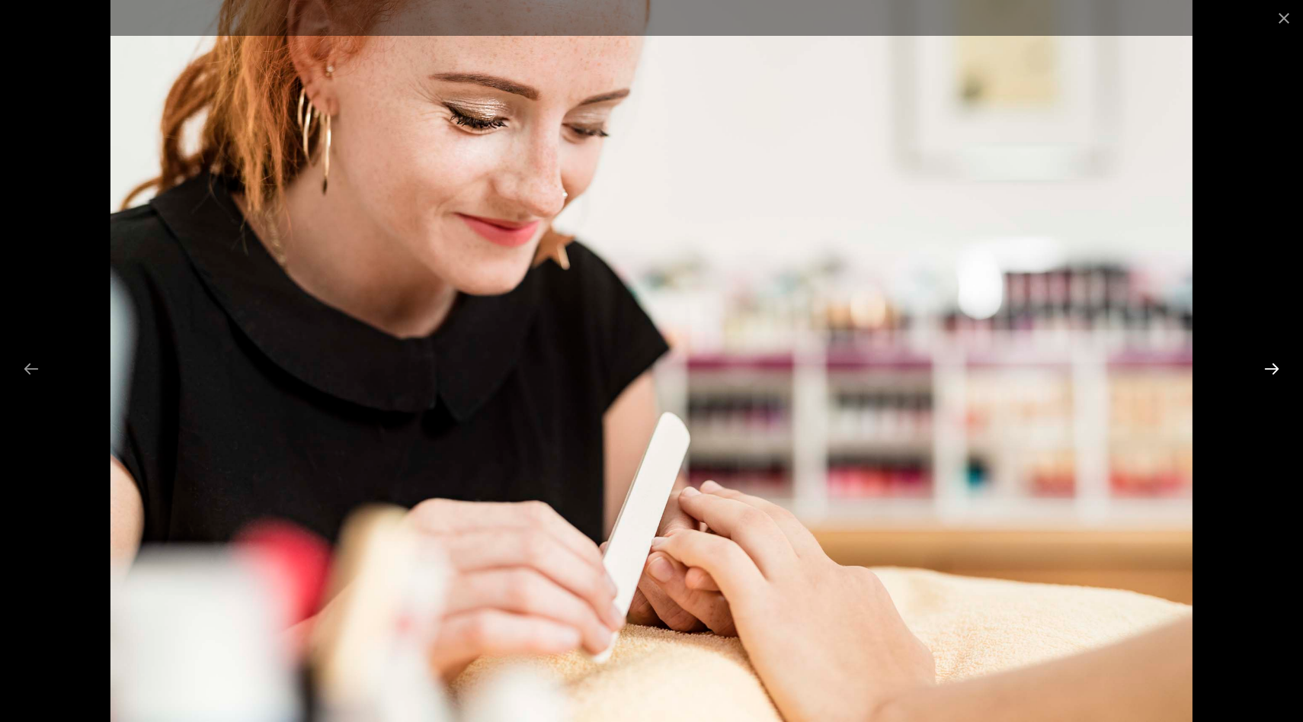
click at [1272, 370] on button "Next slide" at bounding box center [1272, 369] width 32 height 30
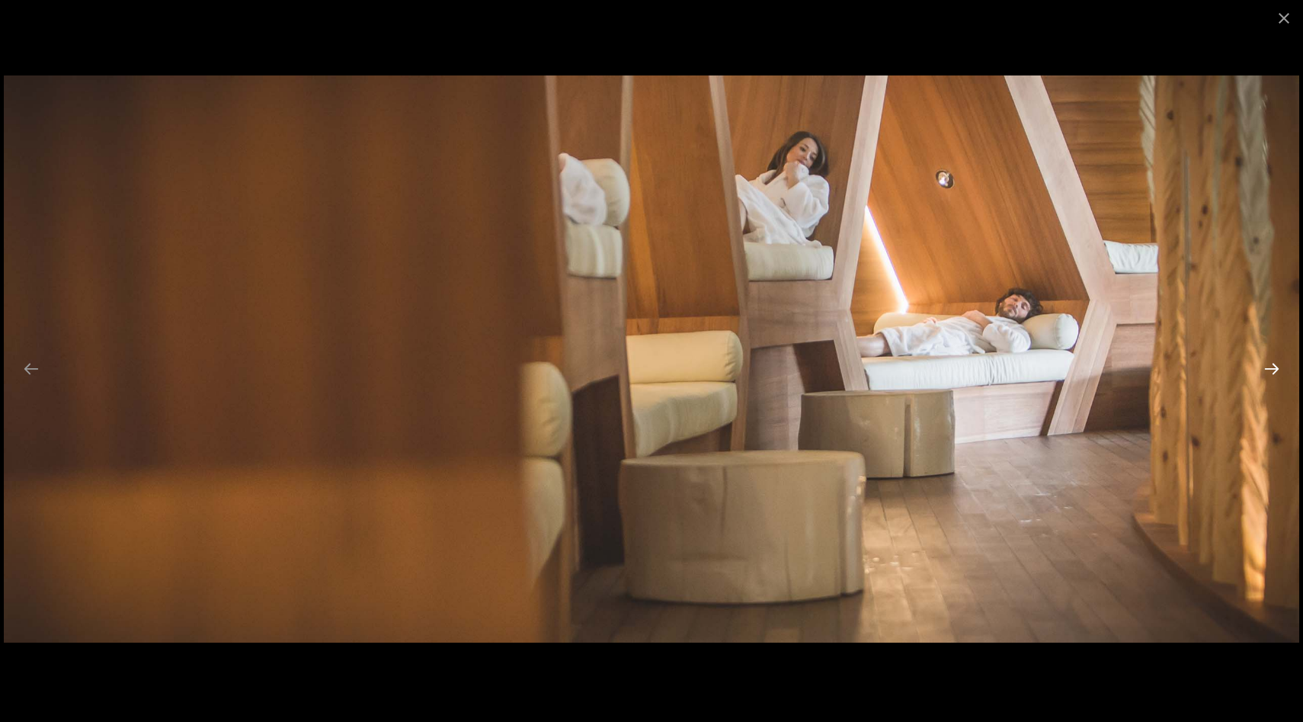
click at [1272, 370] on button "Next slide" at bounding box center [1272, 369] width 32 height 30
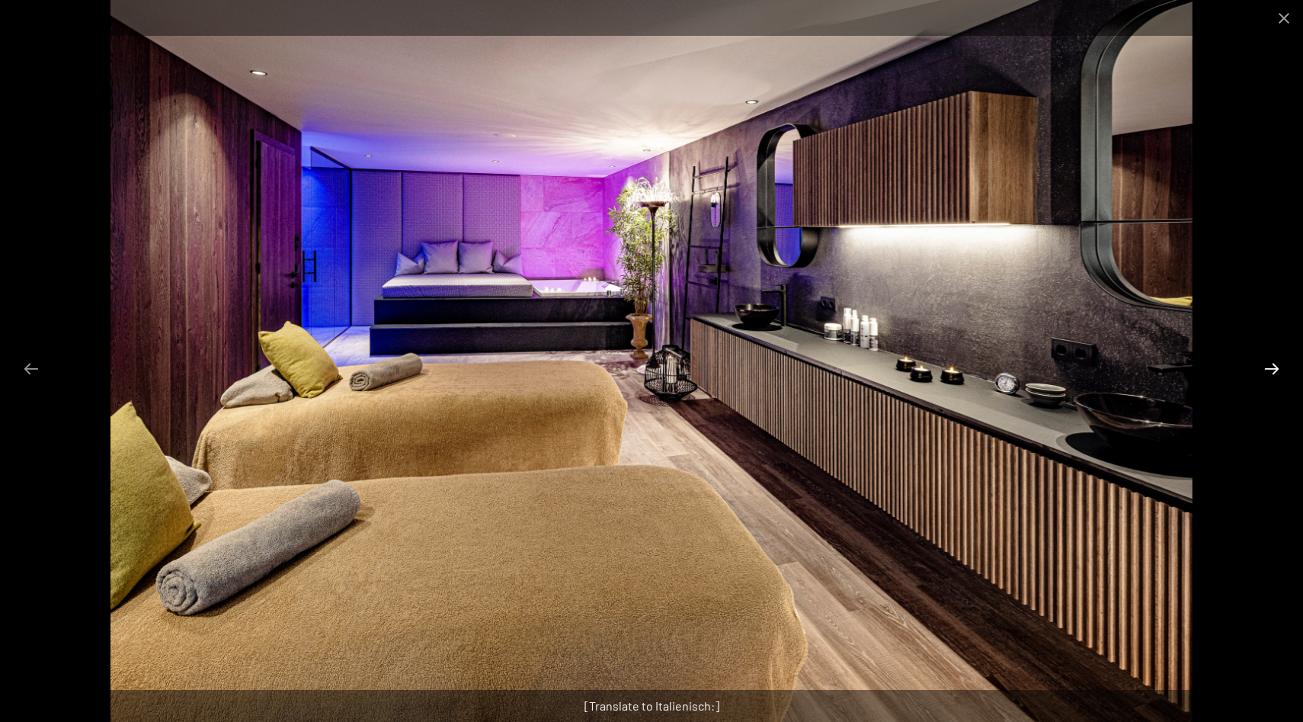
click at [1272, 370] on button "Next slide" at bounding box center [1272, 369] width 32 height 30
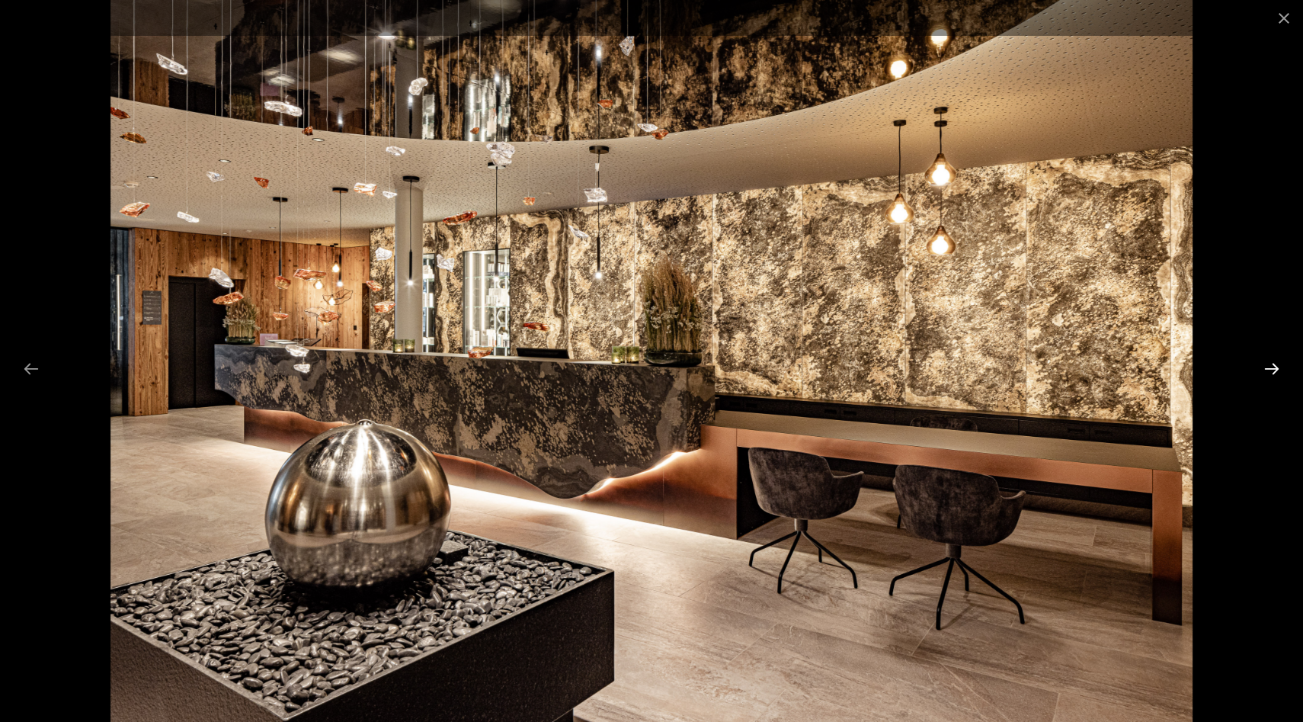
click at [1272, 370] on button "Next slide" at bounding box center [1272, 369] width 32 height 30
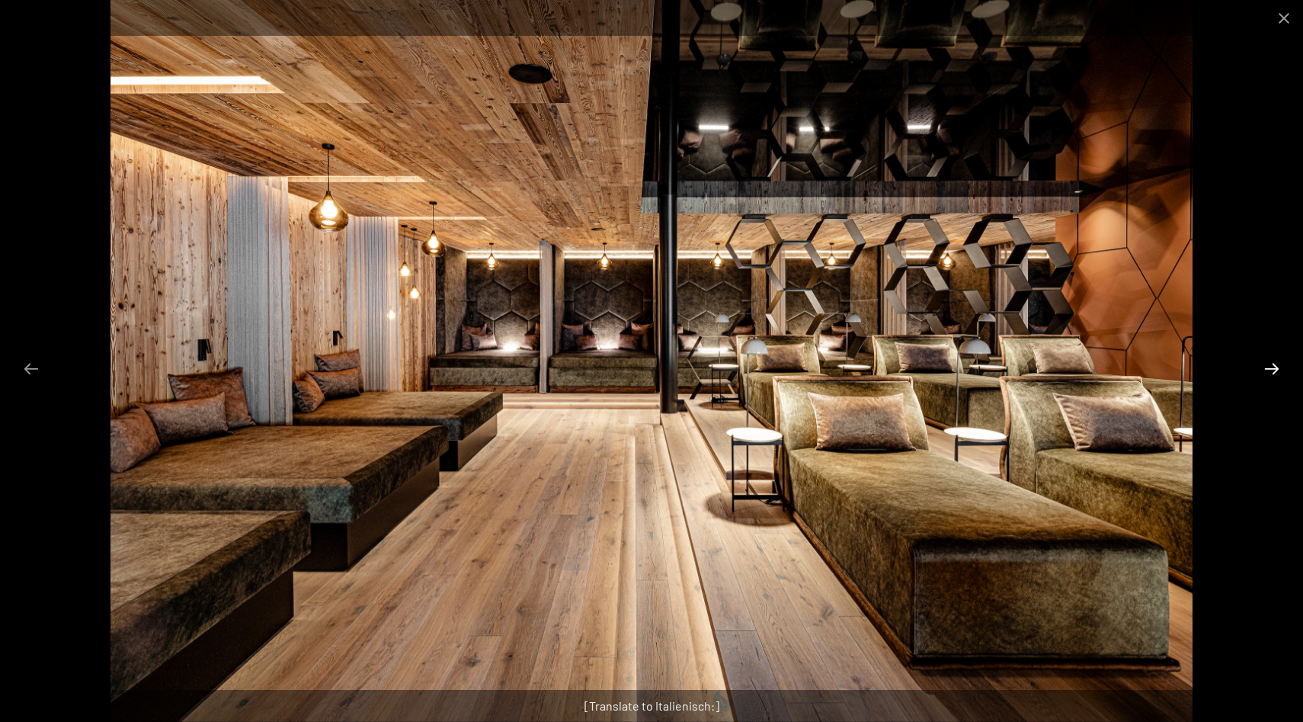
click at [1272, 370] on button "Next slide" at bounding box center [1272, 369] width 32 height 30
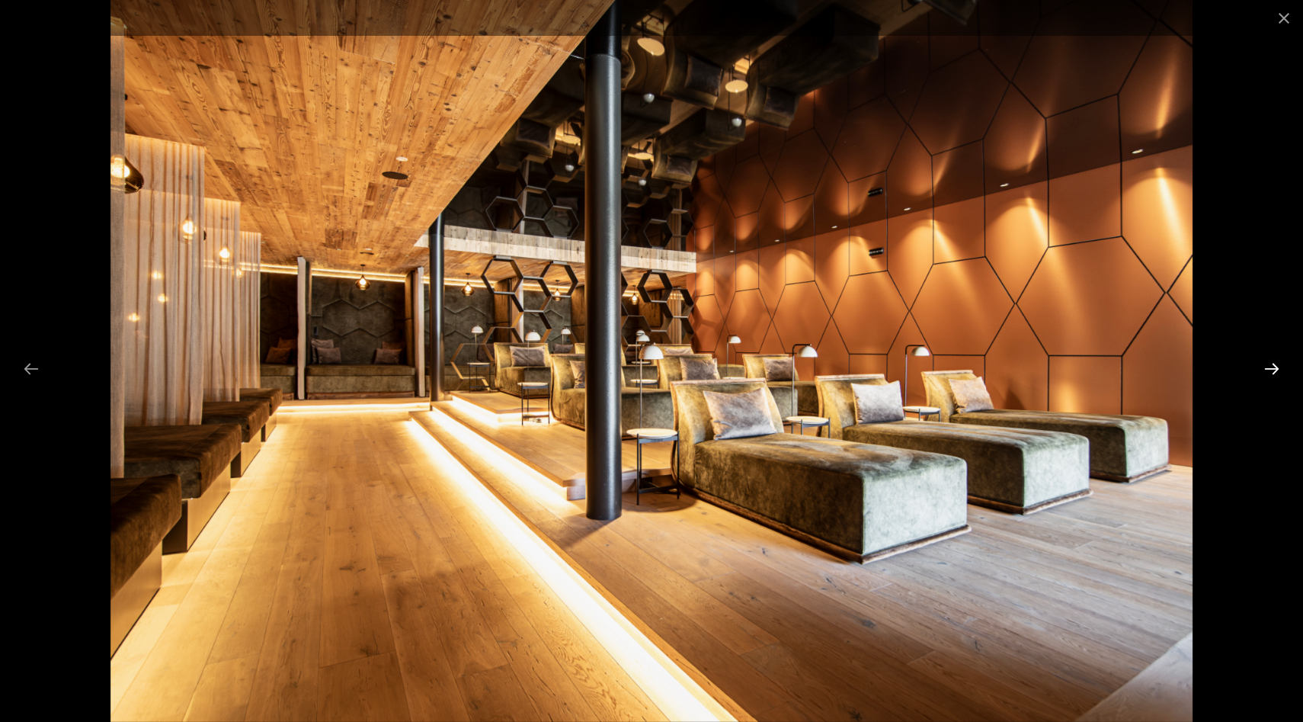
click at [1272, 370] on button "Next slide" at bounding box center [1272, 369] width 32 height 30
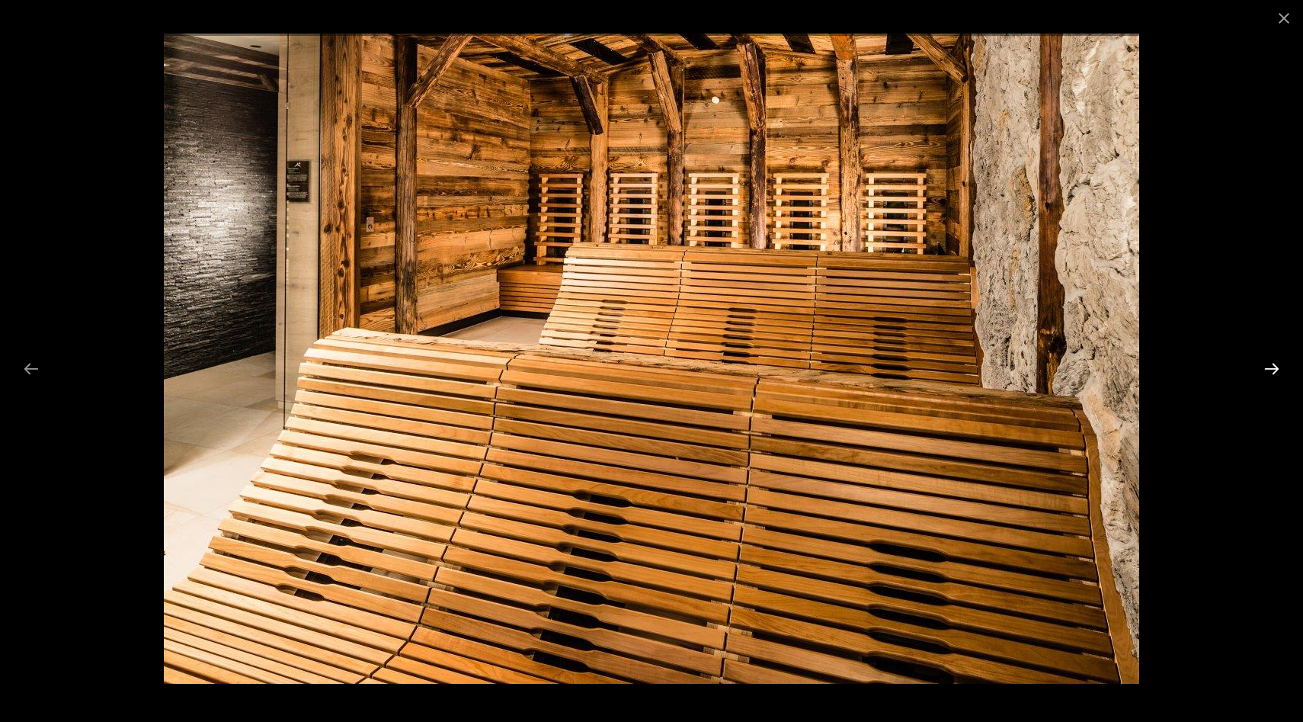
click at [1272, 370] on button "Next slide" at bounding box center [1272, 369] width 32 height 30
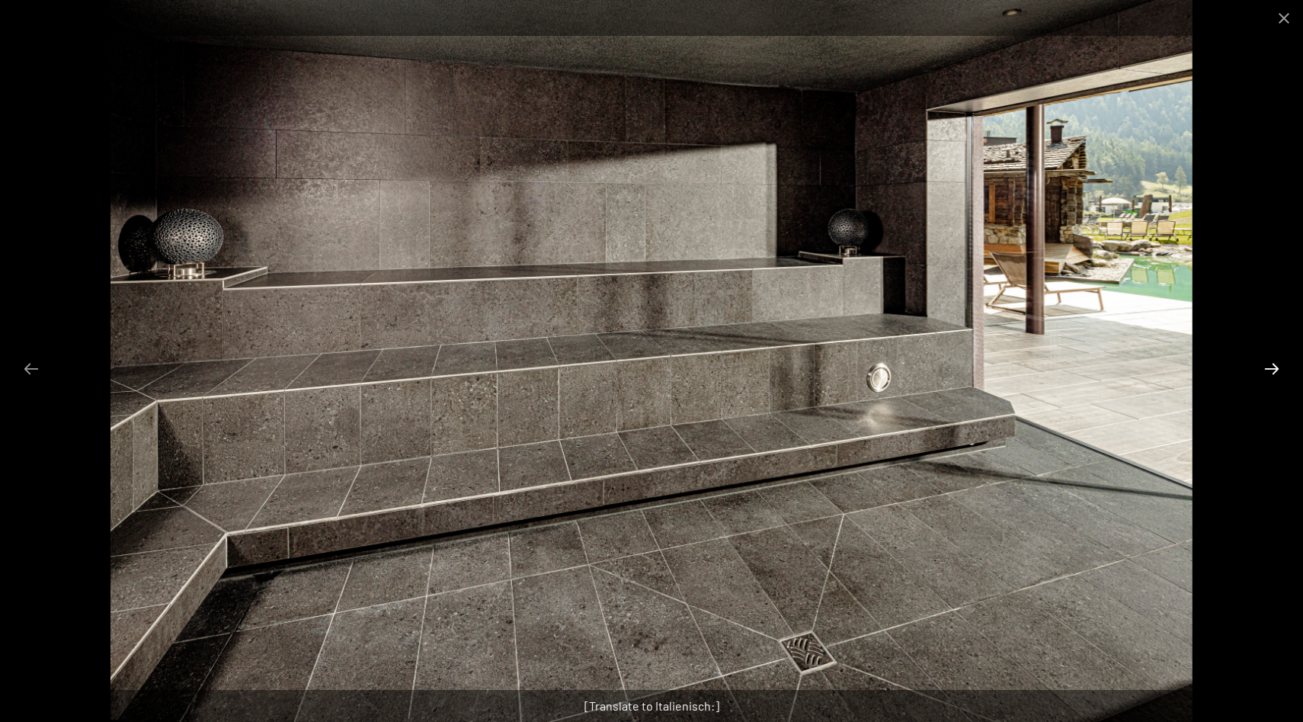
click at [1272, 370] on button "Next slide" at bounding box center [1272, 369] width 32 height 30
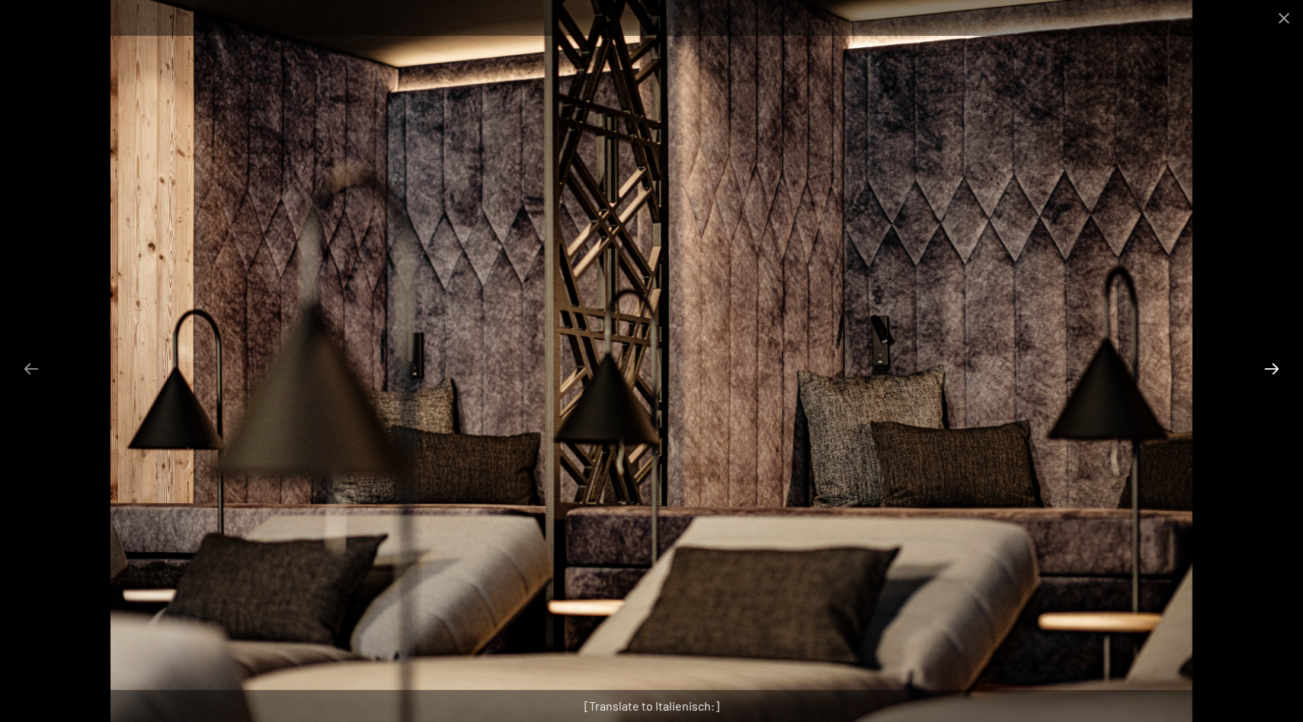
click at [1272, 370] on button "Next slide" at bounding box center [1272, 369] width 32 height 30
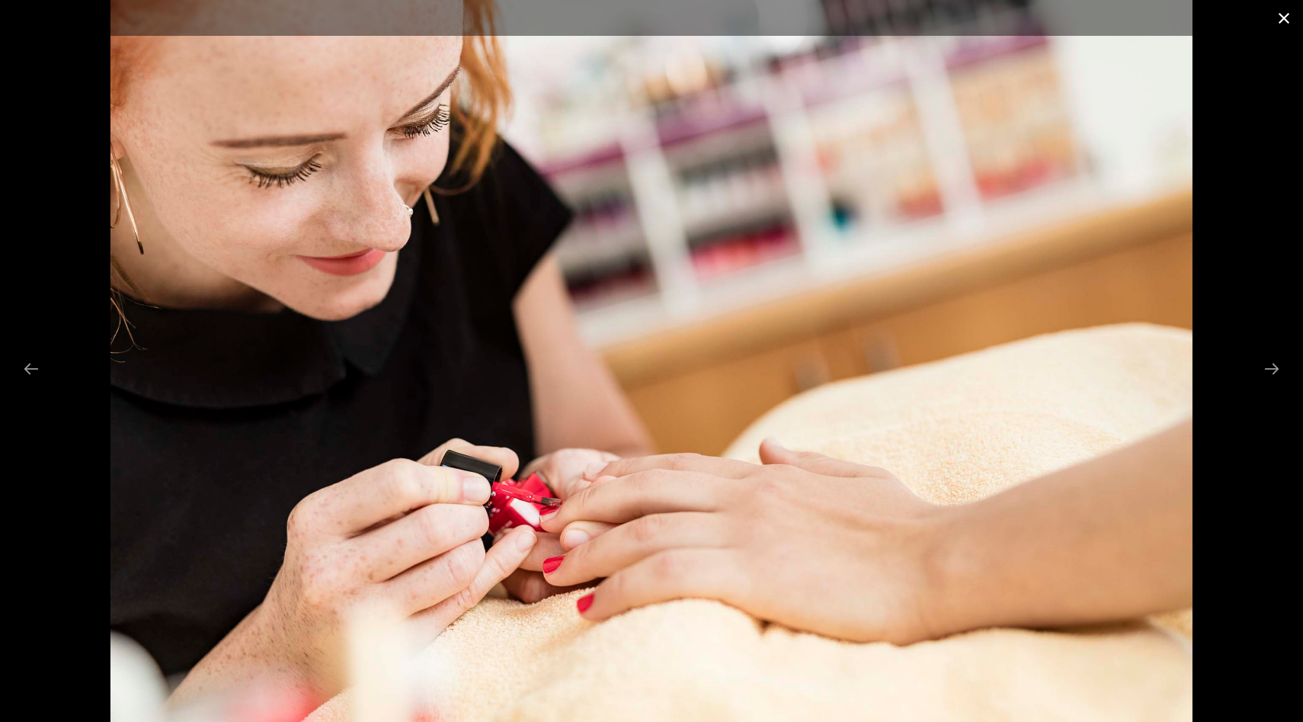
click at [1285, 12] on button "Close gallery" at bounding box center [1284, 18] width 38 height 36
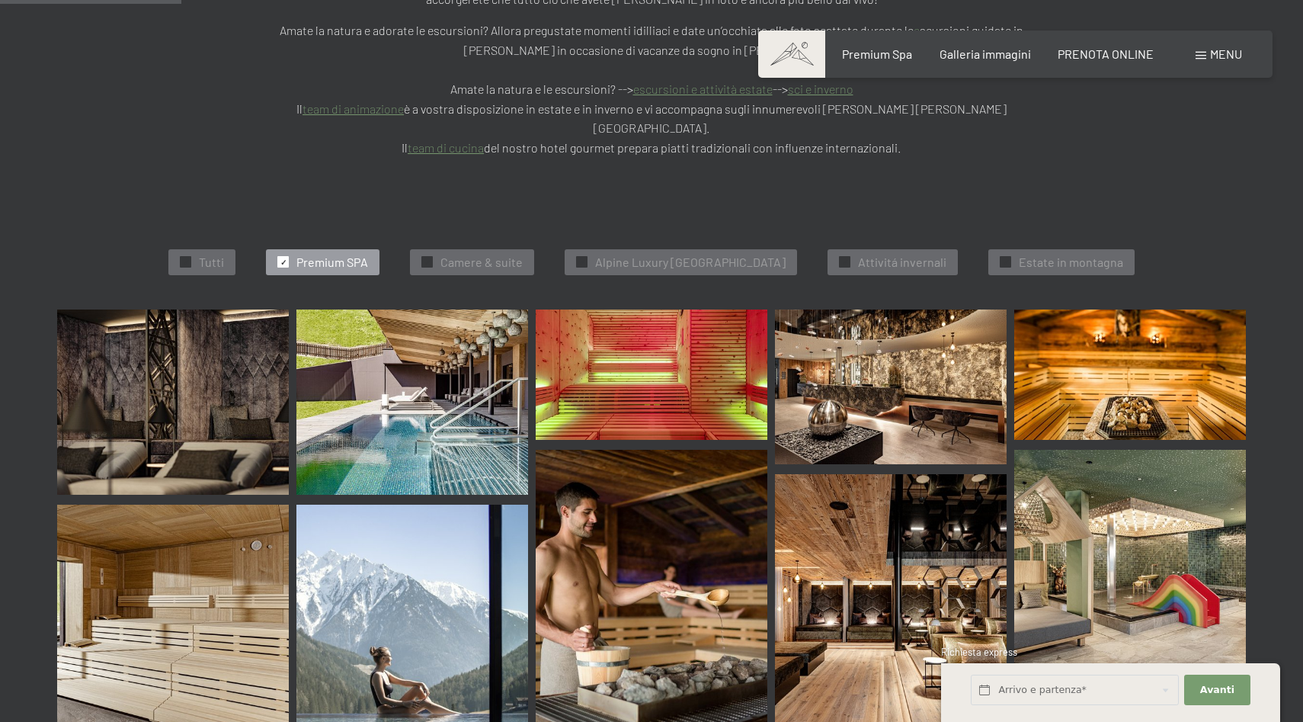
scroll to position [406, 0]
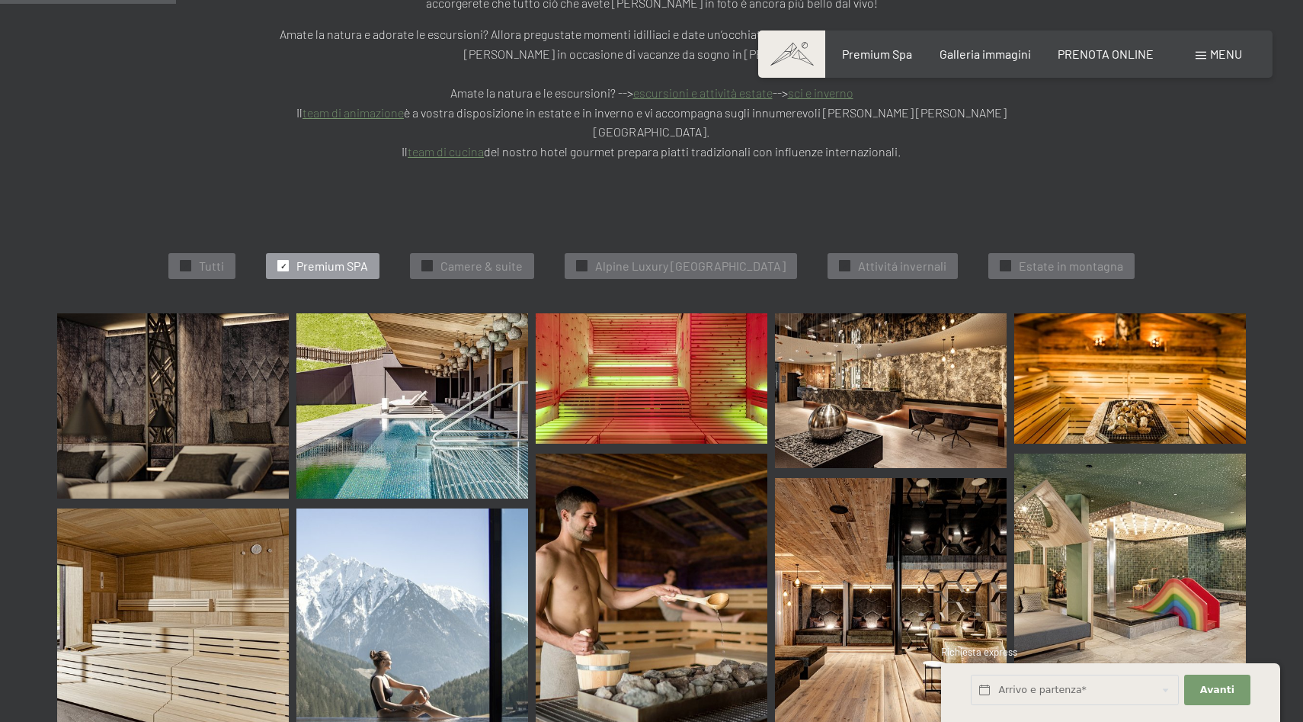
click at [1165, 322] on img at bounding box center [1130, 378] width 232 height 130
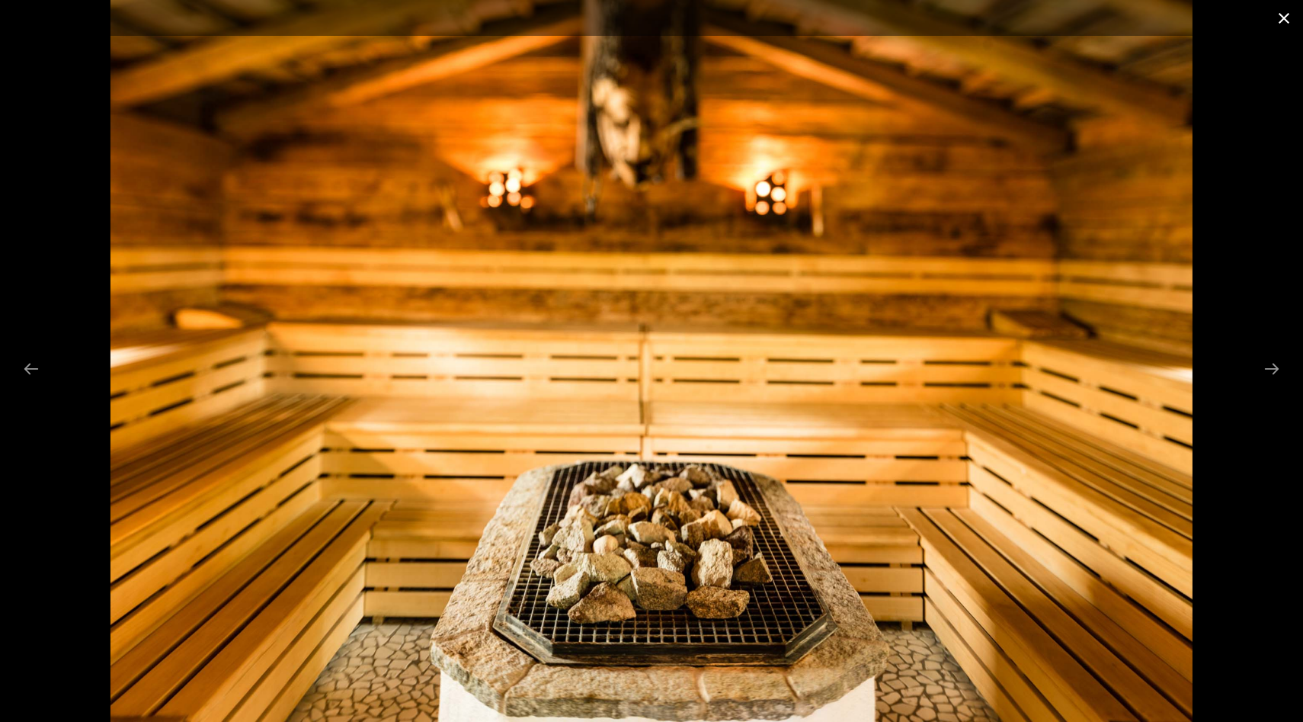
click at [1282, 23] on button "Close gallery" at bounding box center [1284, 18] width 38 height 36
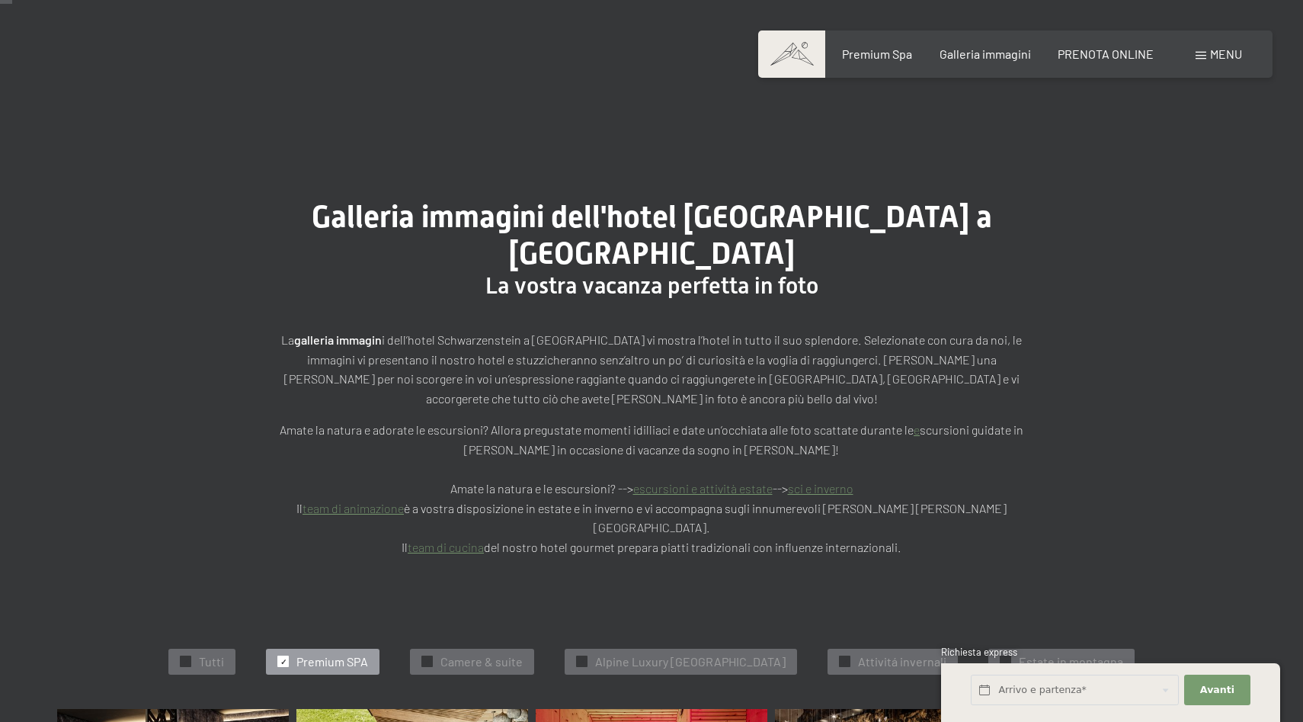
scroll to position [0, 0]
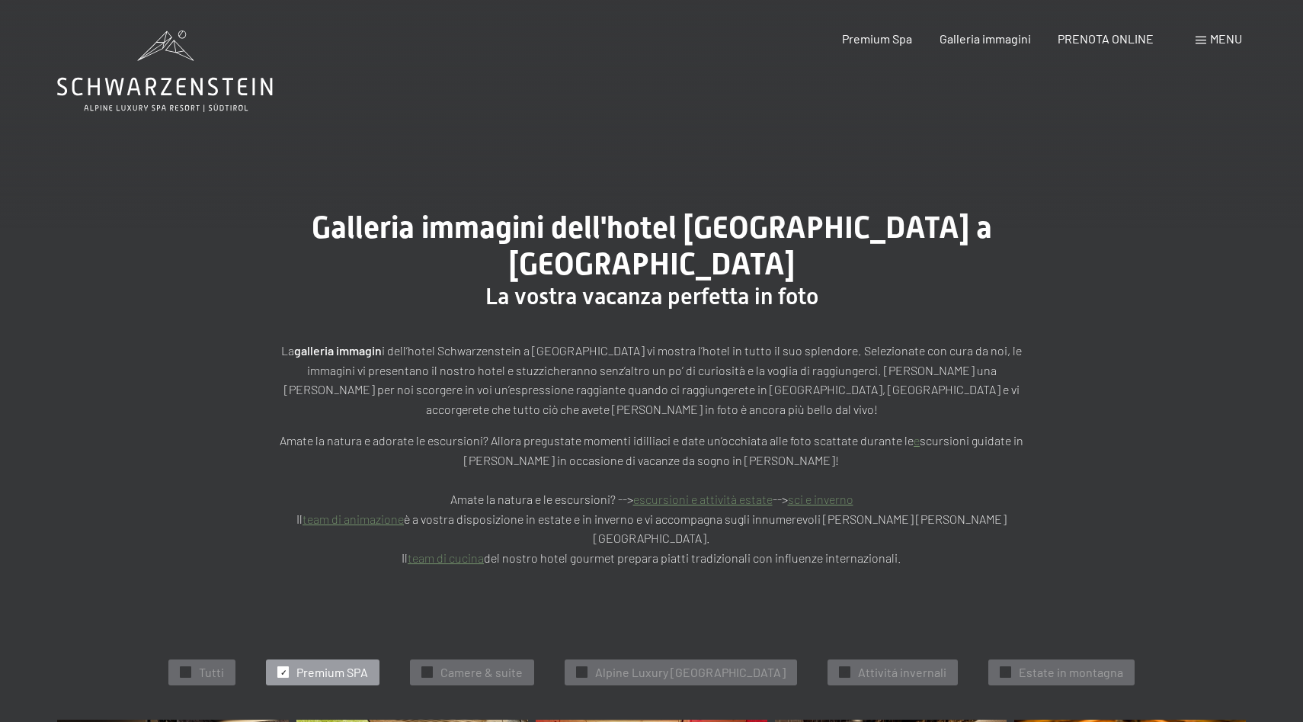
click at [1218, 45] on span "Menu" at bounding box center [1226, 38] width 32 height 14
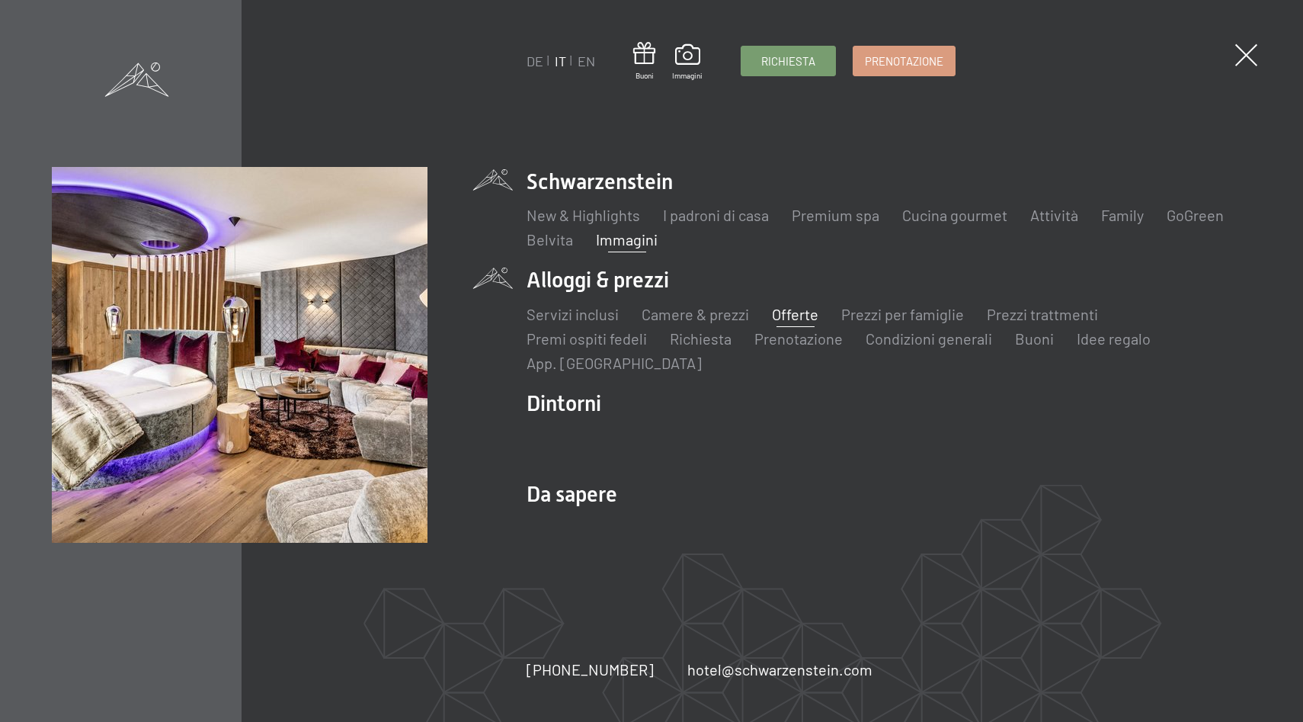
click at [789, 318] on link "Offerte" at bounding box center [795, 314] width 46 height 18
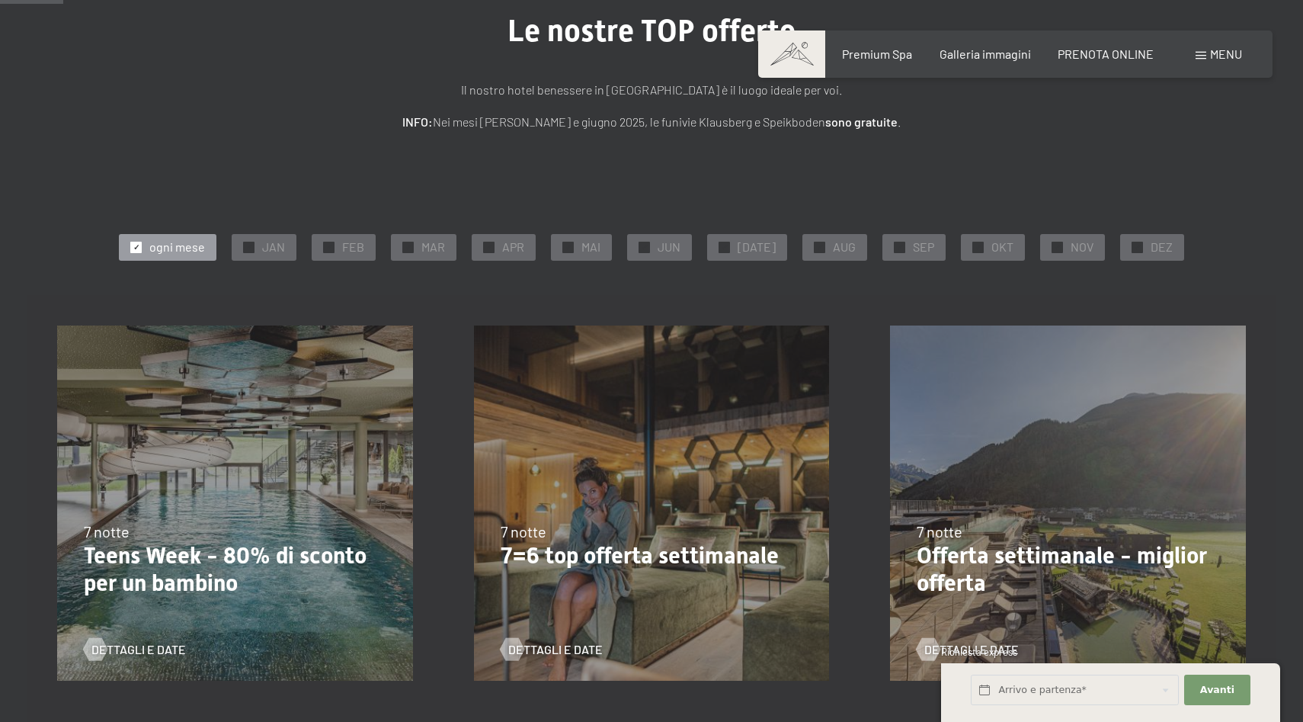
scroll to position [142, 0]
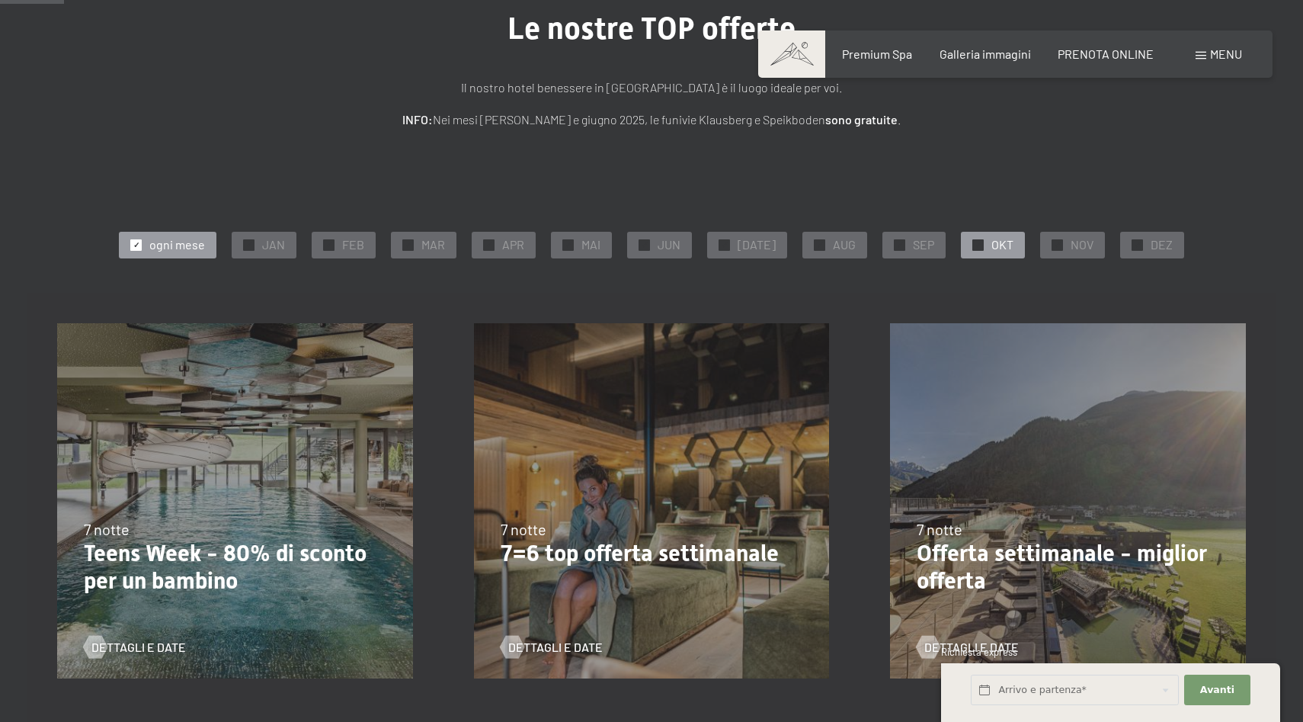
click at [974, 249] on div at bounding box center [977, 244] width 11 height 11
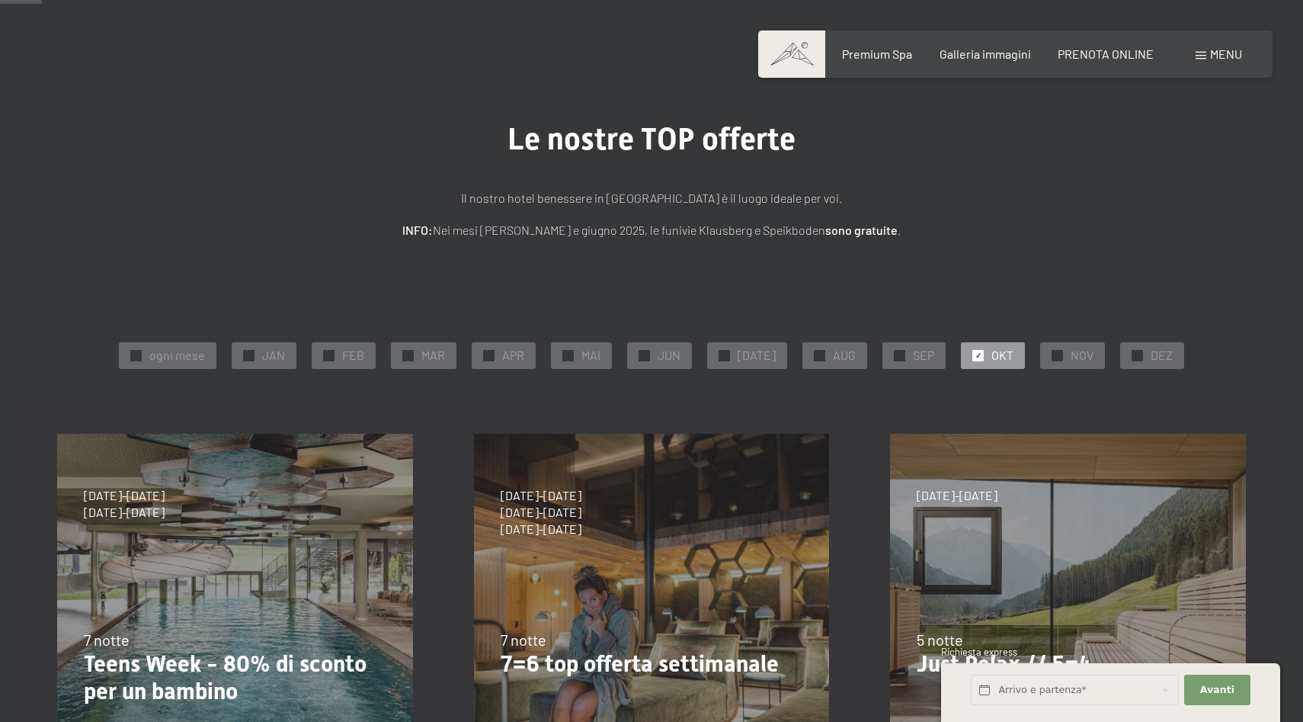
scroll to position [0, 0]
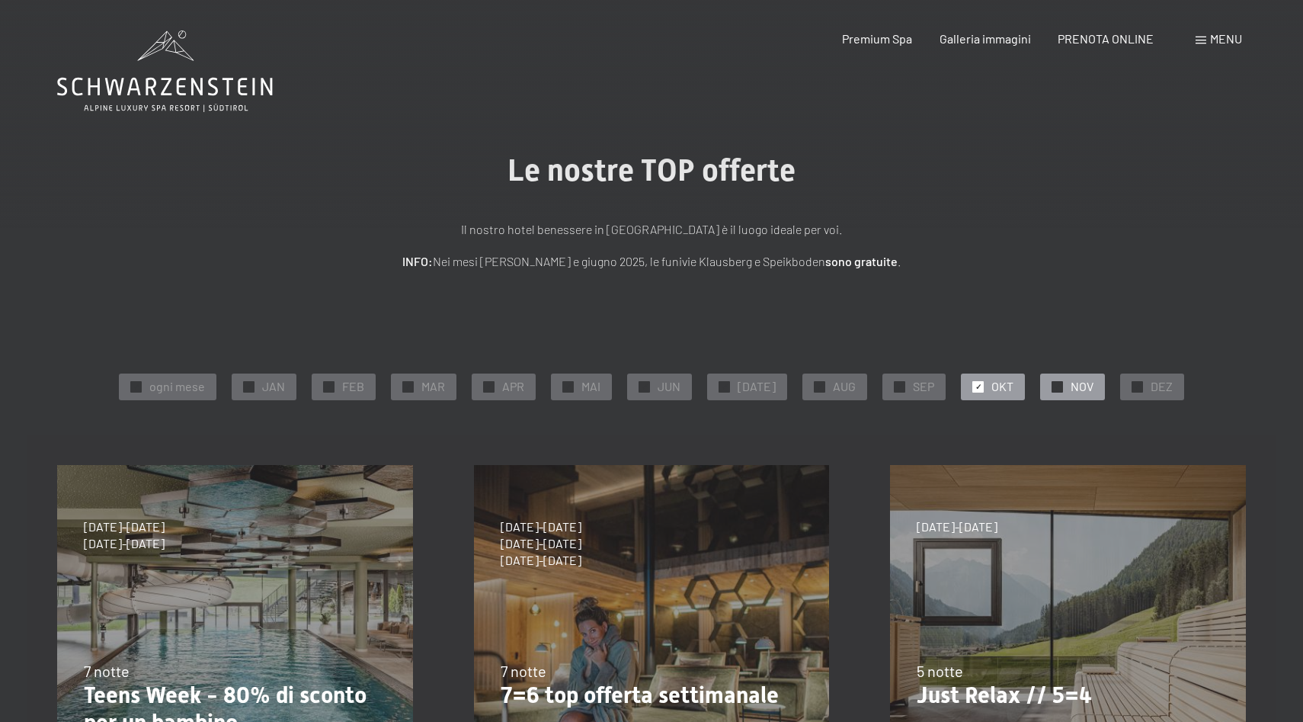
click at [1055, 389] on span "✓" at bounding box center [1058, 386] width 6 height 11
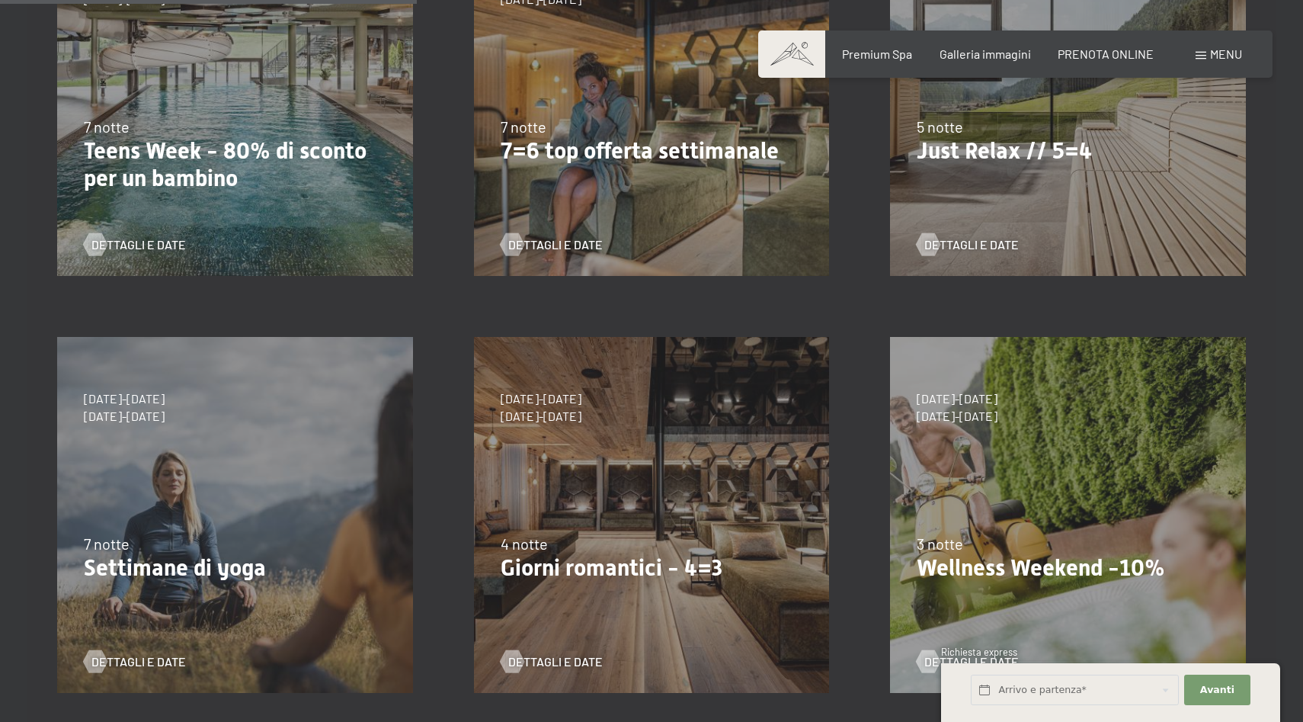
scroll to position [547, 0]
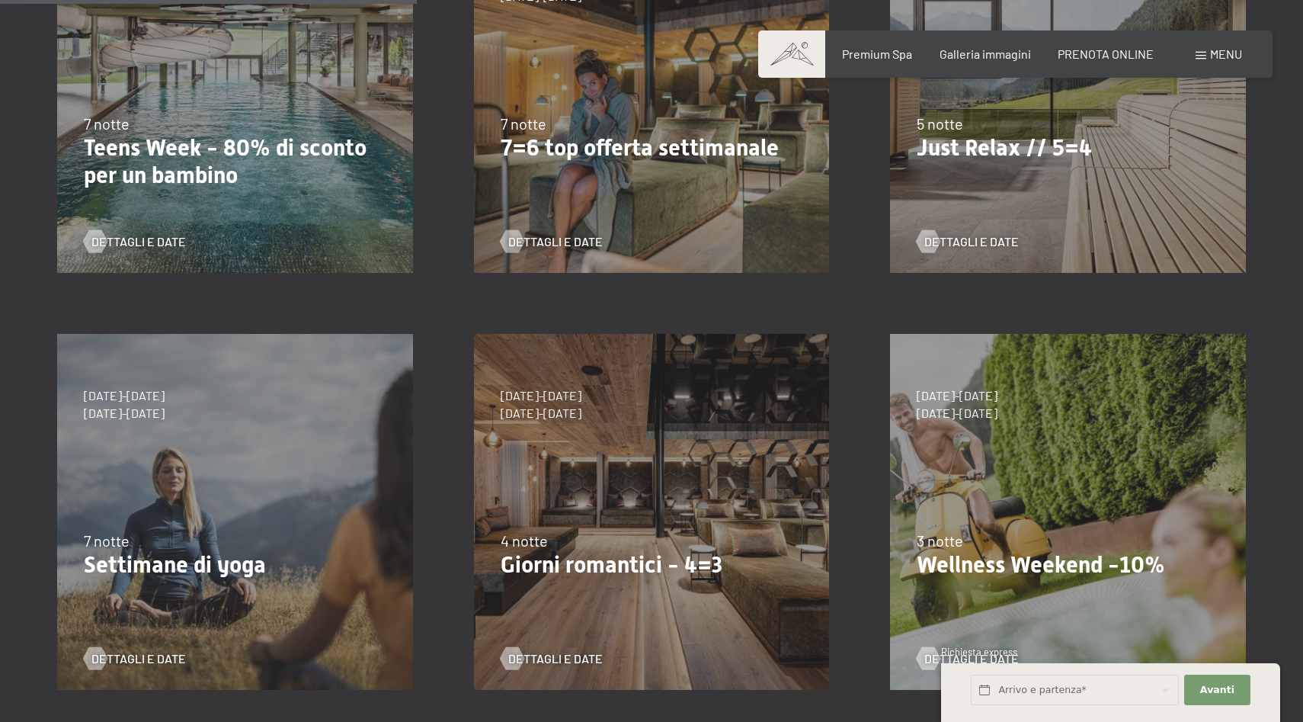
click at [1057, 209] on div "[DATE]-[DATE] [DATE]-[DATE] [DATE]-[DATE] [DATE]-[DATE] [DATE]-[DATE] [DATE]-[D…" at bounding box center [1068, 95] width 417 height 417
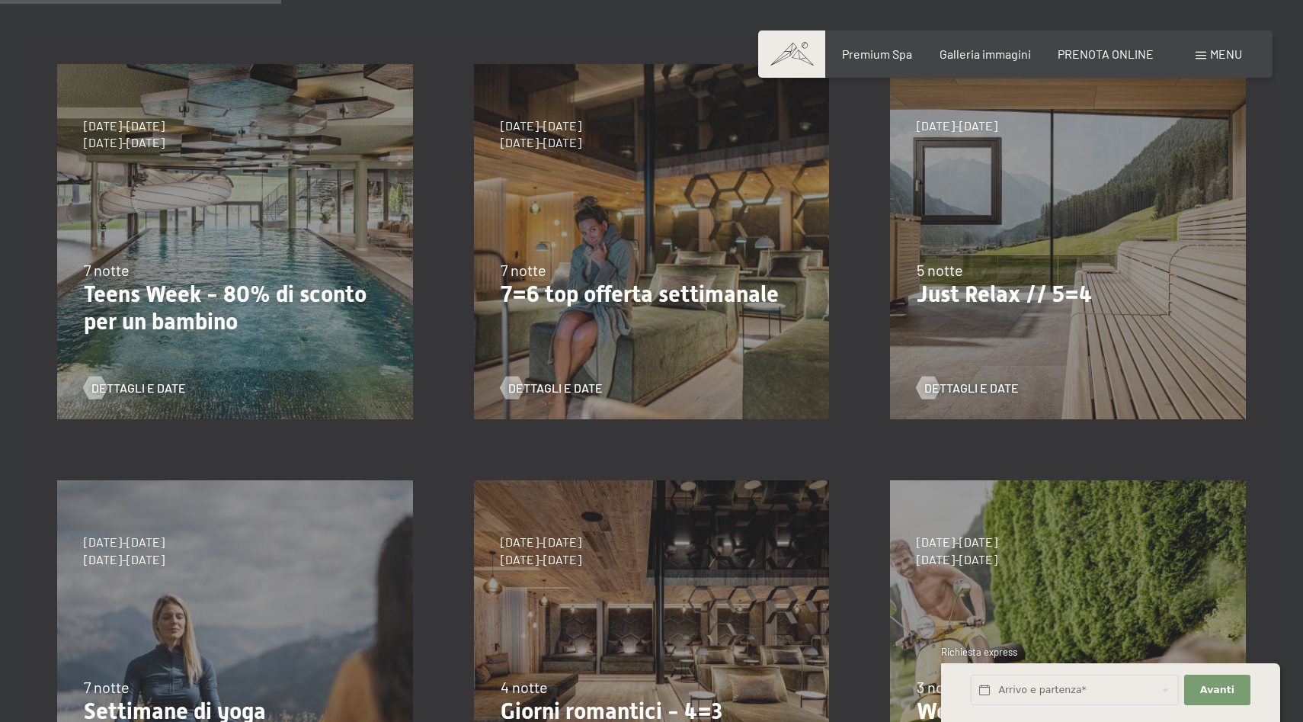
scroll to position [0, 0]
